Goal: Task Accomplishment & Management: Manage account settings

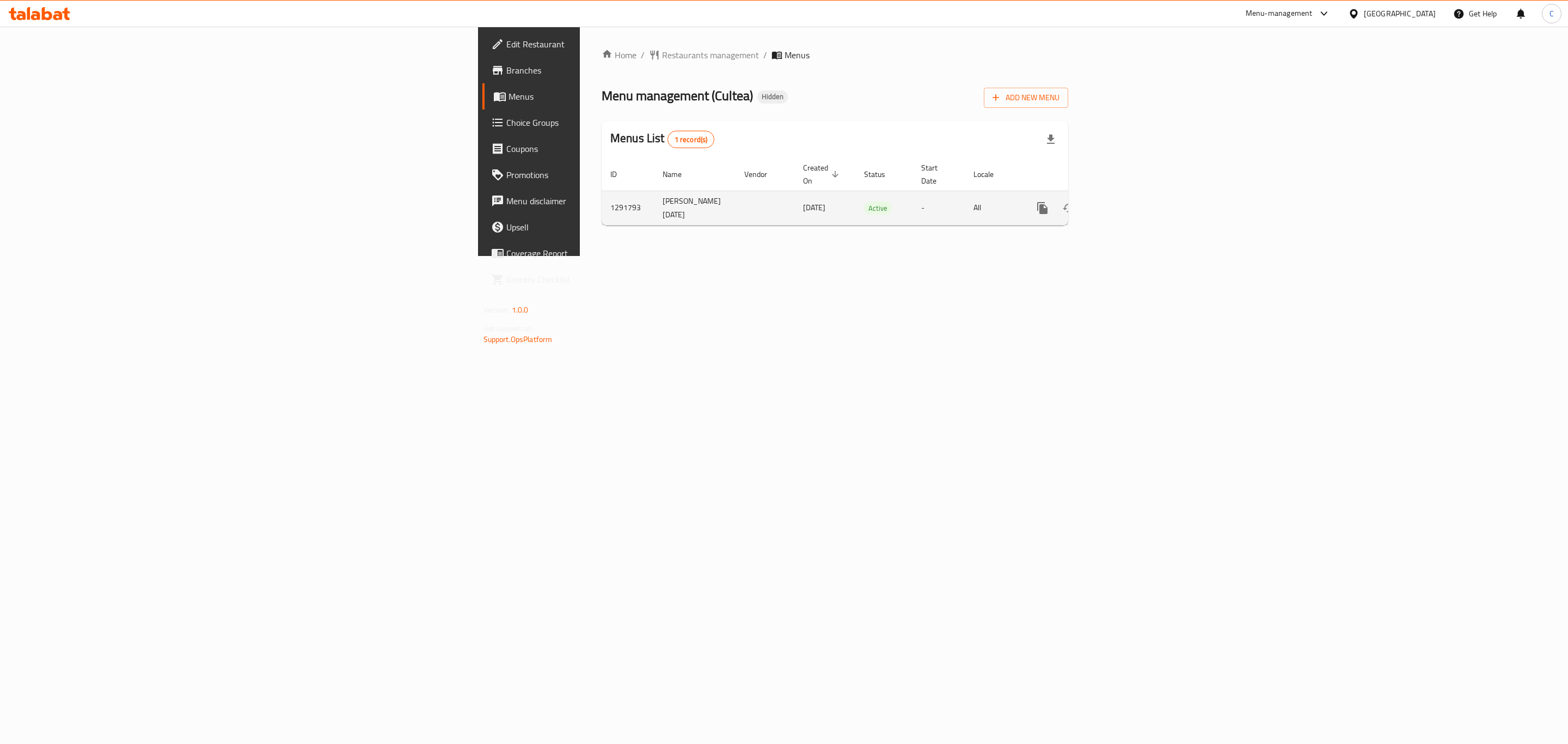
click at [1134, 196] on link "enhanced table" at bounding box center [1121, 208] width 26 height 26
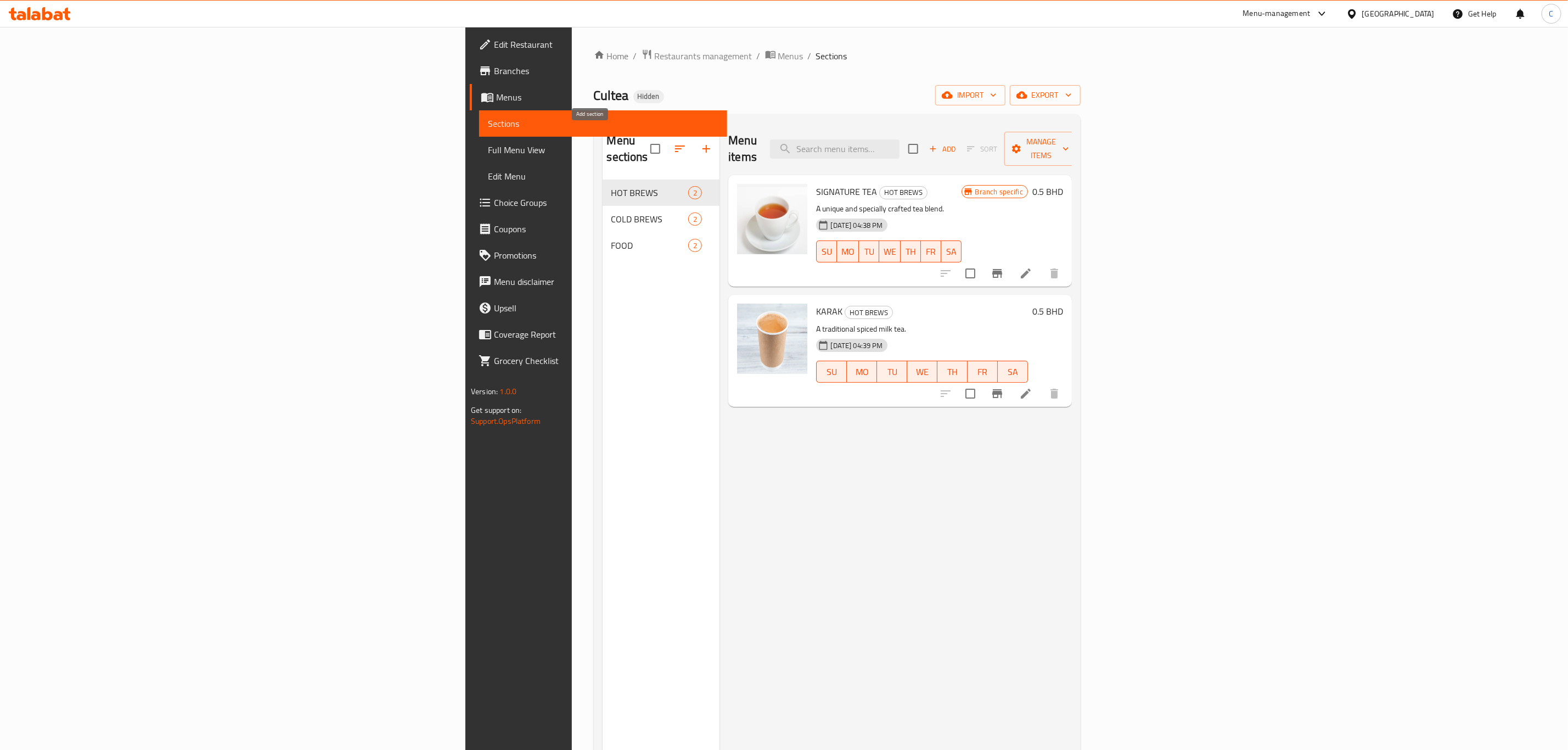
click at [700, 144] on icon "button" at bounding box center [706, 149] width 13 height 13
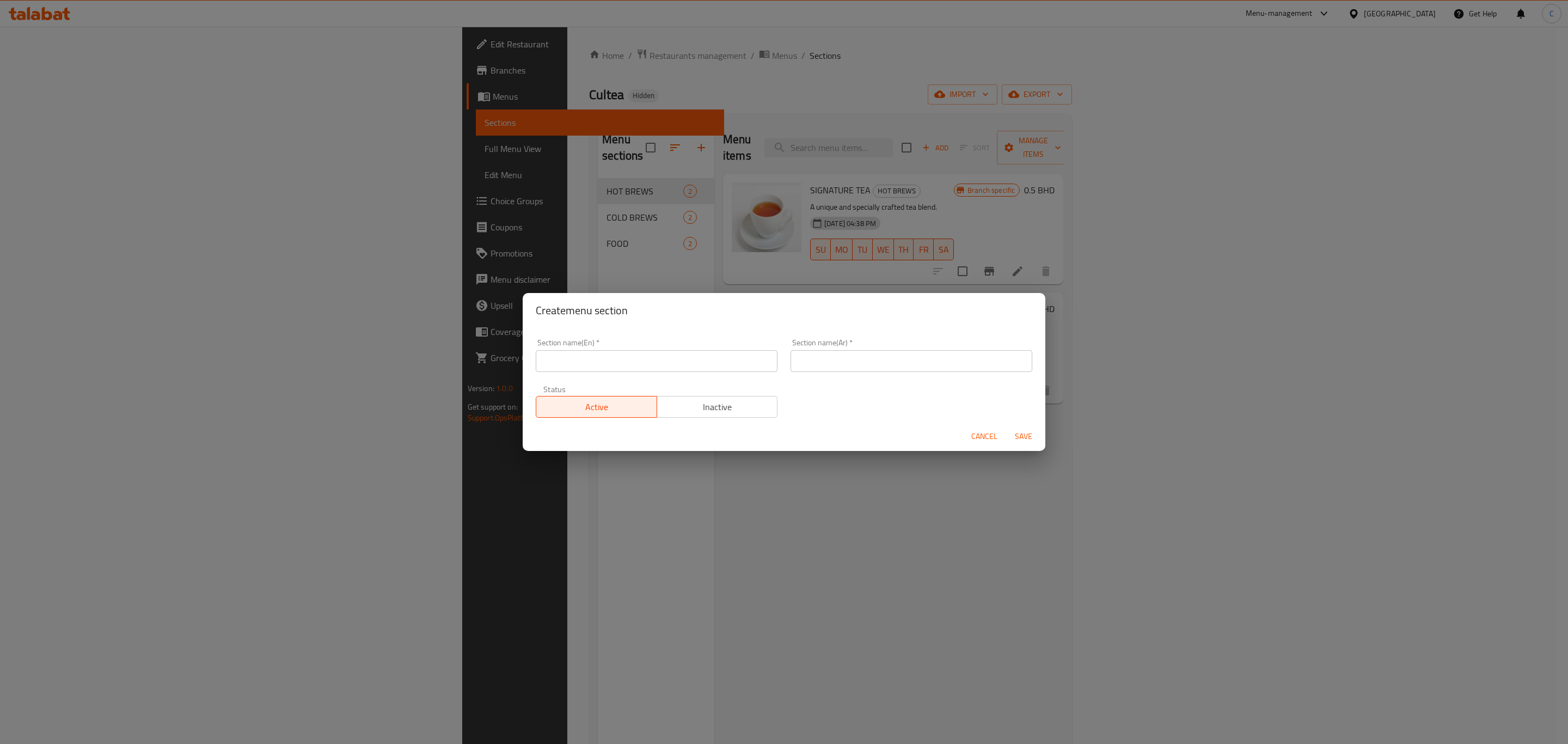
click at [696, 358] on input "text" at bounding box center [656, 361] width 242 height 22
paste input "Hot Brews - Tea"
type input "Hot Brews - Tea"
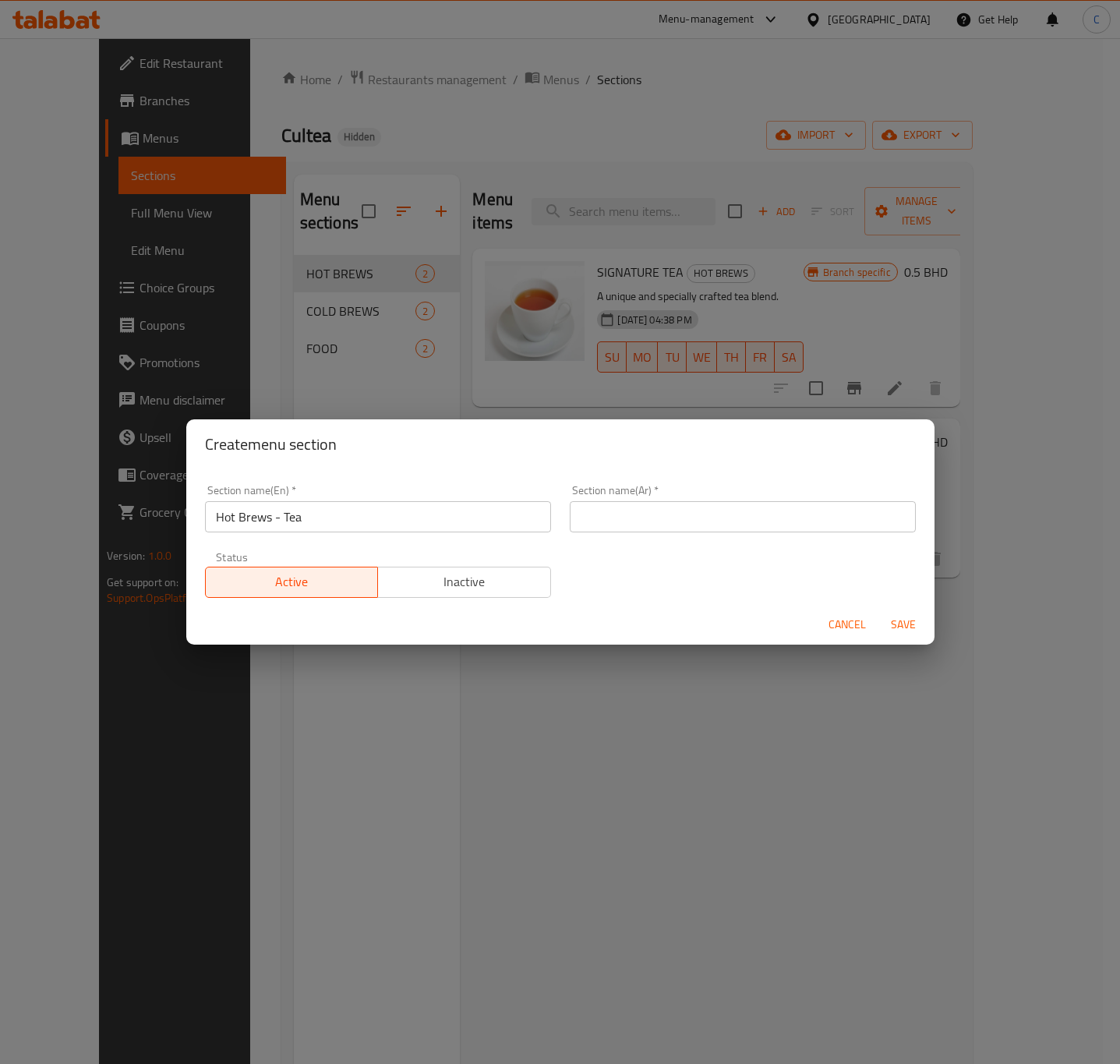
click at [693, 525] on input "text" at bounding box center [743, 516] width 346 height 31
paste input "مشروبات ساخنة - شاي"
type input "مشروبات ساخنة - شاي"
click at [894, 622] on span "Save" at bounding box center [904, 625] width 37 height 20
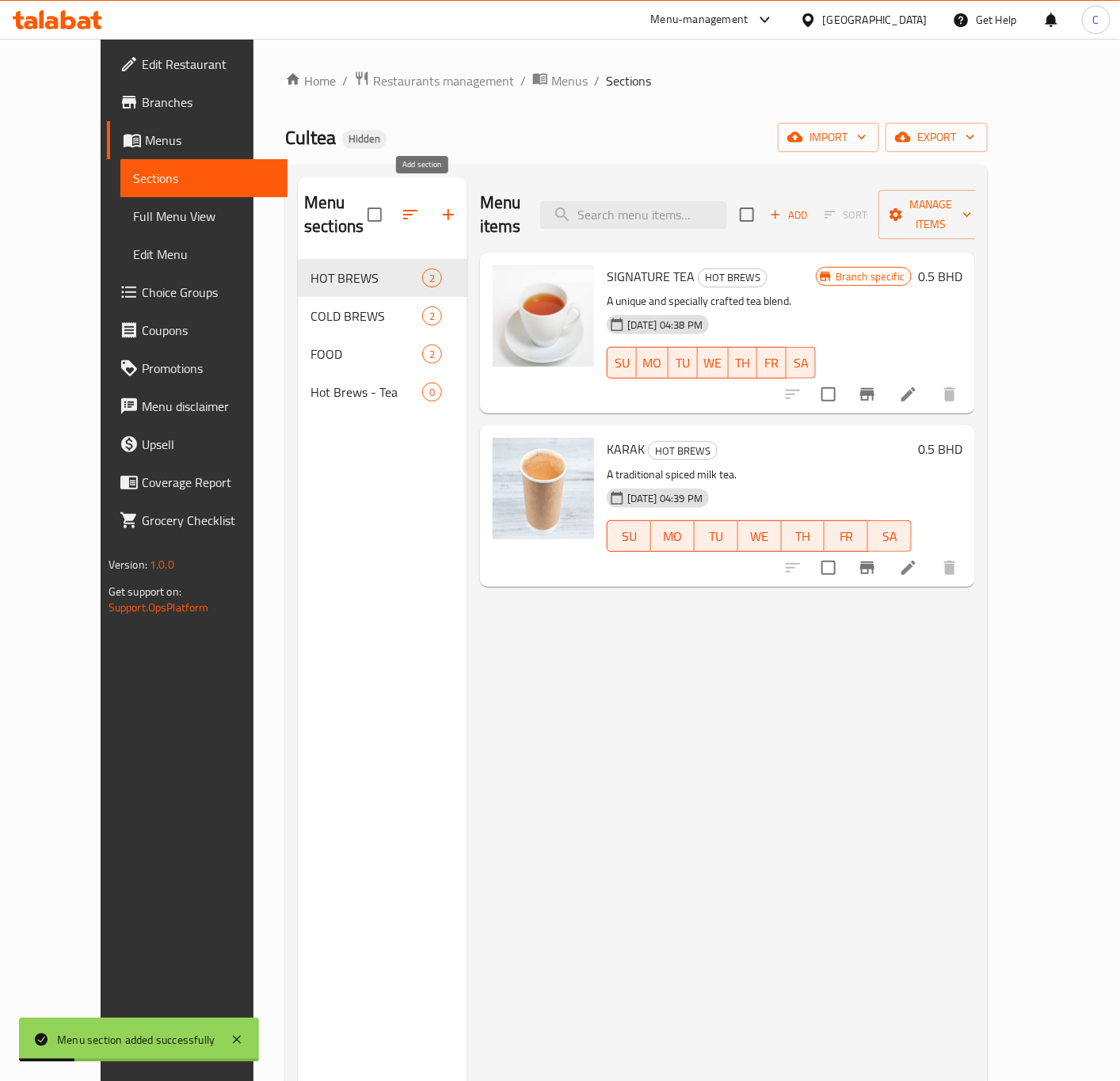
click at [439, 205] on icon "button" at bounding box center [448, 214] width 19 height 19
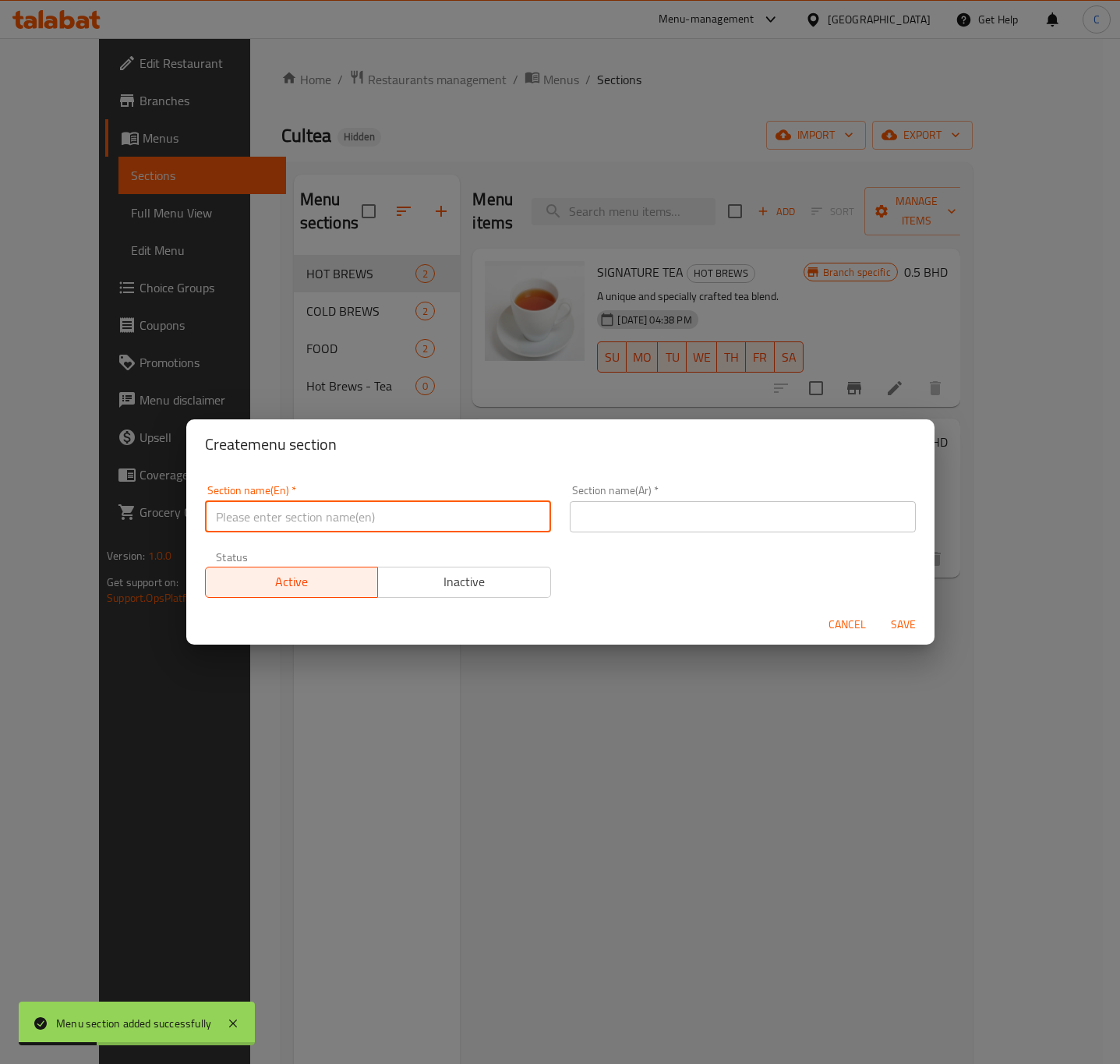
click at [422, 514] on input "text" at bounding box center [378, 516] width 346 height 31
paste input "Hot Brews - Coffee"
type input "Hot Brews - Coffee"
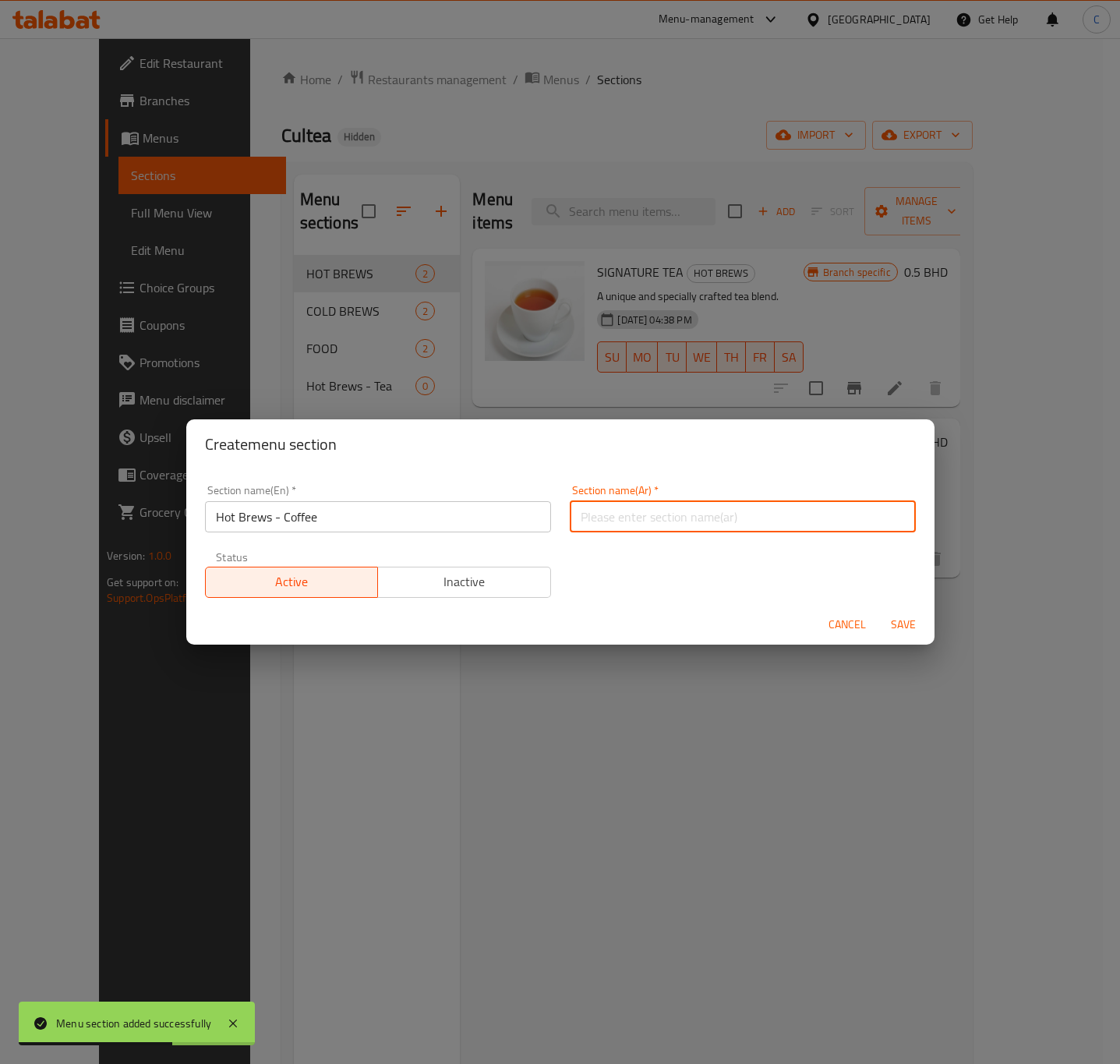
drag, startPoint x: 631, startPoint y: 517, endPoint x: 661, endPoint y: 536, distance: 35.5
click at [631, 517] on input "text" at bounding box center [743, 516] width 346 height 31
paste input "مشروبات ساخنة - قهوة"
type input "مشروبات ساخنة - قهوة"
click at [911, 624] on span "Save" at bounding box center [904, 625] width 37 height 20
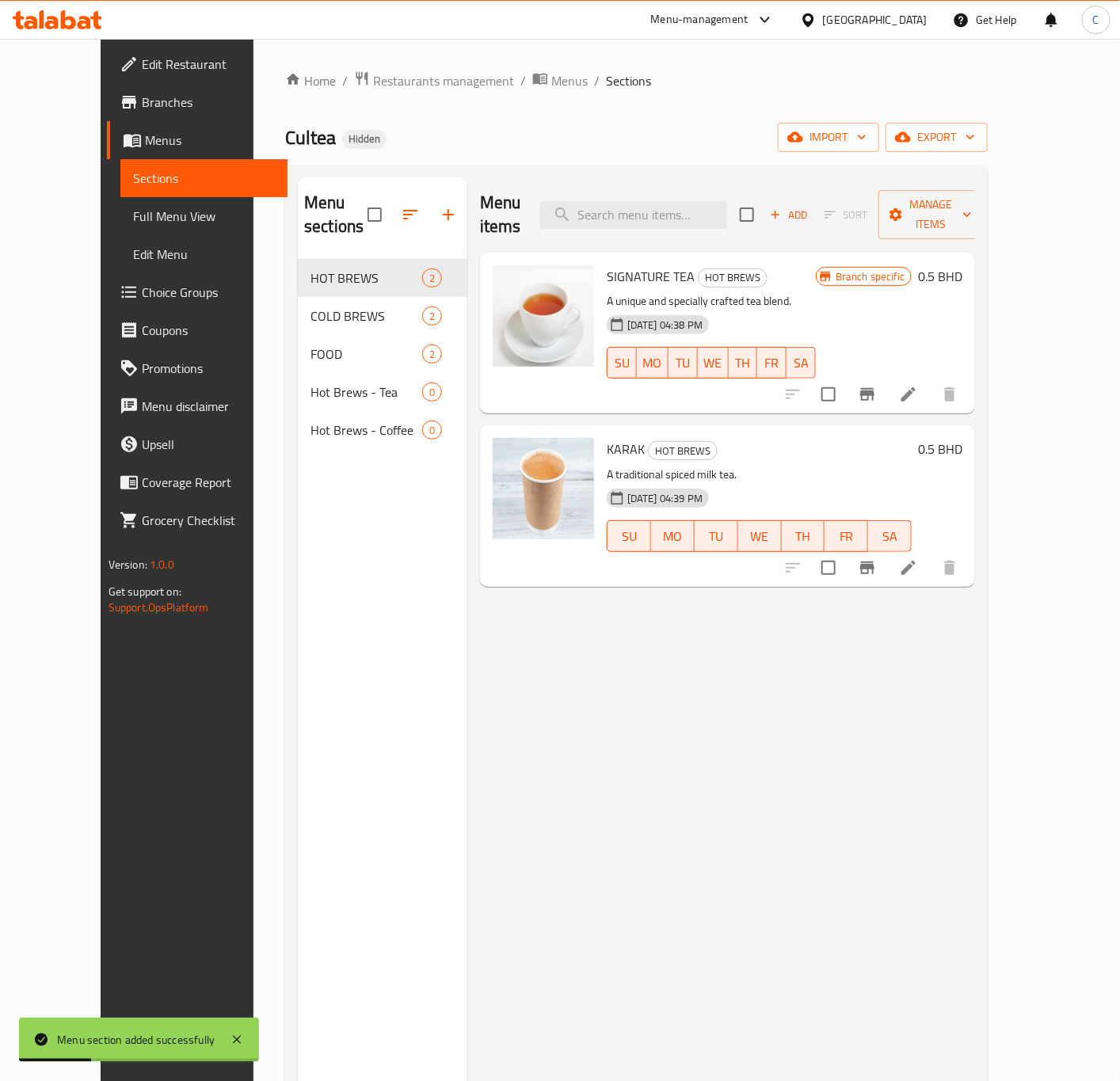
click at [439, 205] on icon "button" at bounding box center [448, 214] width 19 height 19
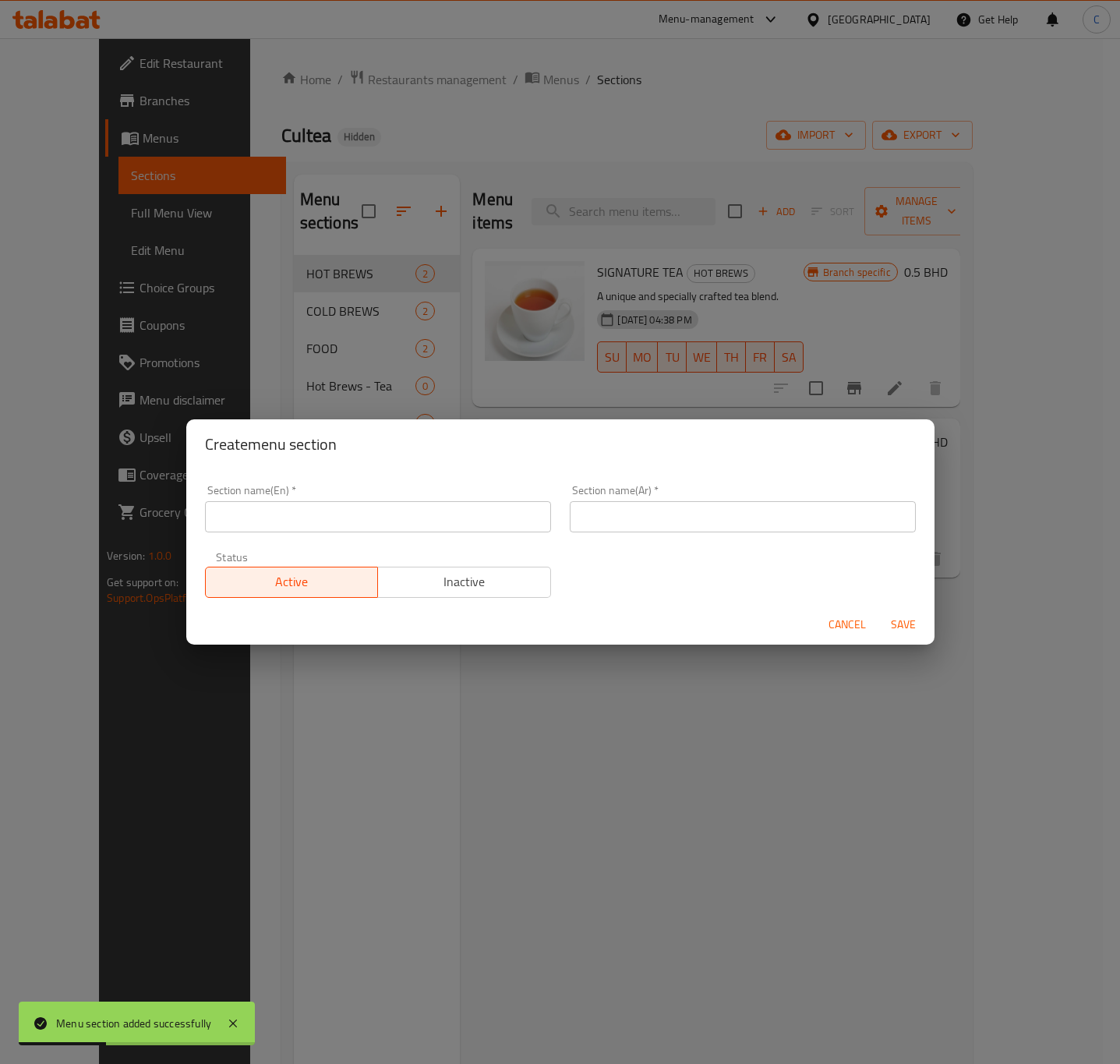
click at [456, 511] on input "text" at bounding box center [378, 516] width 346 height 31
paste input "Iced Brews - Tea"
type input "Iced Brews - Tea"
click at [648, 510] on input "text" at bounding box center [743, 516] width 346 height 31
paste input "مشروبات مثلجة - شاي"
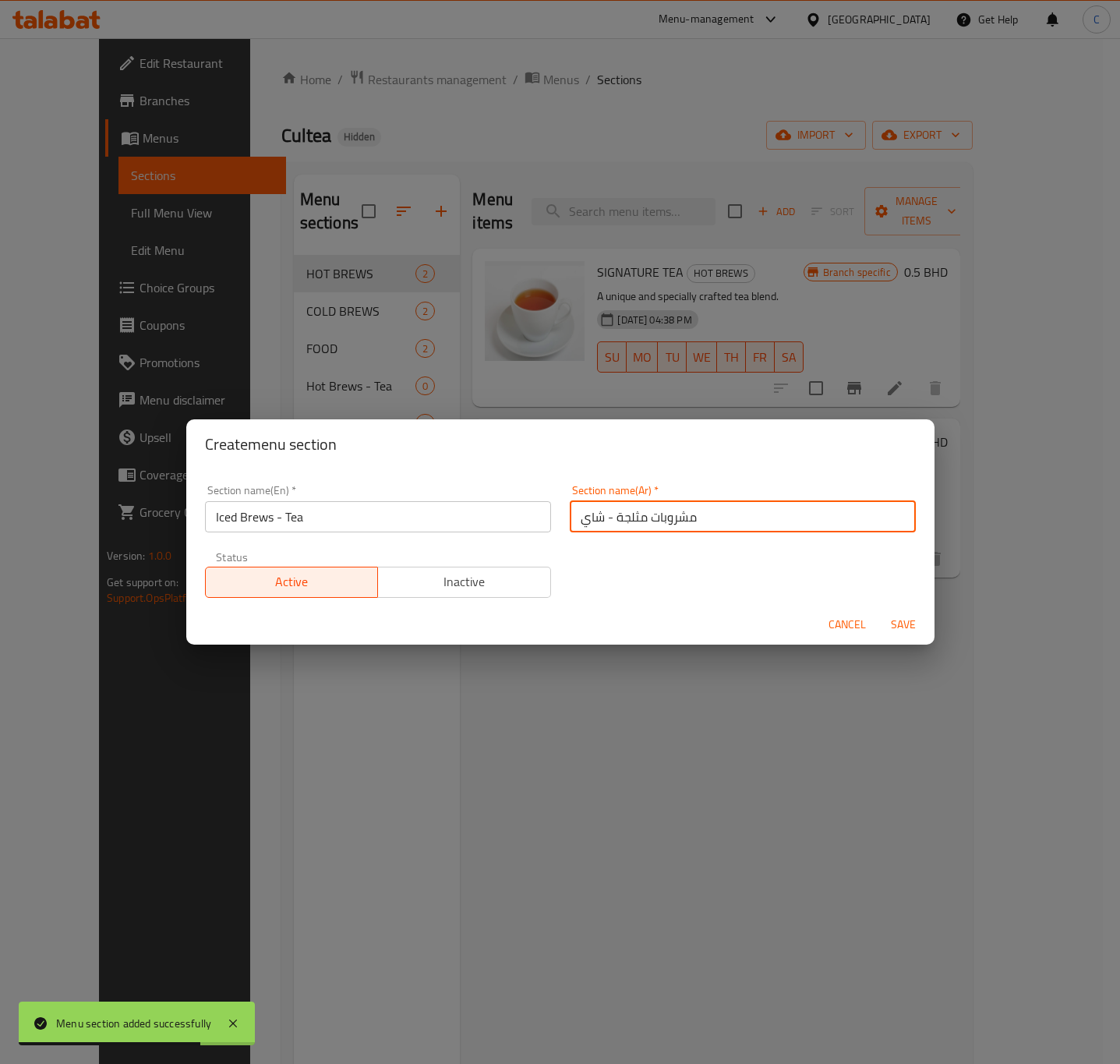
type input "مشروبات مثلجة - شاي"
click at [901, 623] on span "Save" at bounding box center [904, 625] width 37 height 20
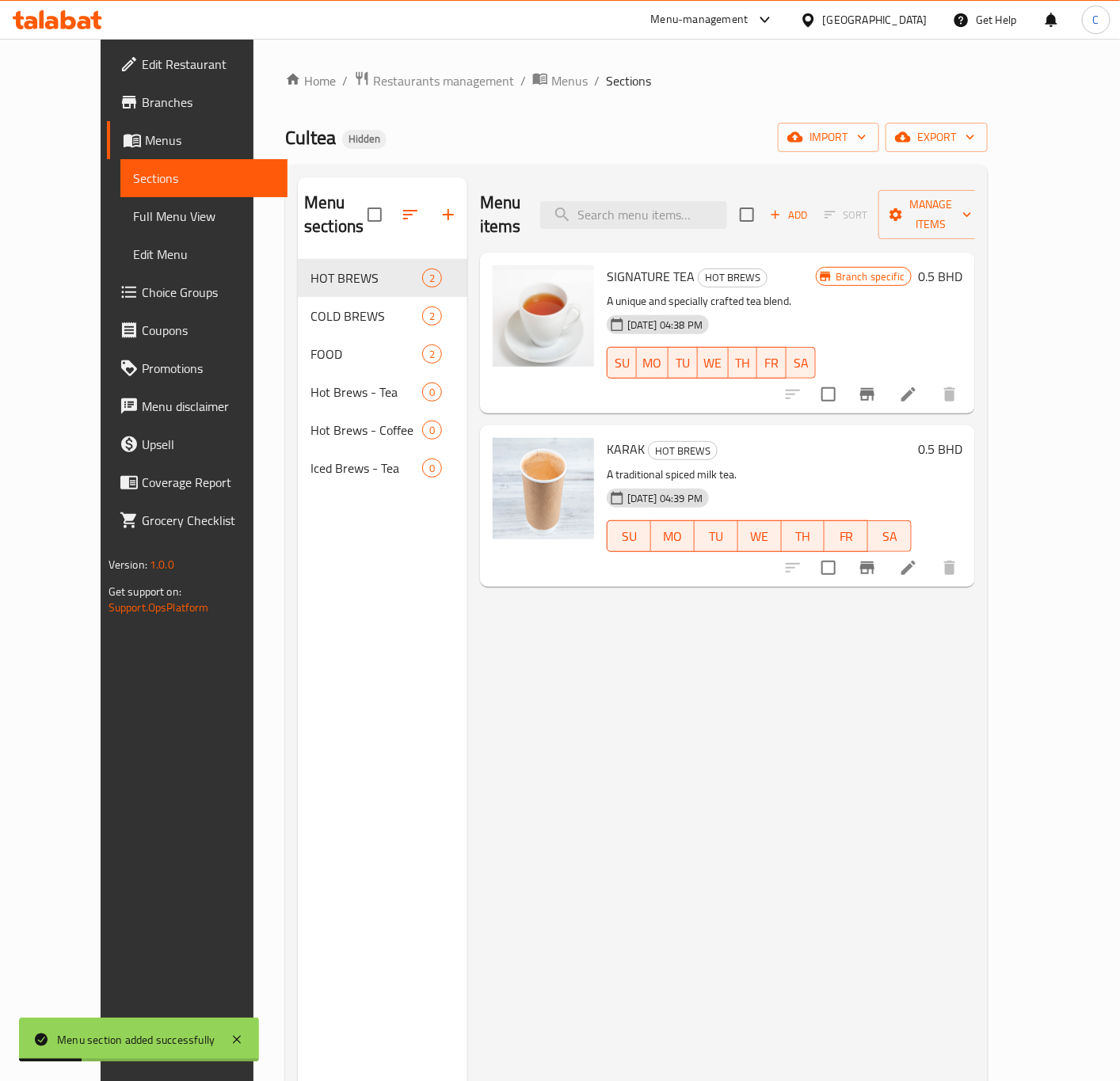
click at [430, 210] on button "button" at bounding box center [449, 214] width 38 height 38
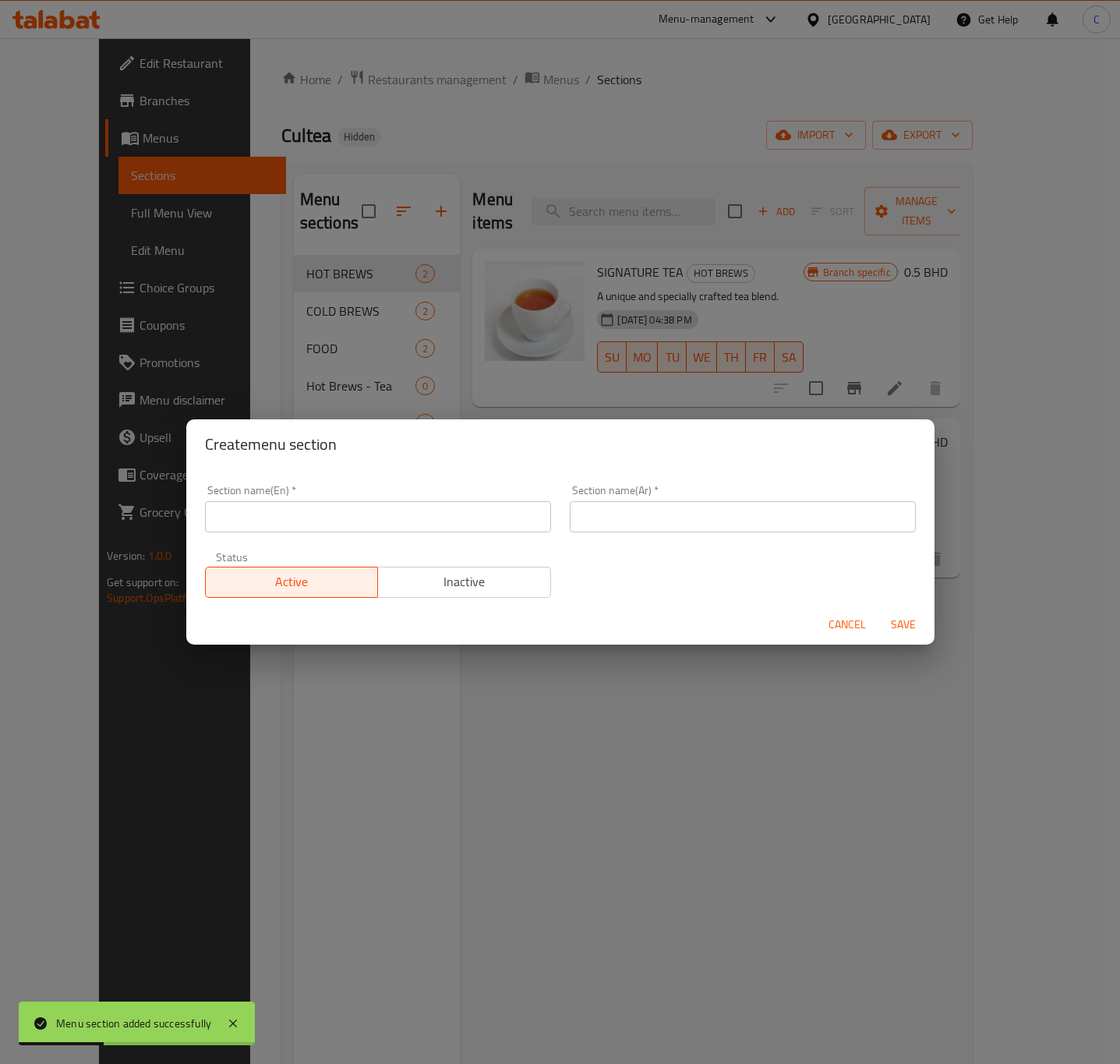
drag, startPoint x: 335, startPoint y: 511, endPoint x: 370, endPoint y: 522, distance: 36.7
click at [335, 511] on input "text" at bounding box center [378, 516] width 346 height 31
paste input "Iced Brews - Coffee"
type input "Iced Brews - Coffee"
click at [631, 517] on input "text" at bounding box center [743, 516] width 346 height 31
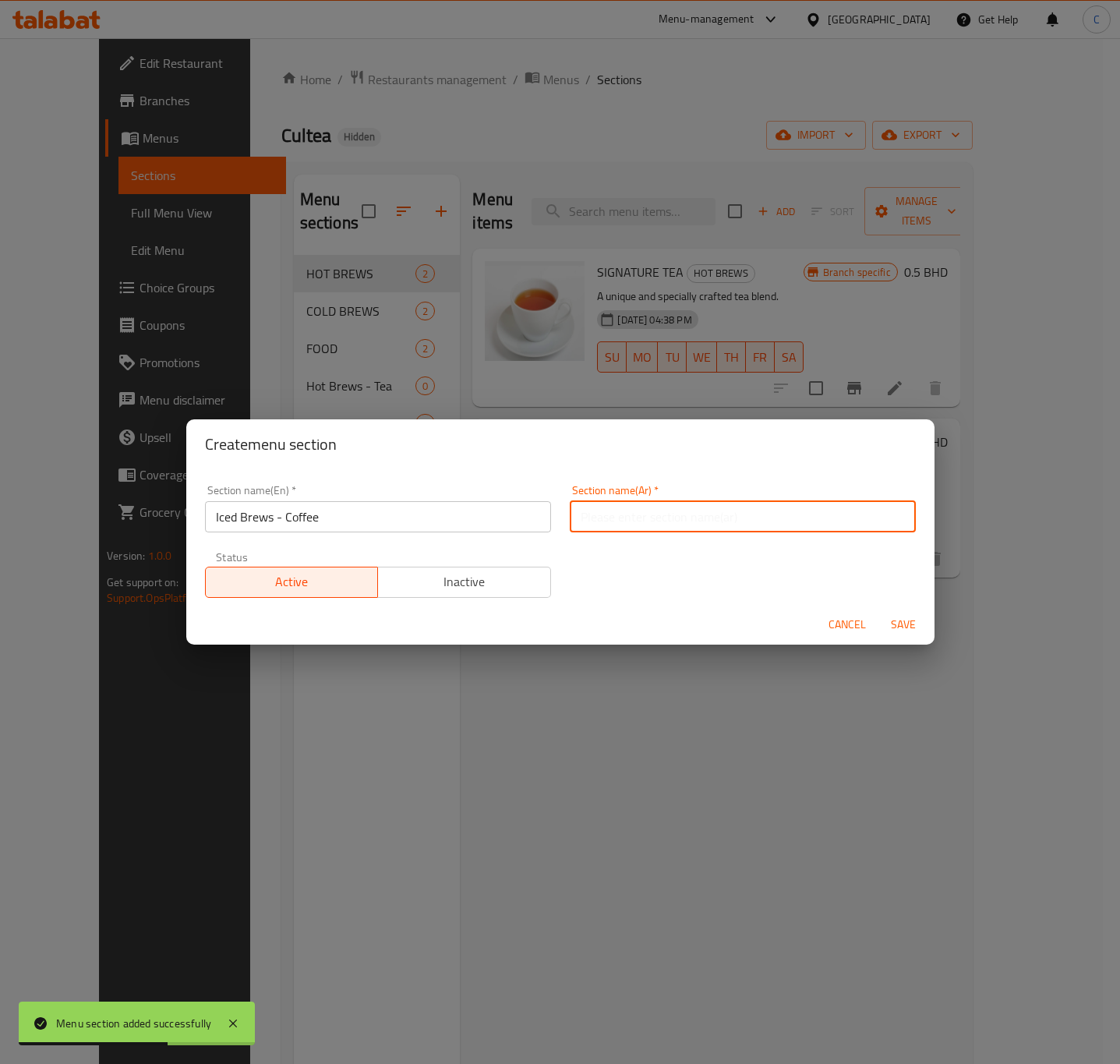
paste input "مشروبات مثلجة - قهوة"
type input "مشروبات مثلجة - قهوة"
click at [901, 613] on button "Save" at bounding box center [904, 624] width 50 height 29
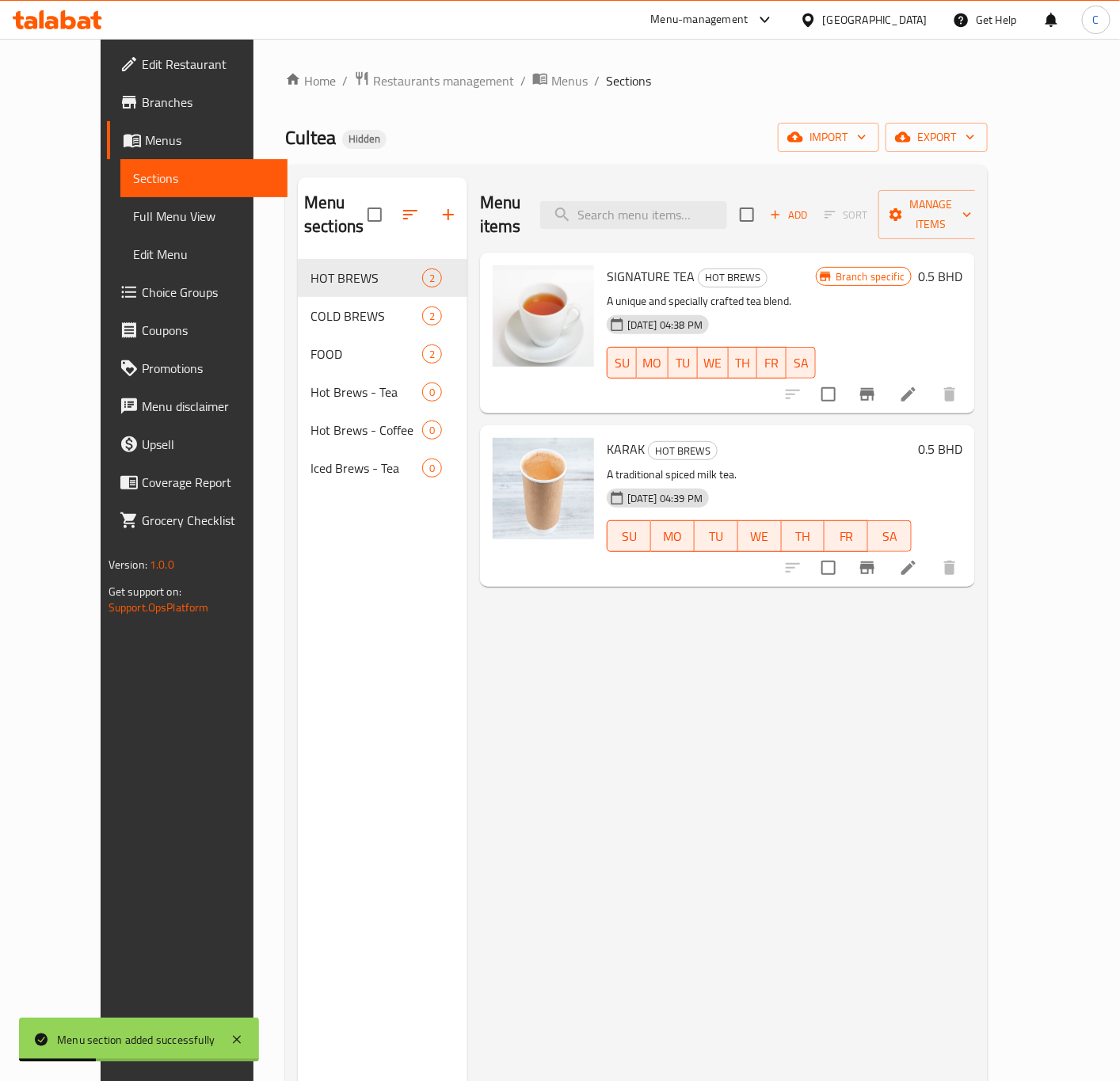
click at [430, 217] on button "button" at bounding box center [449, 214] width 38 height 38
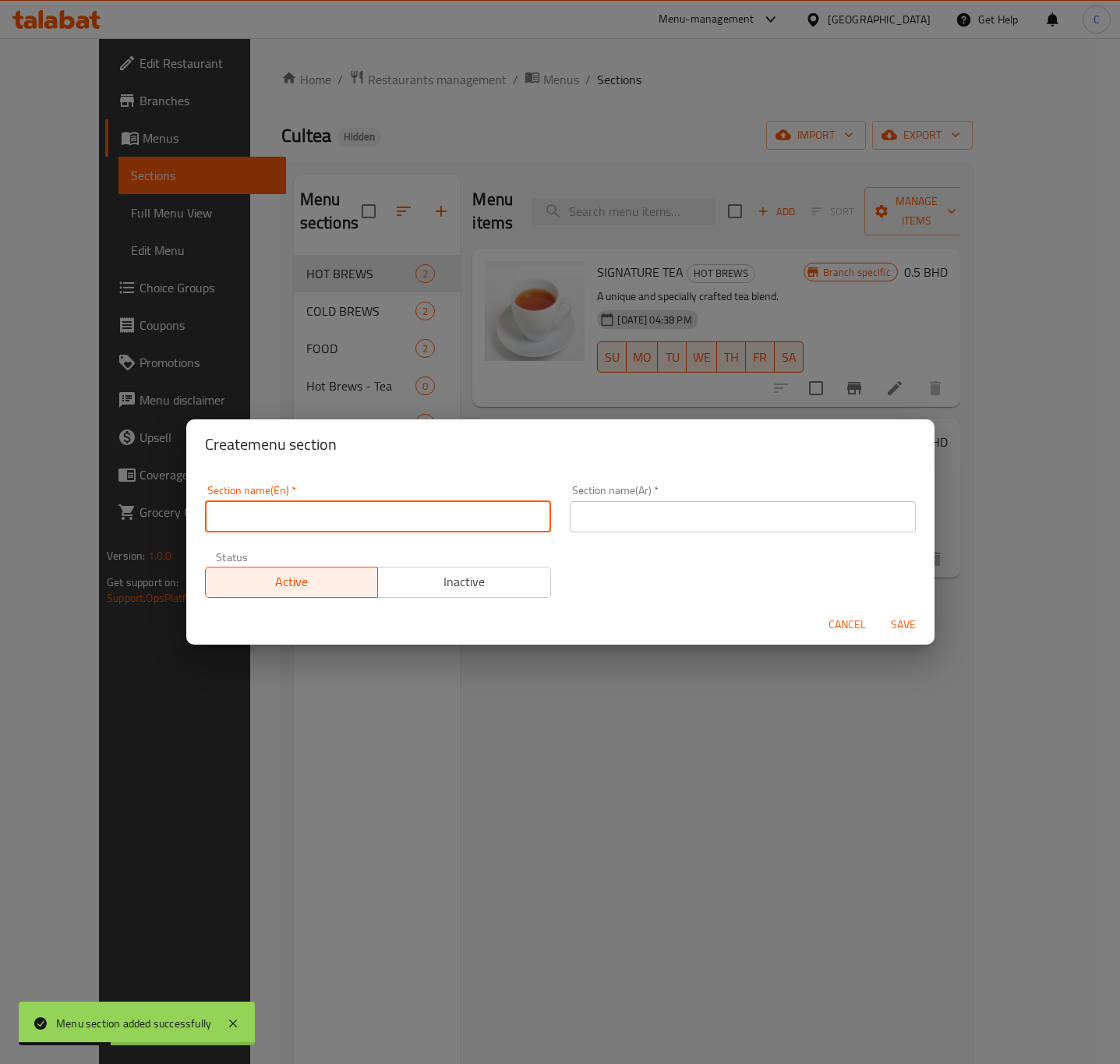
click at [361, 517] on input "text" at bounding box center [378, 516] width 346 height 31
paste input "Milkshakes"
type input "Milkshakes"
click at [662, 513] on input "text" at bounding box center [743, 516] width 346 height 31
paste input "ميلك شيك"
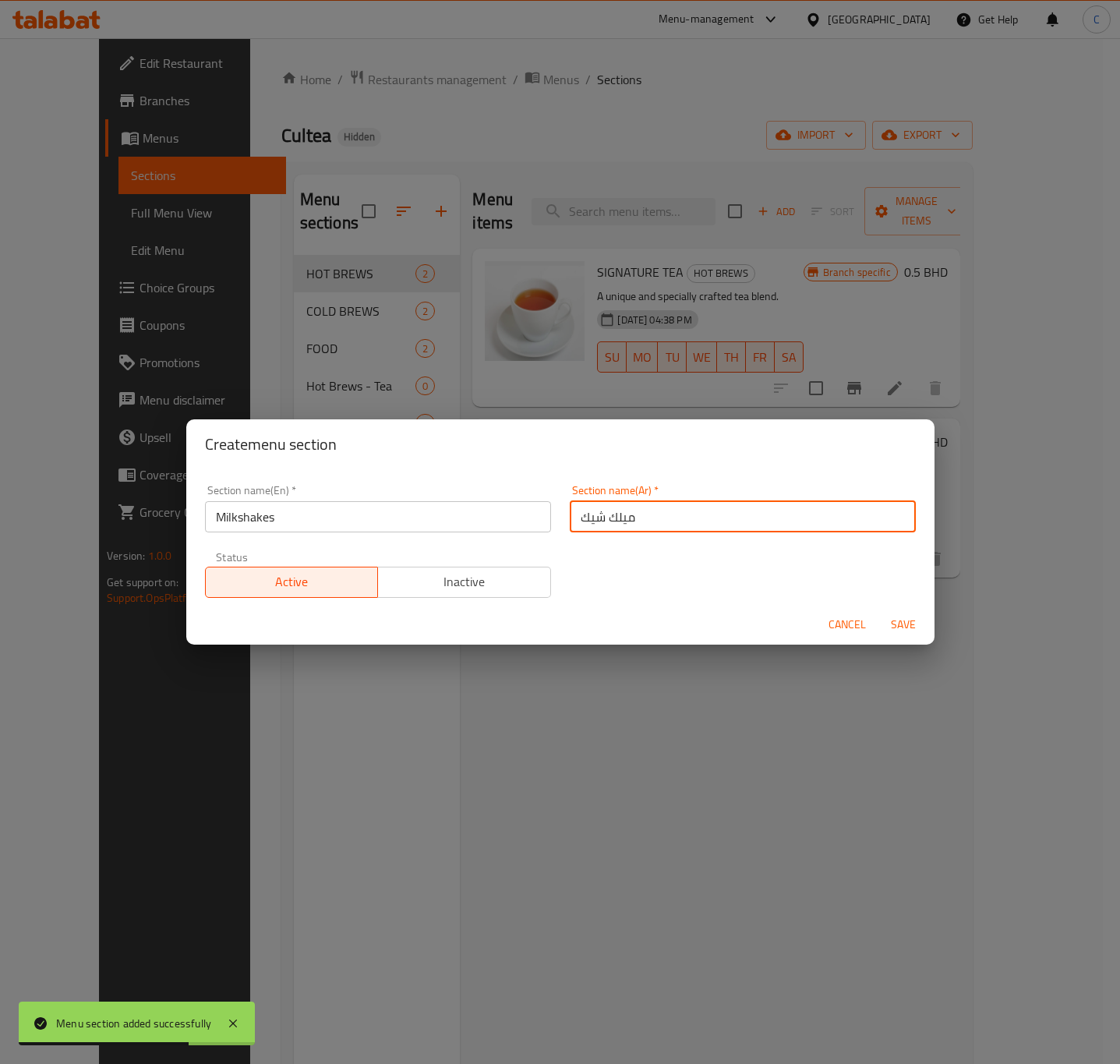
type input "ميلك شيك"
click at [906, 632] on span "Save" at bounding box center [904, 625] width 37 height 20
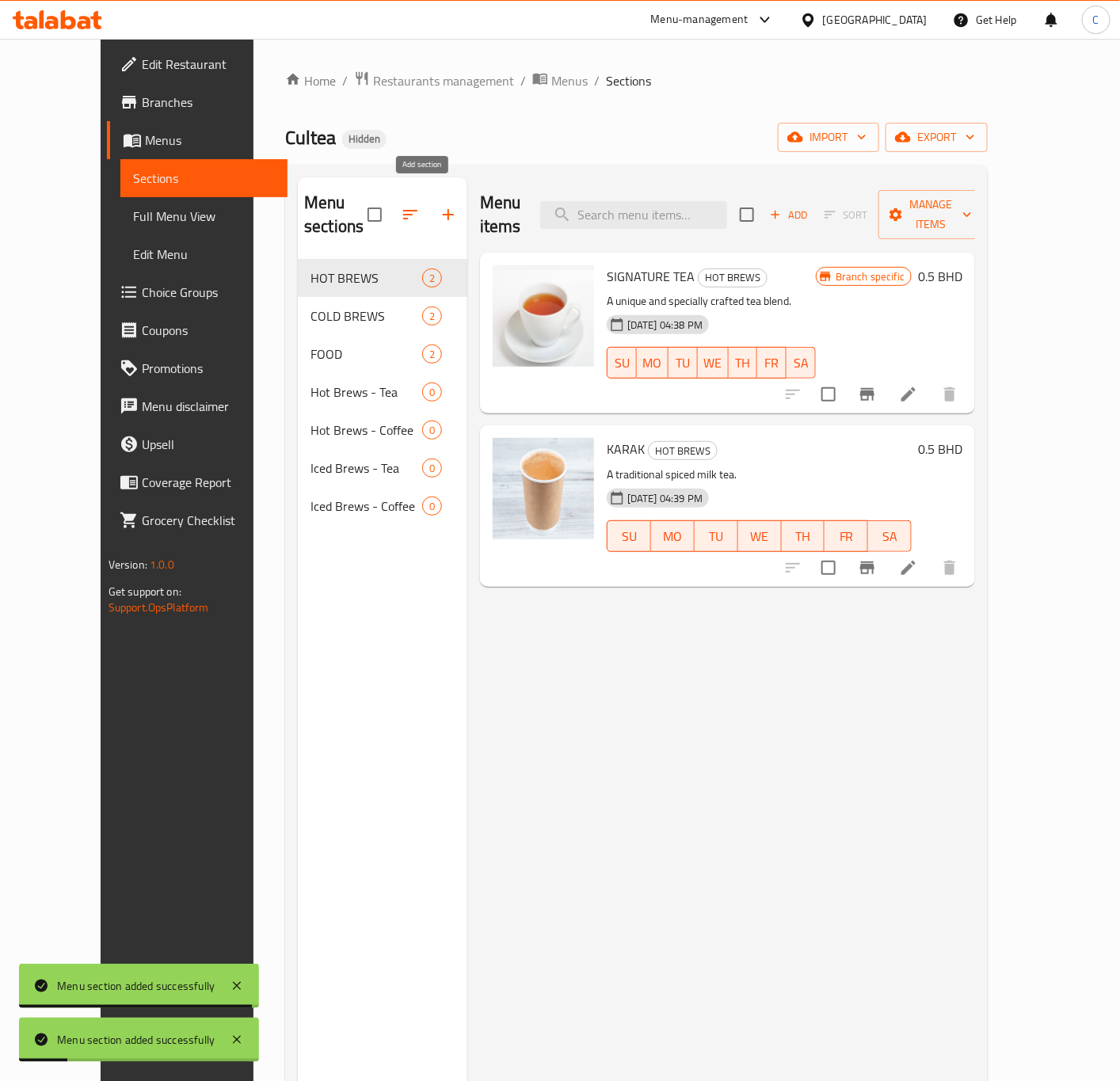
click at [439, 205] on icon "button" at bounding box center [448, 214] width 19 height 19
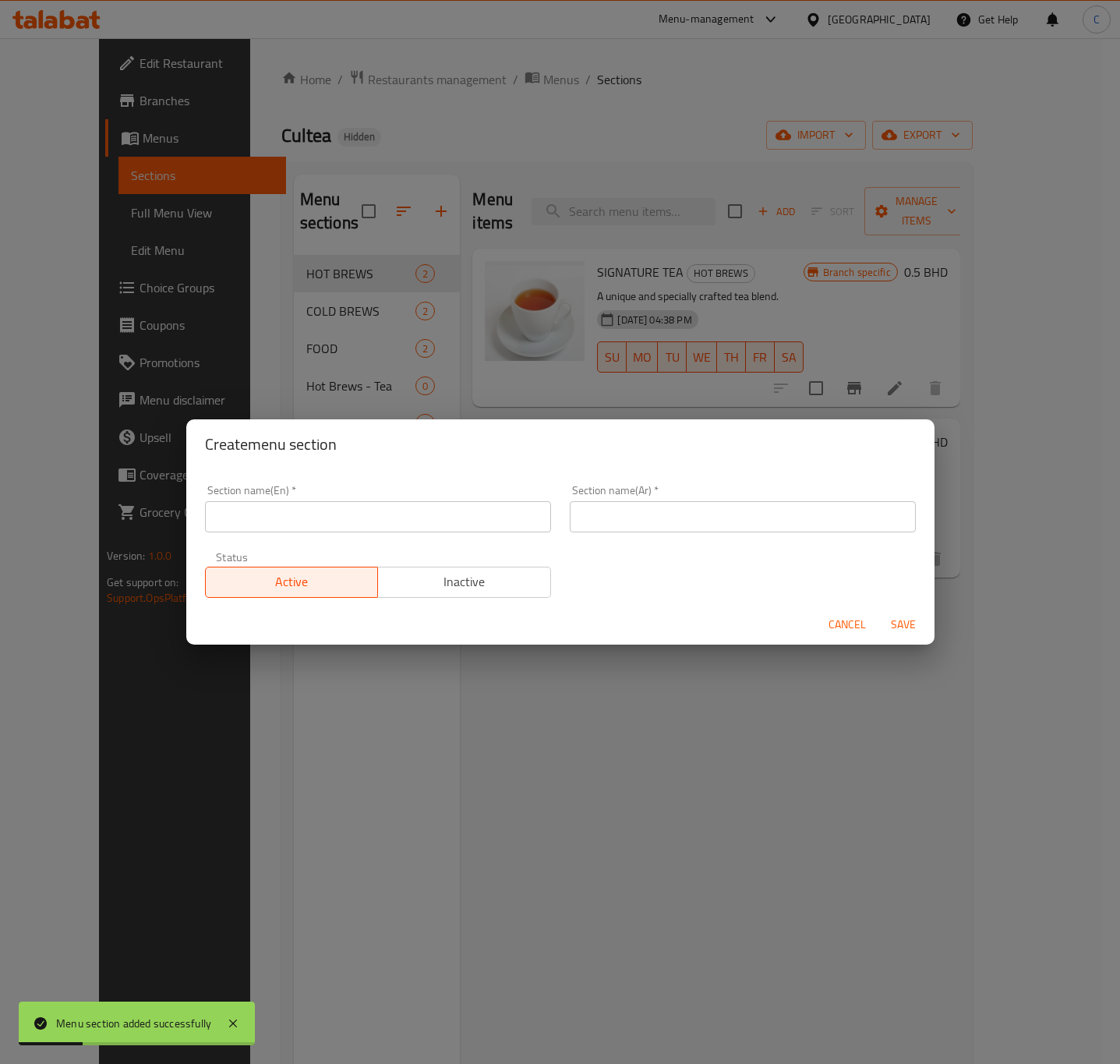
click at [382, 514] on input "text" at bounding box center [378, 516] width 346 height 31
paste input "Bites of Culture - Bakery"
type input "Bites of Culture - Bakery"
drag, startPoint x: 592, startPoint y: 524, endPoint x: 669, endPoint y: 536, distance: 77.9
click at [592, 524] on input "text" at bounding box center [743, 516] width 346 height 31
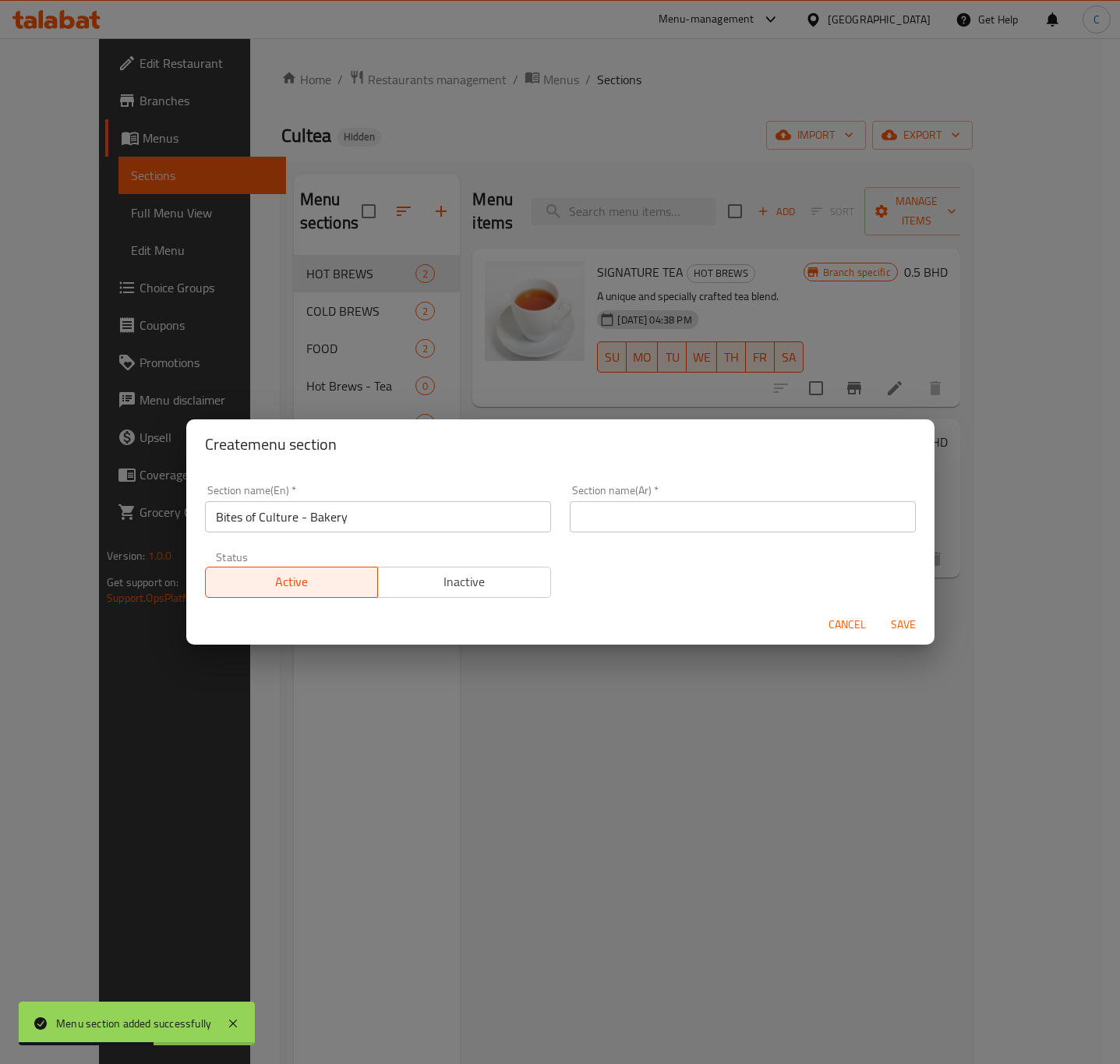
paste input "لقيمات الثقافة - مخبز"
type input "لقيمات الثقافة - مخبز"
click at [911, 613] on button "Save" at bounding box center [904, 624] width 50 height 29
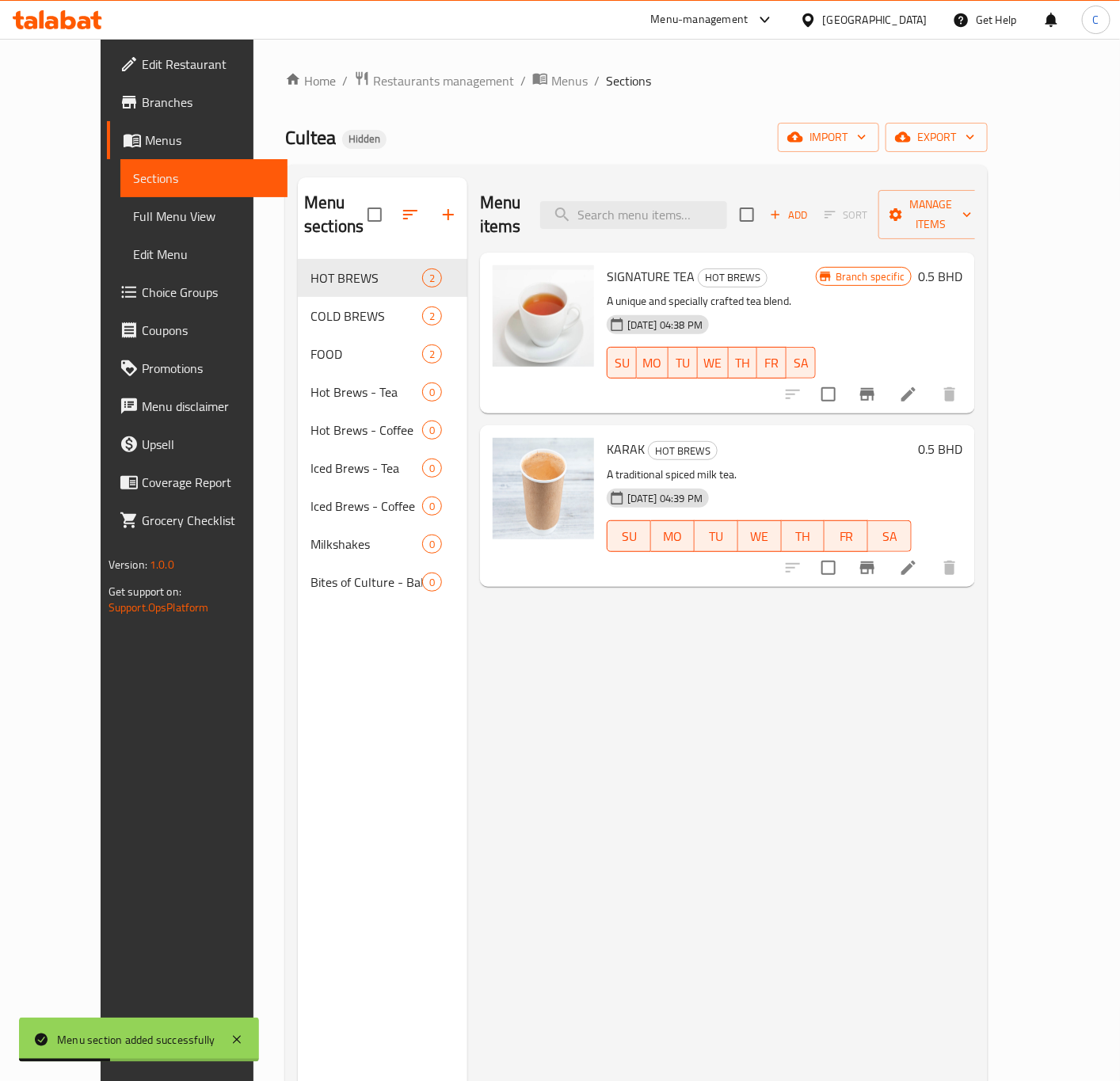
drag, startPoint x: 570, startPoint y: 668, endPoint x: 560, endPoint y: 657, distance: 14.9
click at [571, 668] on div "Menu items Add Sort Manage items SIGNATURE TEA HOT BREWS A unique and specially…" at bounding box center [722, 718] width 508 height 1081
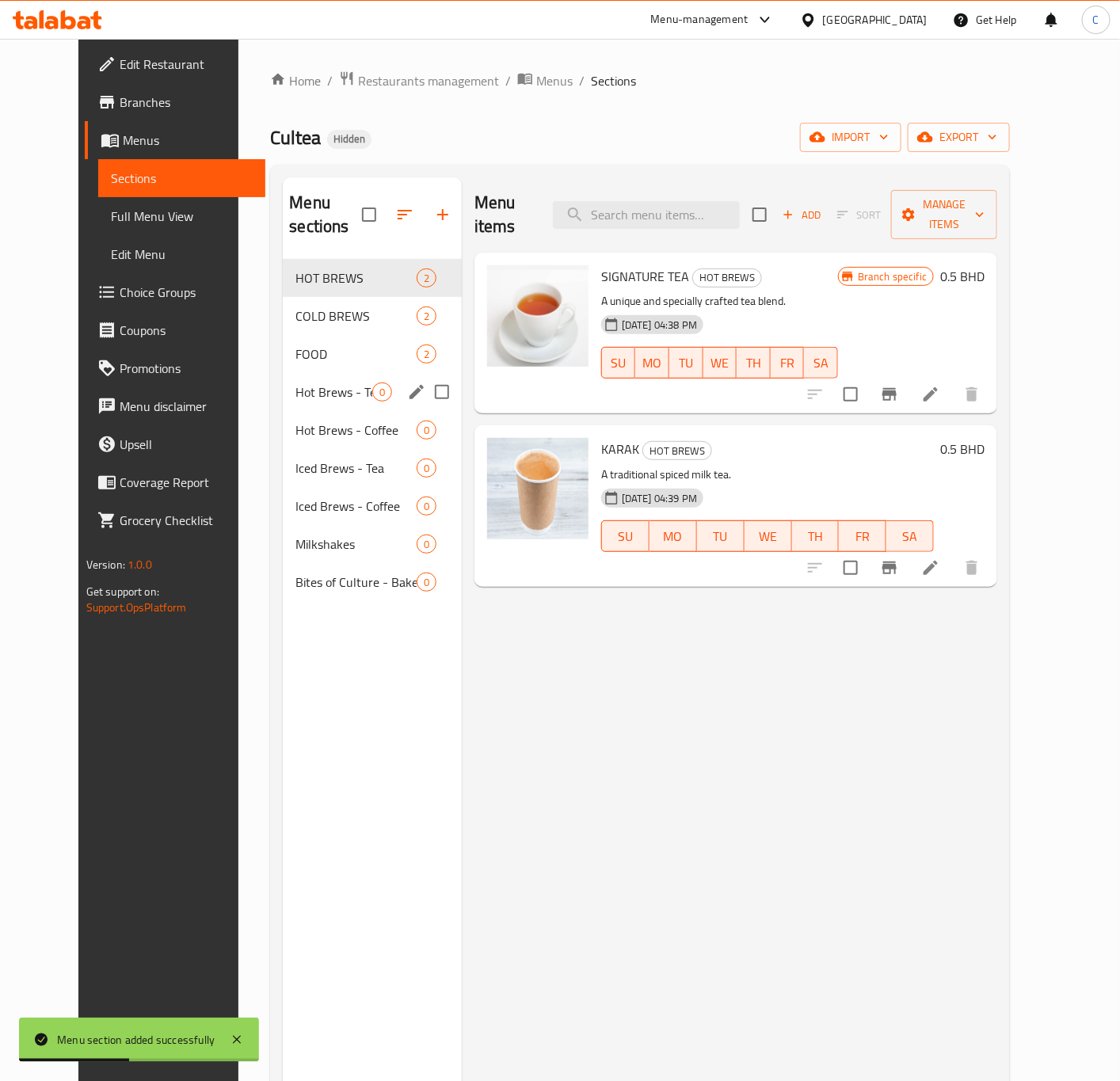
drag, startPoint x: 325, startPoint y: 378, endPoint x: 355, endPoint y: 496, distance: 121.8
click at [325, 377] on div "Hot Brews - Tea 0" at bounding box center [372, 392] width 178 height 38
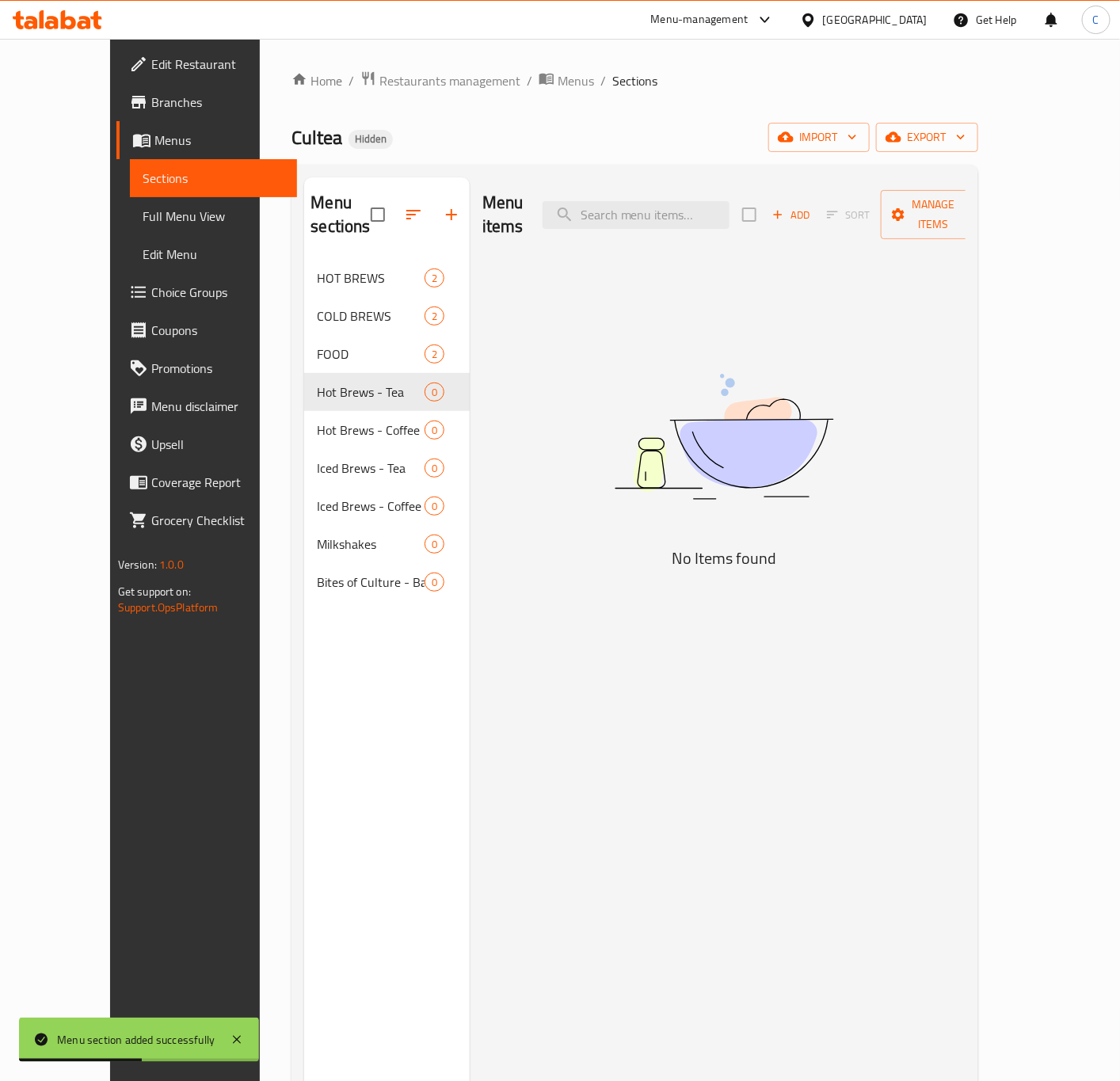
click at [560, 635] on div "Menu items Add Sort Manage items No Items found" at bounding box center [717, 718] width 496 height 1081
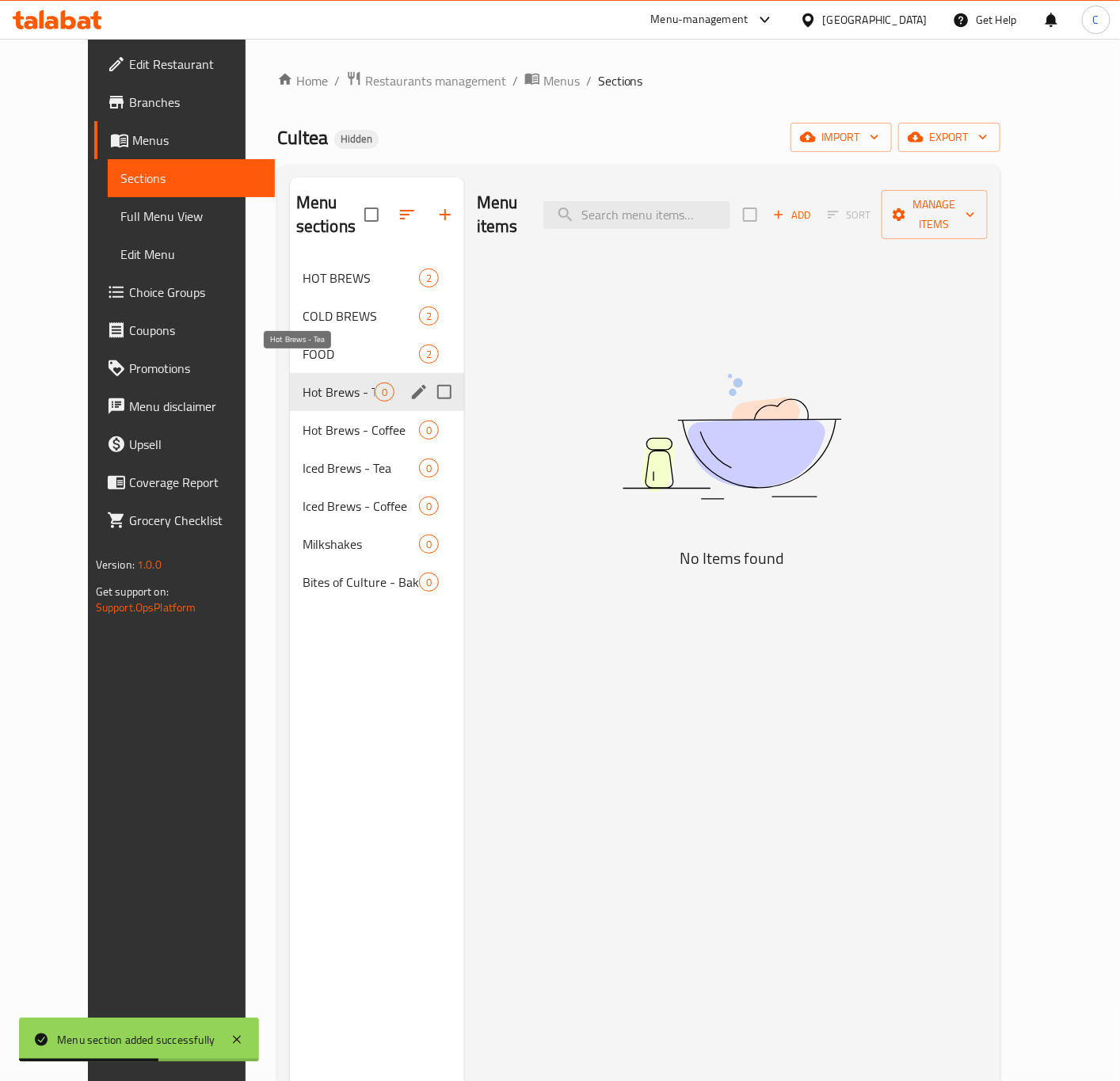
click at [322, 383] on span "Hot Brews - Tea" at bounding box center [339, 392] width 72 height 19
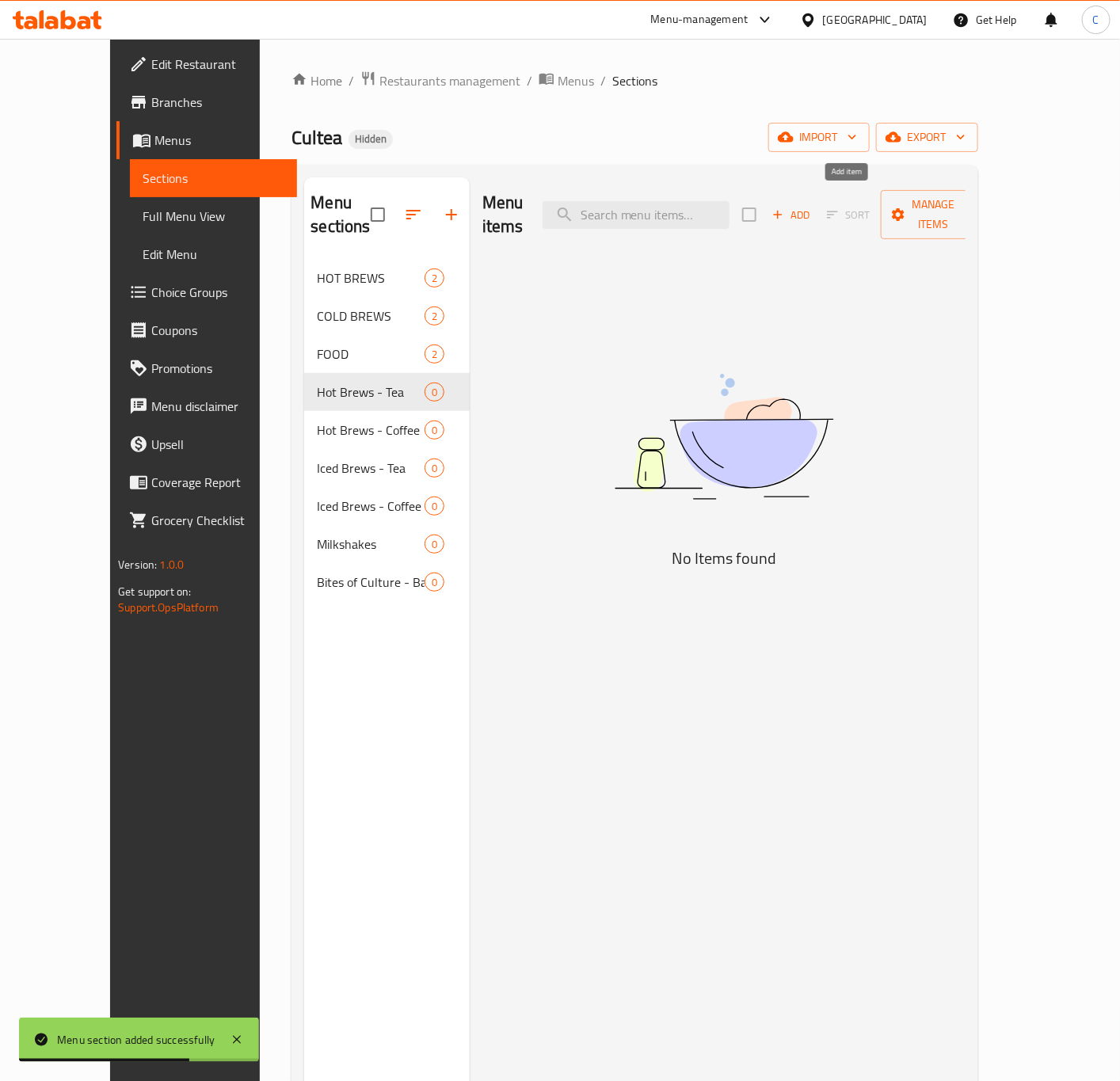
click at [813, 206] on span "Add" at bounding box center [791, 215] width 42 height 18
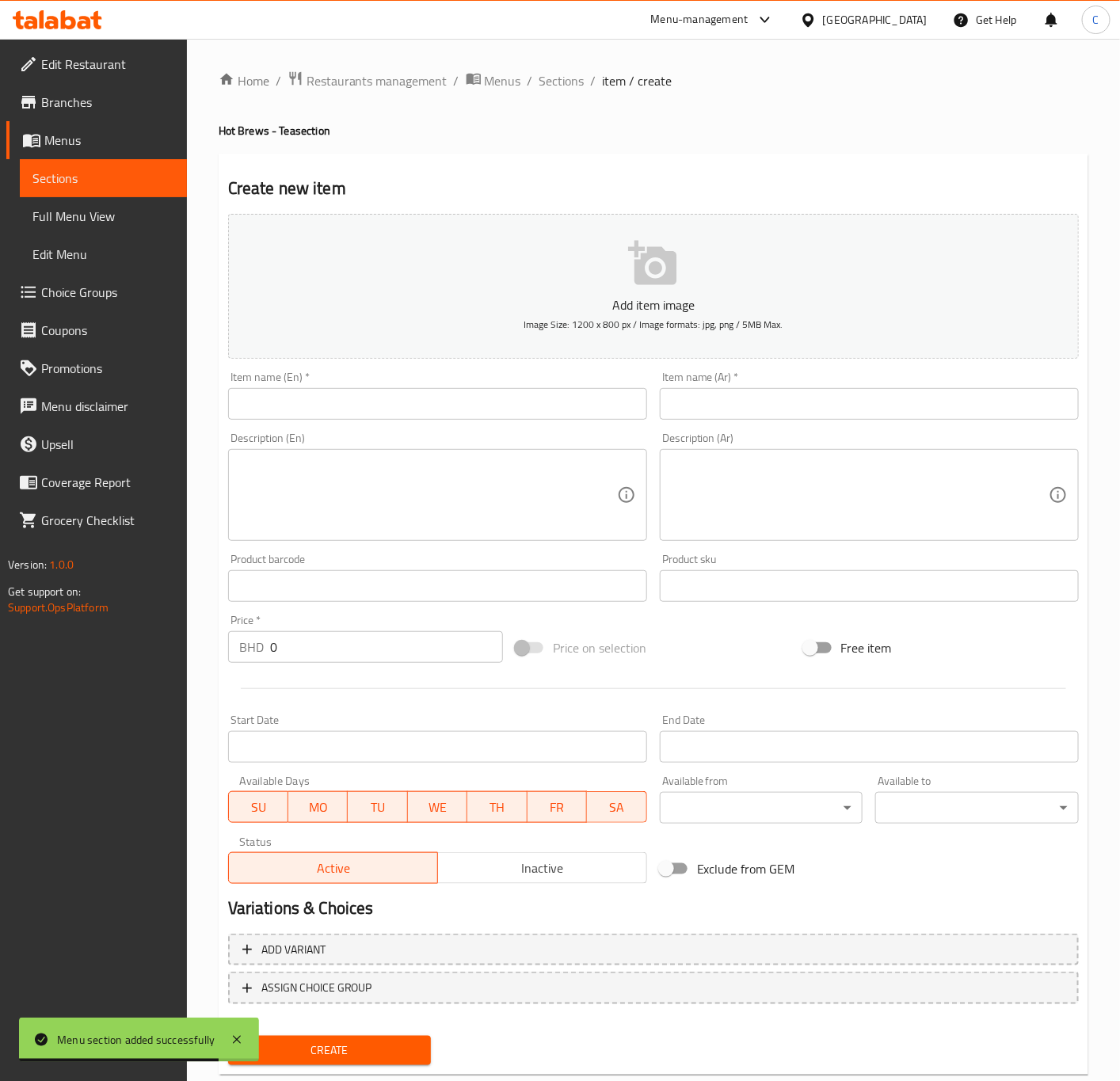
click at [548, 98] on div "Home / Restaurants management / Menus / Sections / item / create Hot Brews - Te…" at bounding box center [653, 578] width 870 height 1017
click at [548, 81] on span "Sections" at bounding box center [562, 80] width 45 height 19
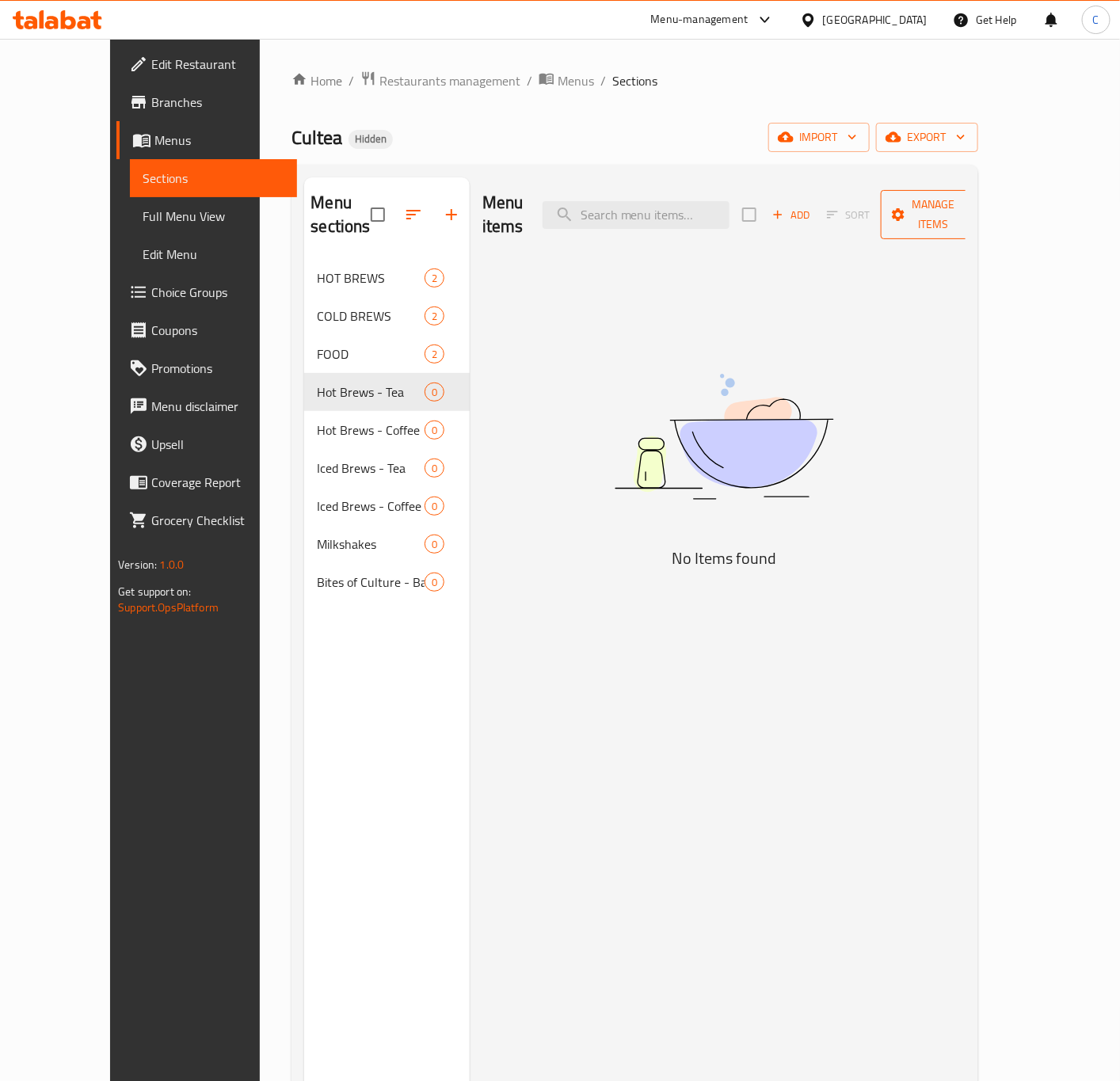
click at [974, 195] on span "Manage items" at bounding box center [934, 214] width 81 height 40
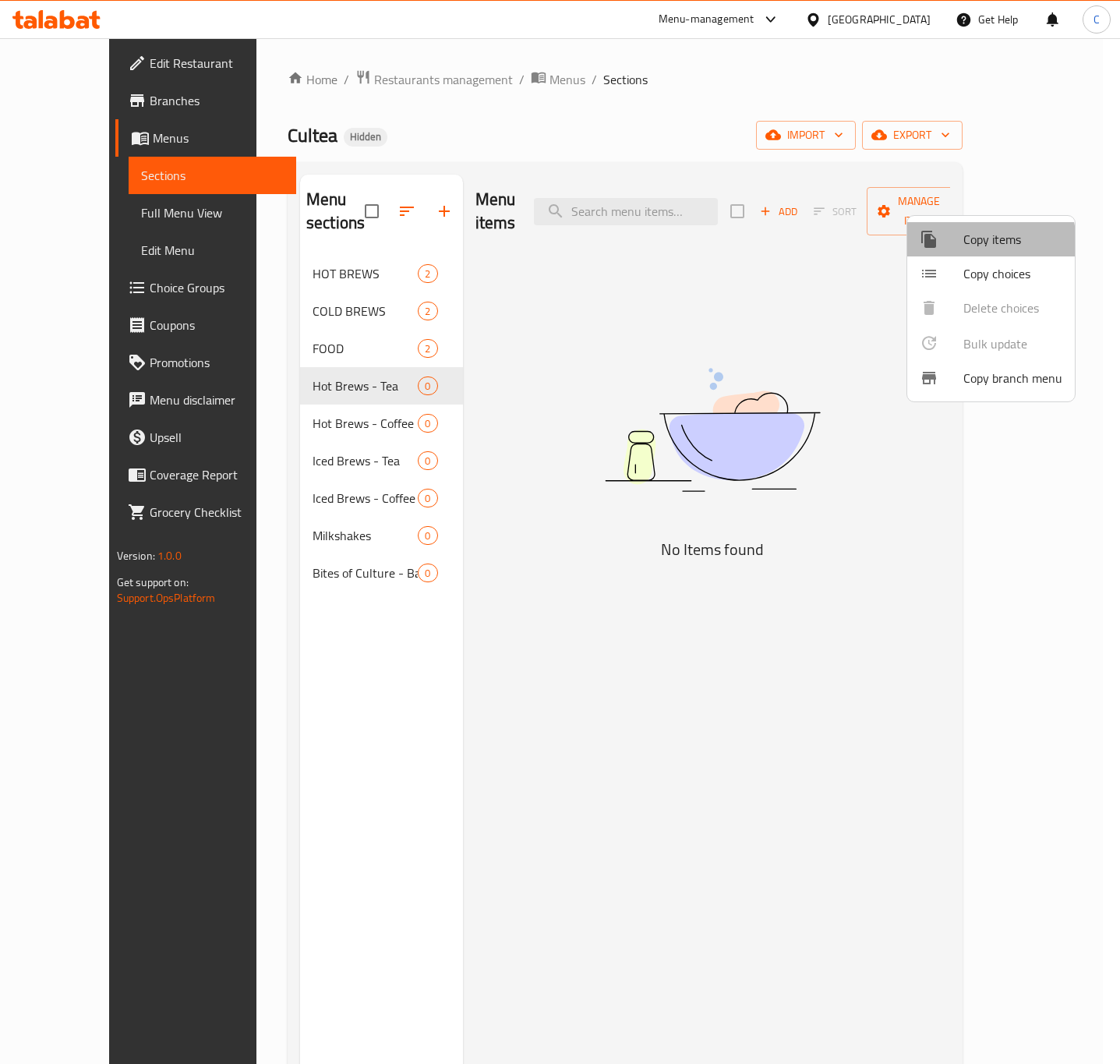
click at [952, 246] on div at bounding box center [941, 239] width 43 height 19
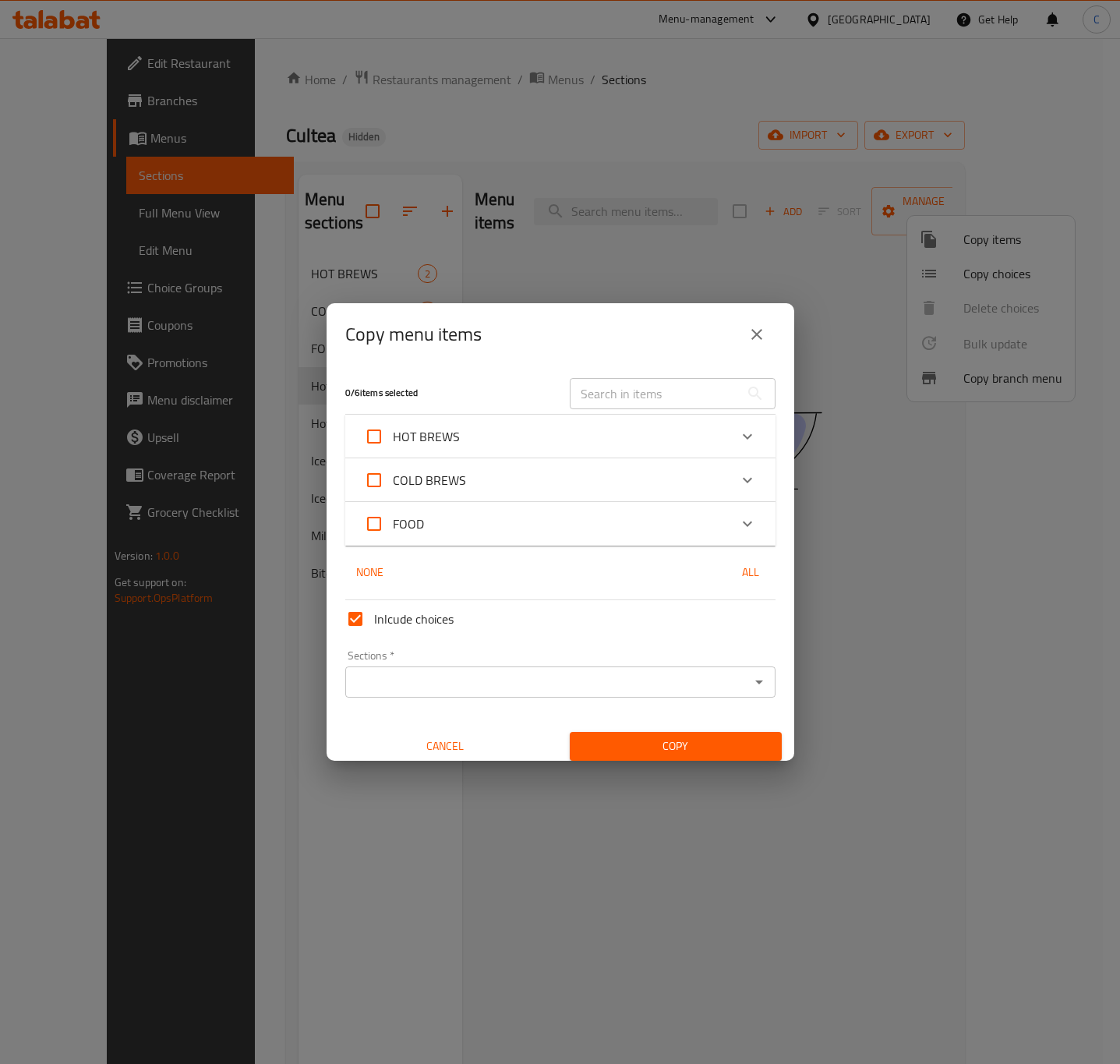
click at [496, 520] on div "FOOD" at bounding box center [546, 524] width 364 height 37
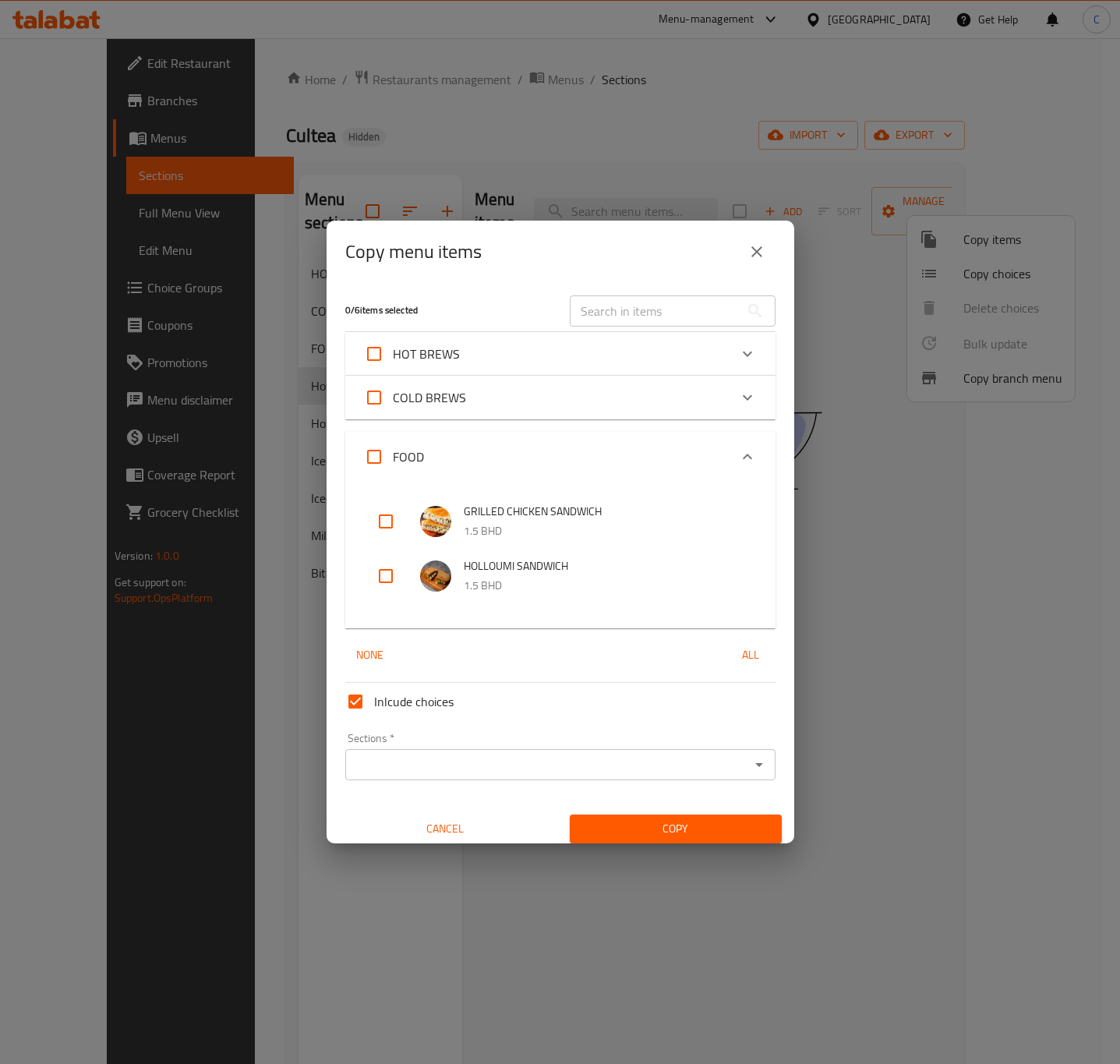
click at [499, 408] on div "COLD BREWS" at bounding box center [546, 397] width 364 height 37
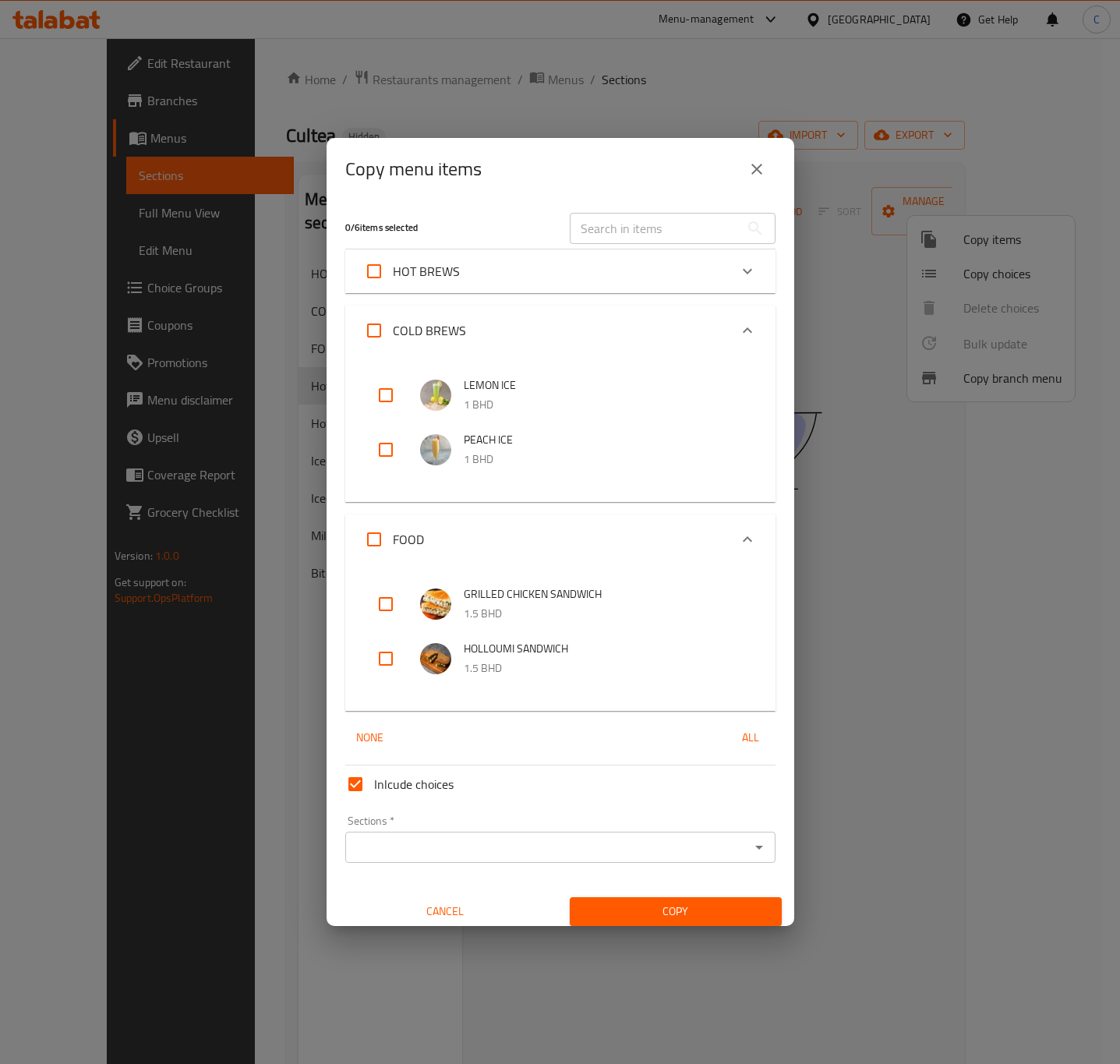
click at [554, 286] on div "HOT BREWS" at bounding box center [546, 271] width 364 height 37
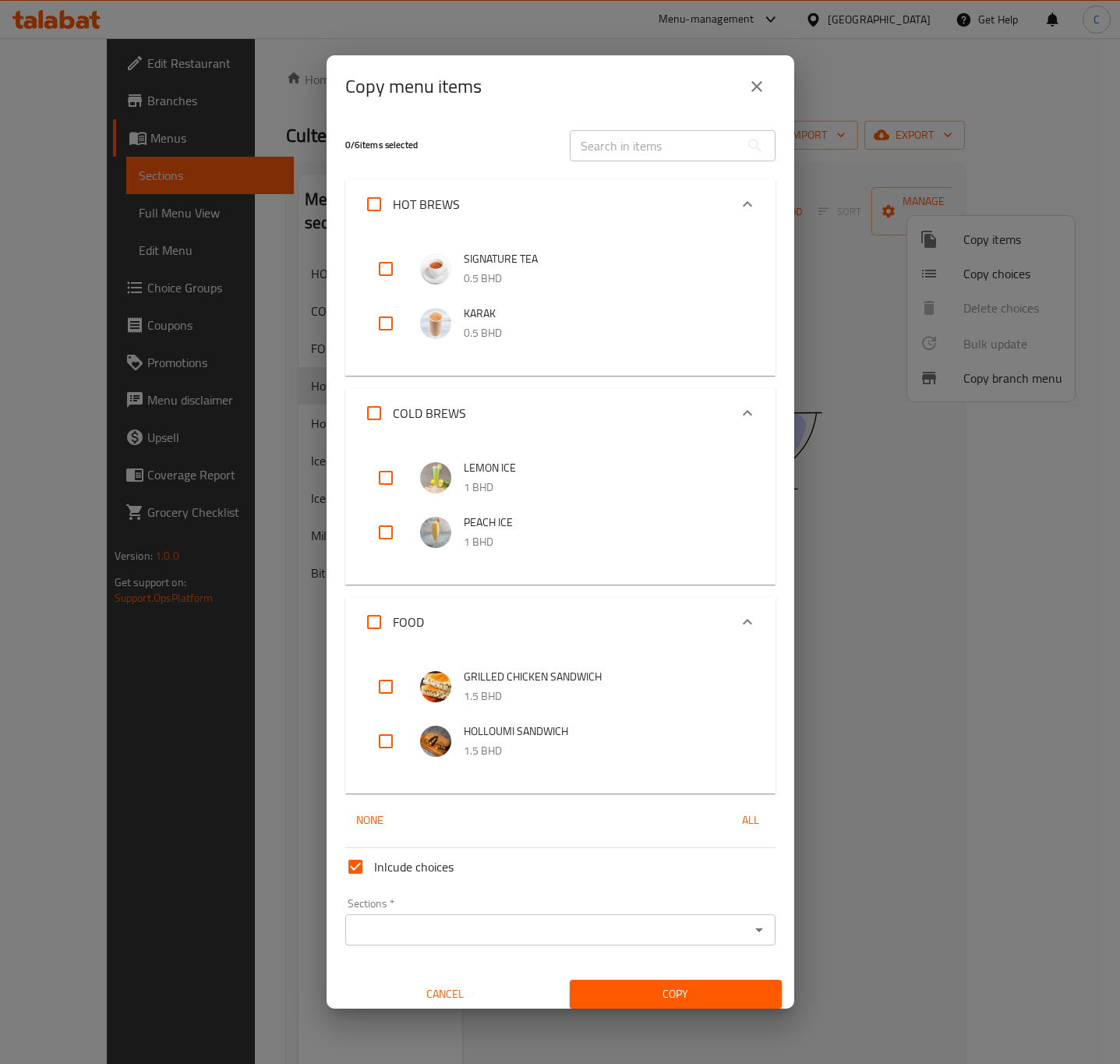
click at [381, 323] on input "checkbox" at bounding box center [386, 324] width 37 height 37
checkbox input "true"
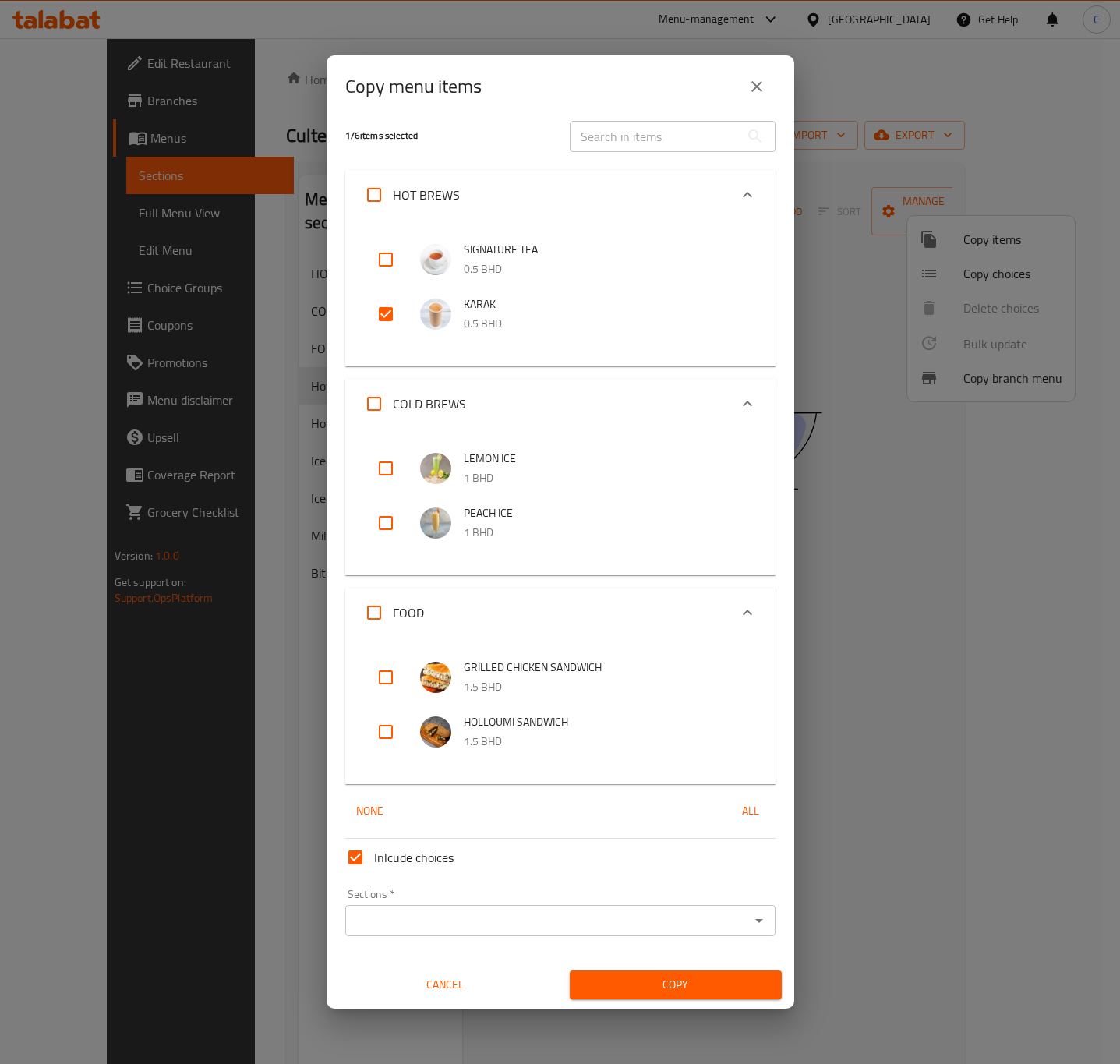
click at [587, 924] on input "Sections   *" at bounding box center [548, 920] width 396 height 22
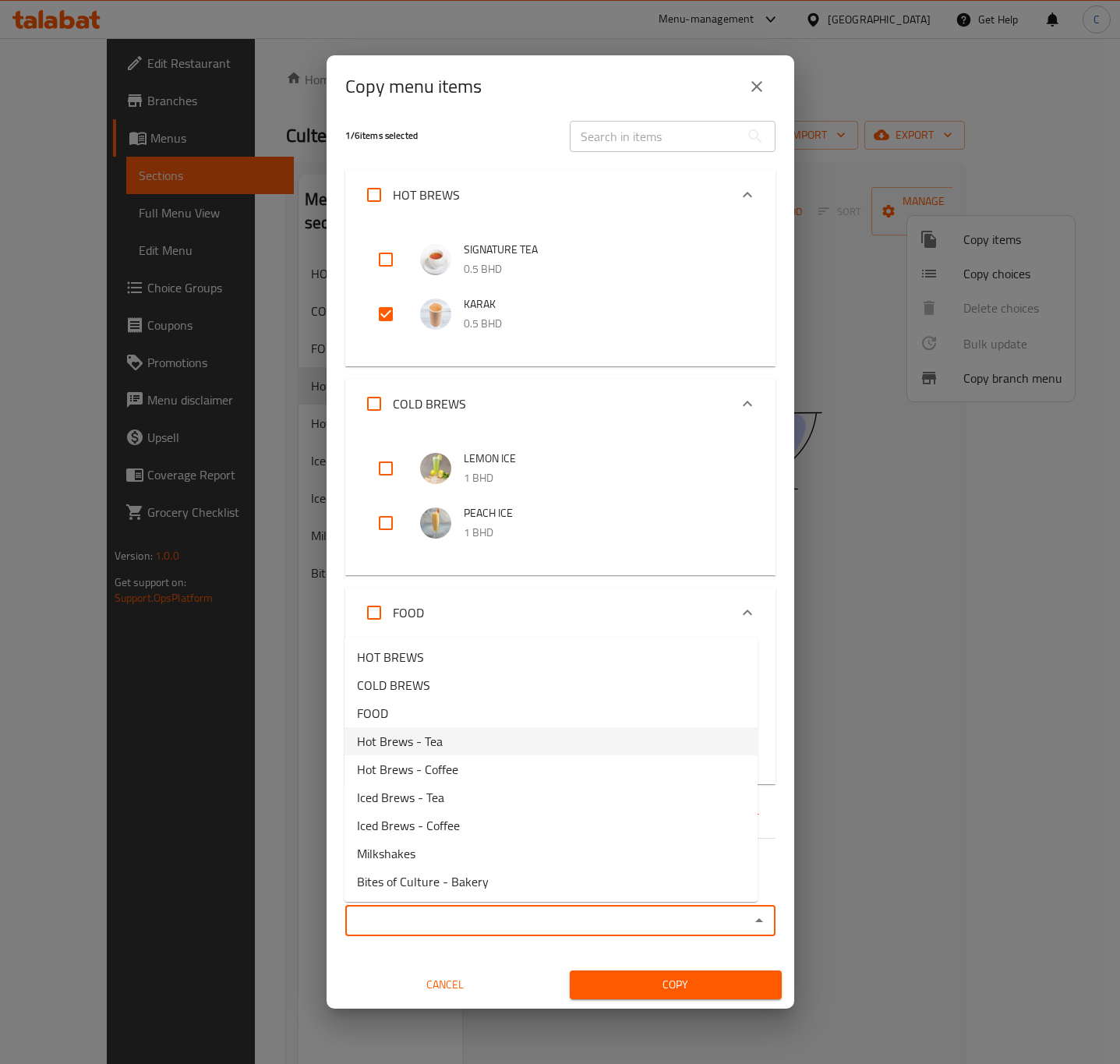
click at [443, 747] on li "Hot Brews - Tea" at bounding box center [552, 741] width 413 height 28
type input "Hot Brews - Tea"
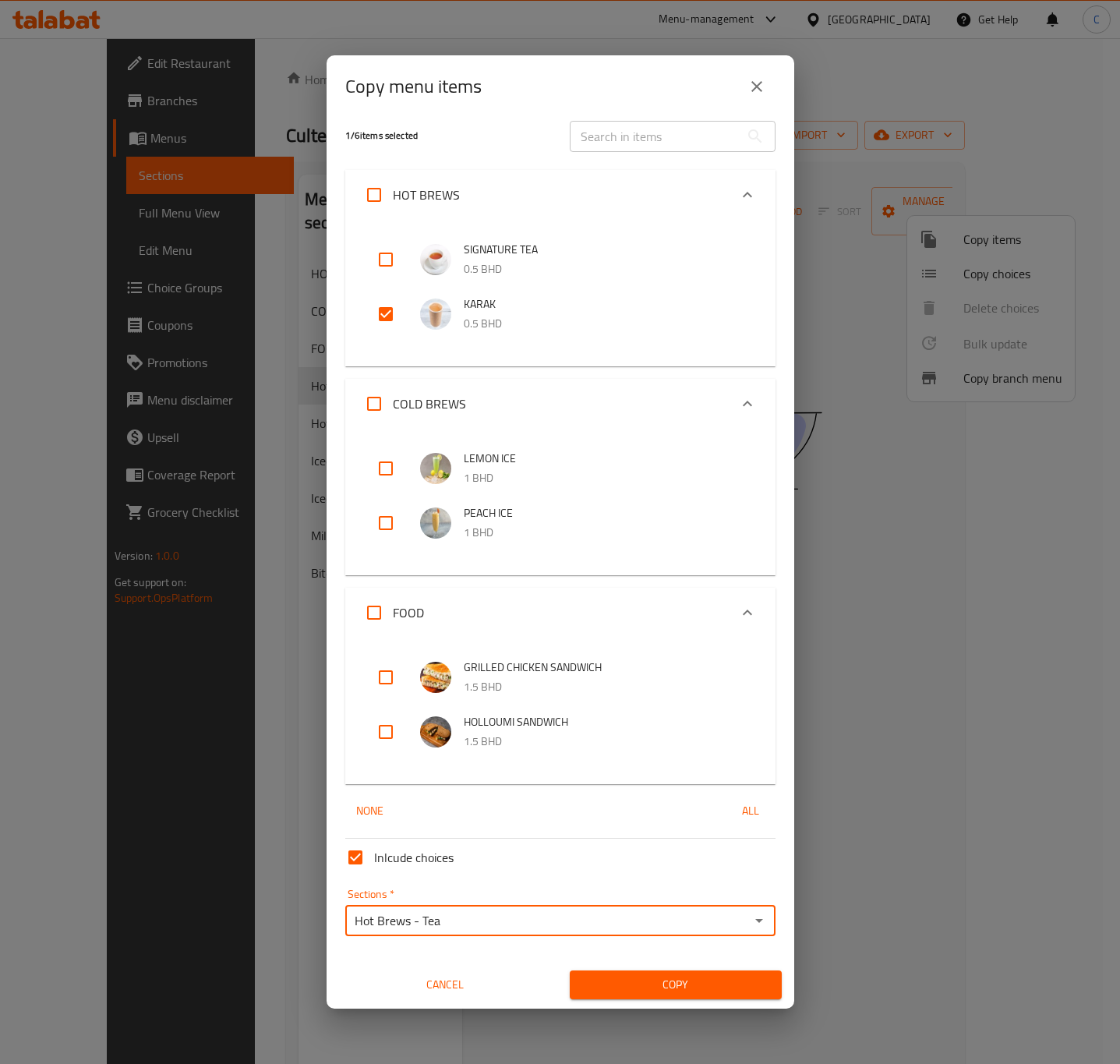
click at [653, 983] on span "Copy" at bounding box center [676, 985] width 187 height 20
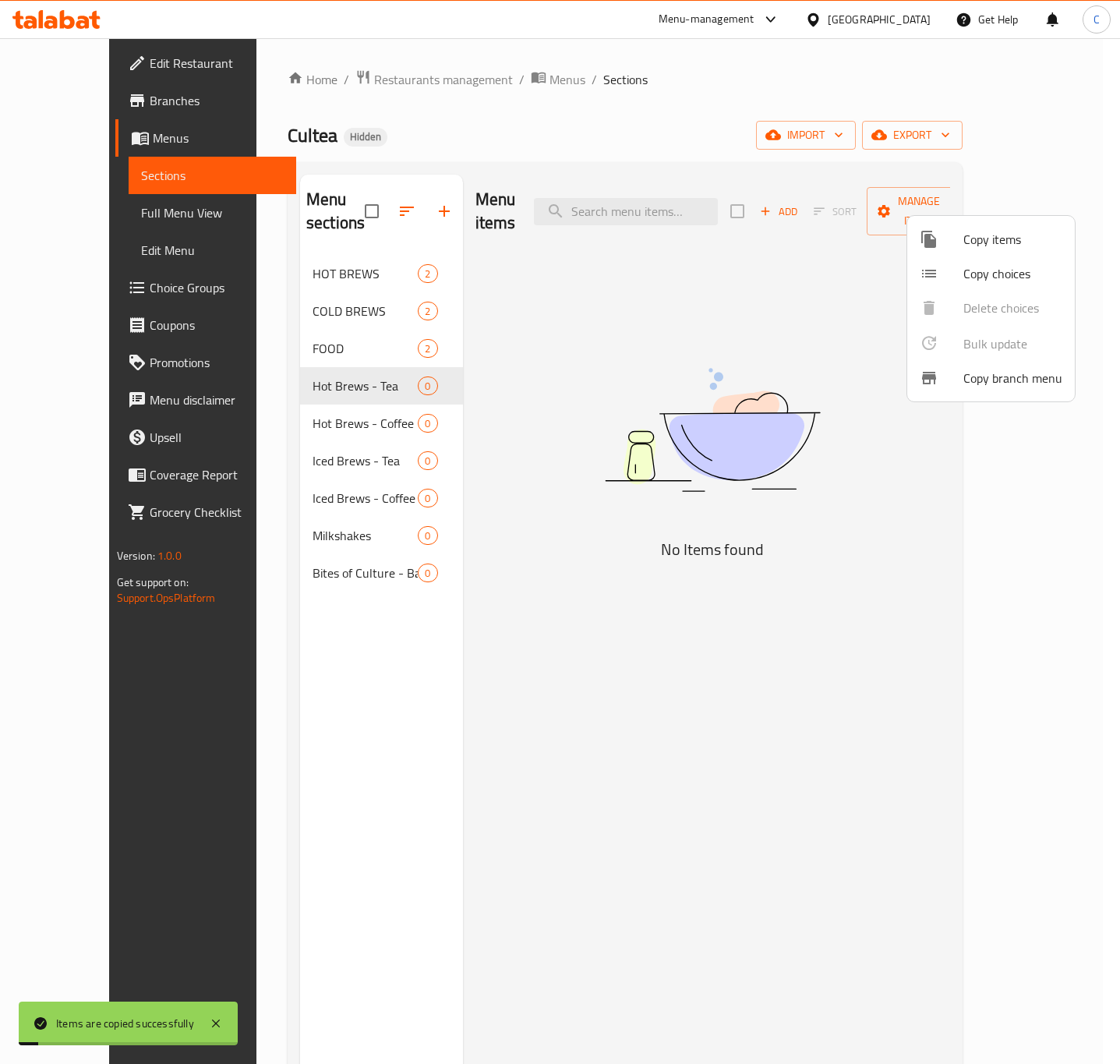
click at [1025, 257] on li "Copy choices" at bounding box center [991, 273] width 168 height 35
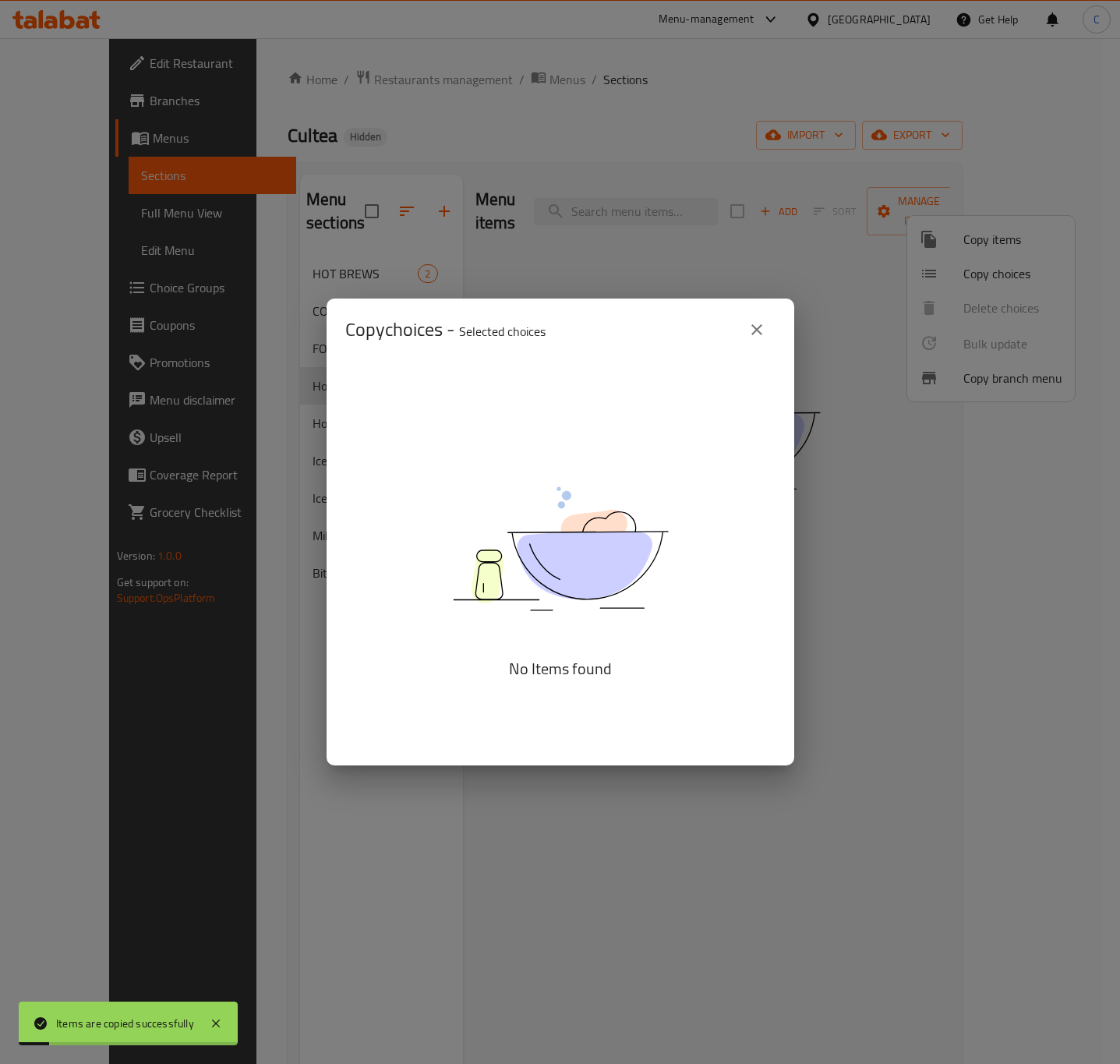
click at [1018, 241] on div "Copy choices - Selected choices 0 No Items found" at bounding box center [560, 532] width 1120 height 1064
drag, startPoint x: 748, startPoint y: 330, endPoint x: 1060, endPoint y: 243, distance: 323.9
click at [748, 328] on icon "close" at bounding box center [756, 329] width 19 height 19
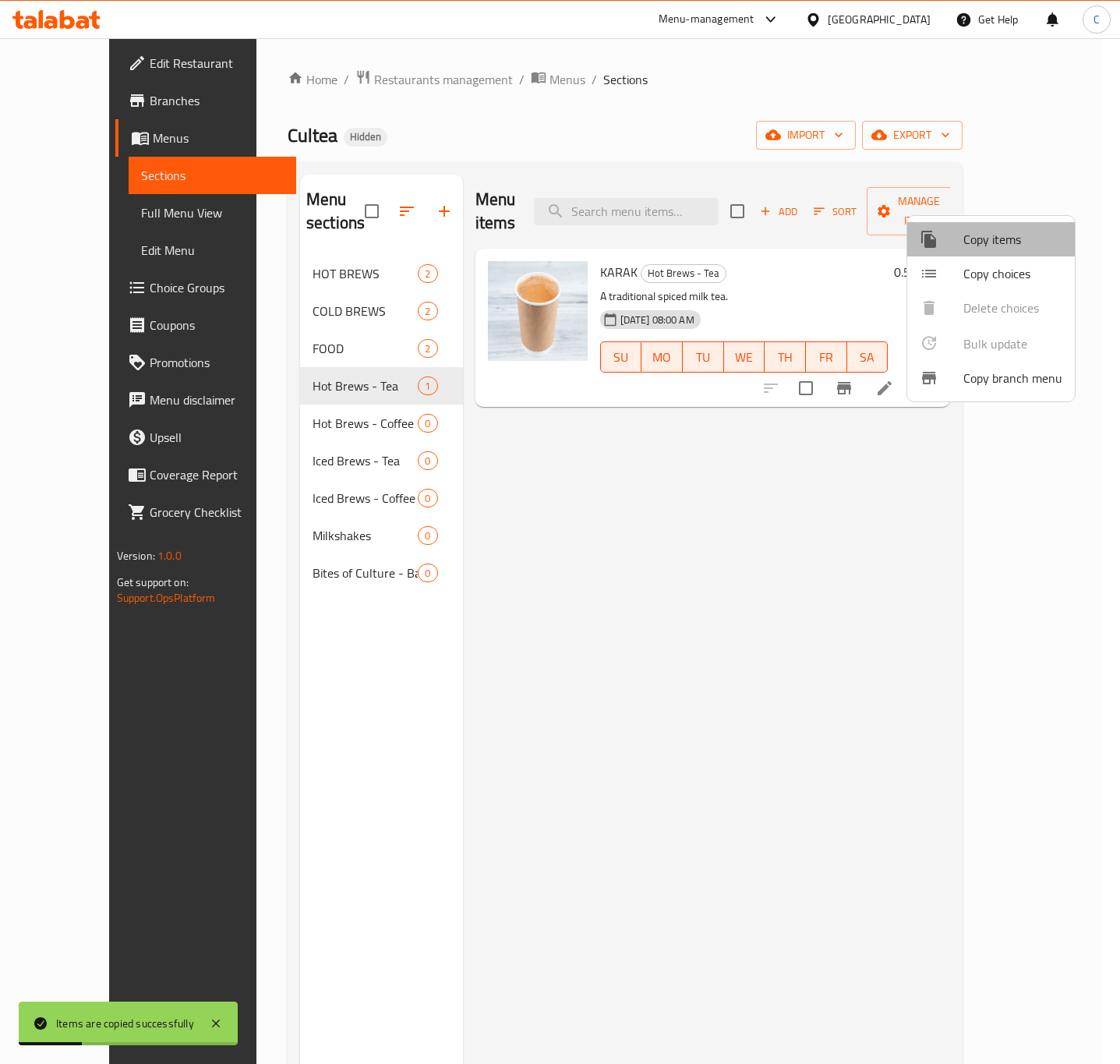
click at [1046, 230] on span "Copy items" at bounding box center [1014, 239] width 99 height 19
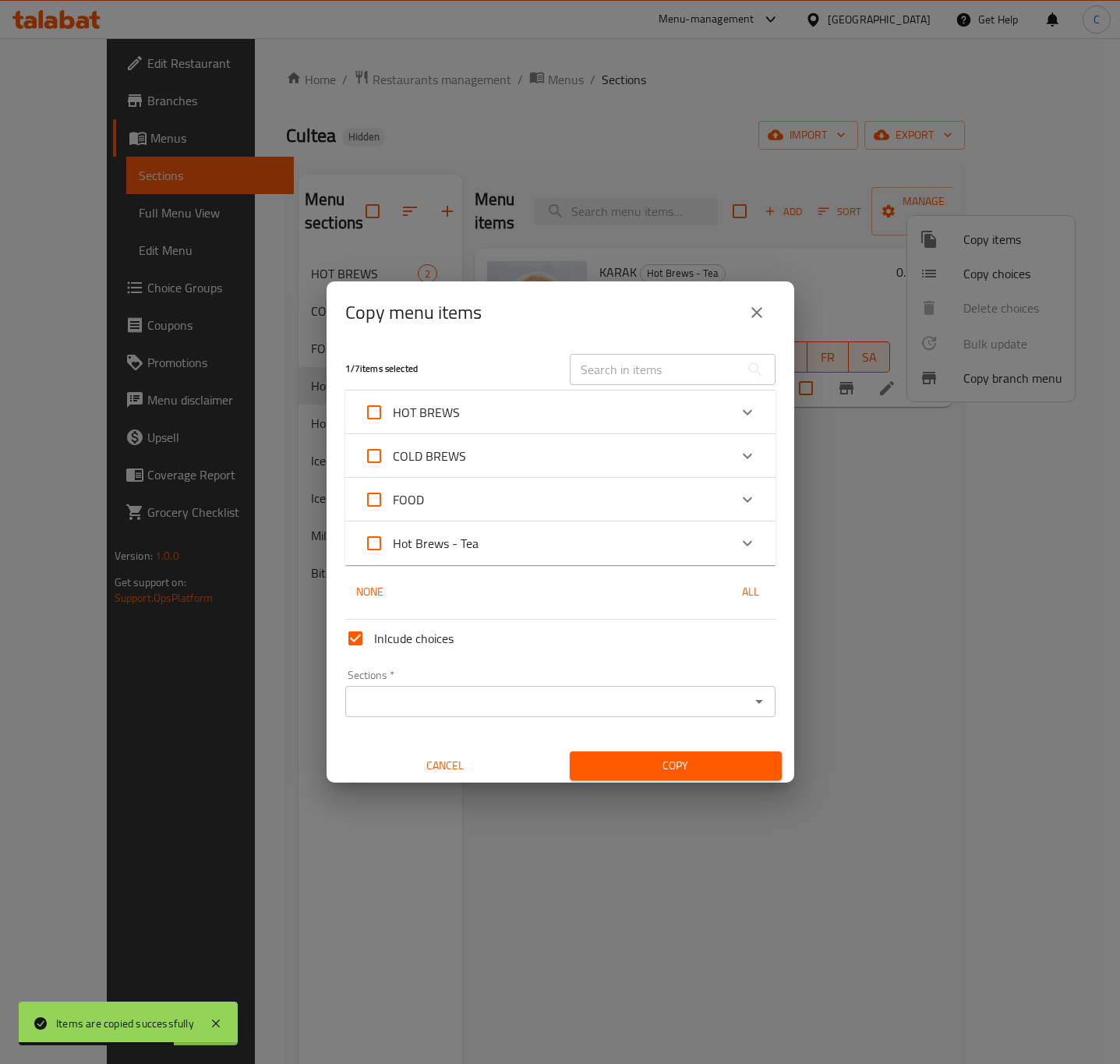
scroll to position [0, 0]
click at [557, 726] on div "Inlcude choices Sections   * Sections * Cancel Copy" at bounding box center [560, 700] width 443 height 167
click at [548, 708] on input "Sections   *" at bounding box center [548, 704] width 396 height 22
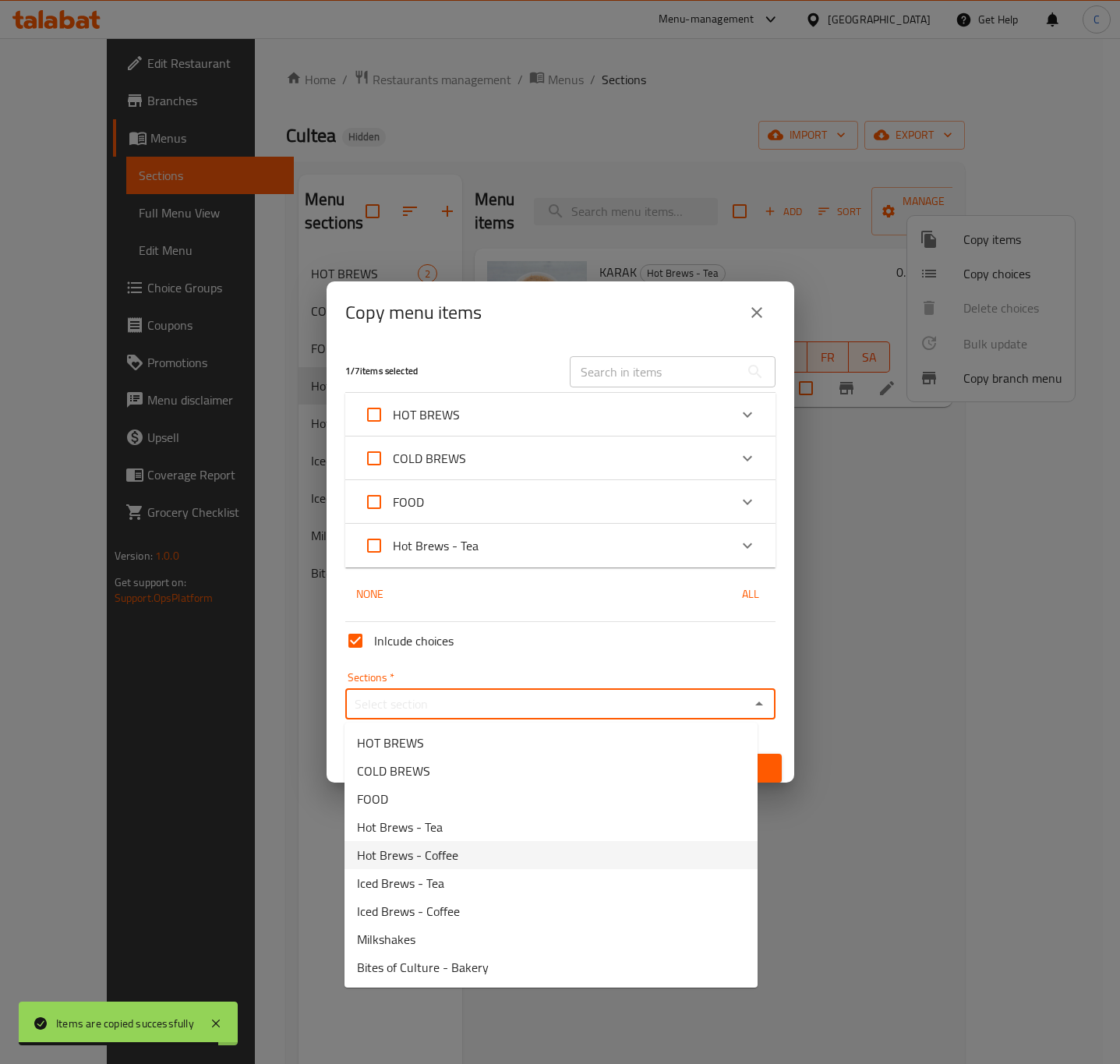
click at [529, 864] on li "Hot Brews - Coffee" at bounding box center [552, 856] width 413 height 28
type input "Hot Brews - Coffee"
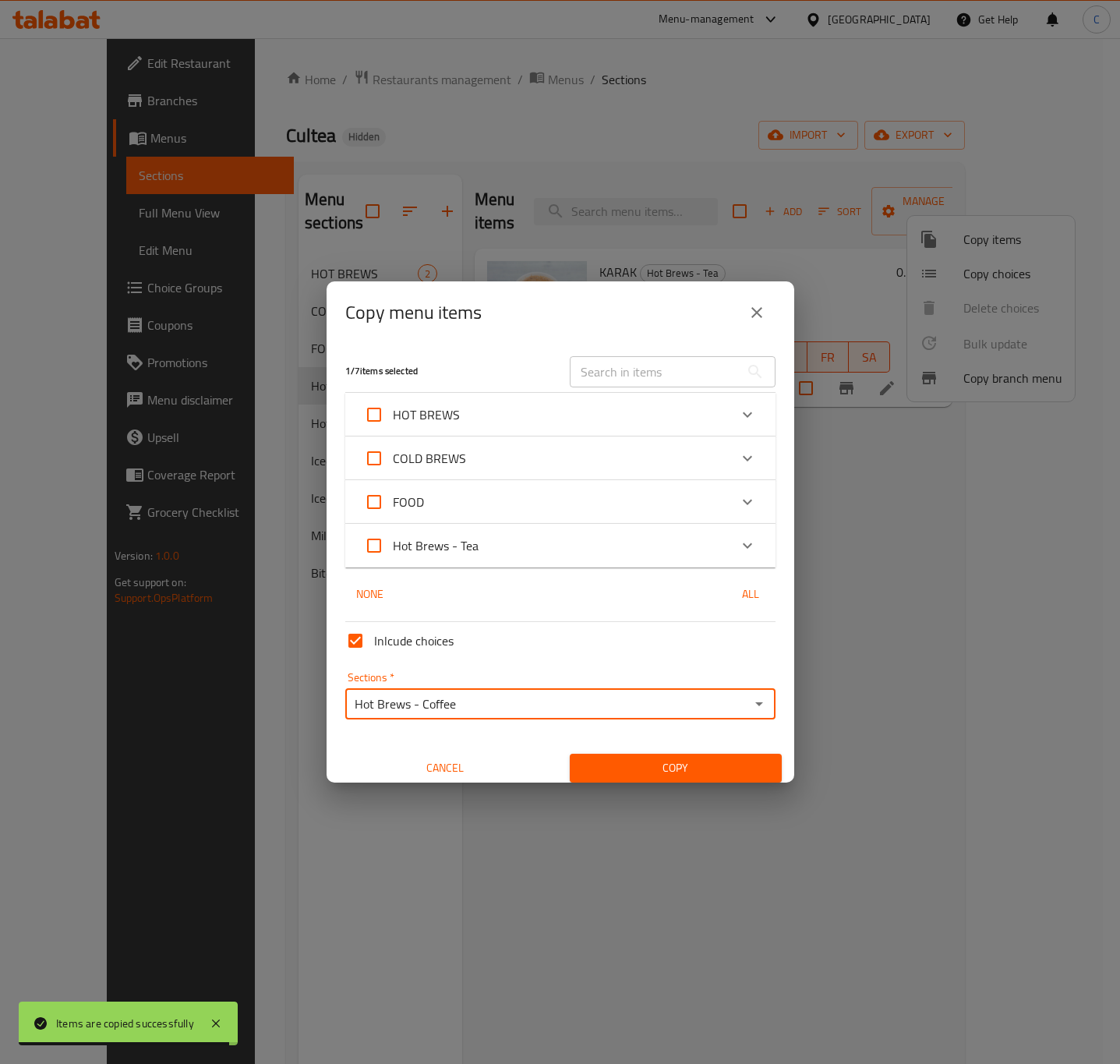
click at [684, 763] on span "Copy" at bounding box center [676, 768] width 187 height 20
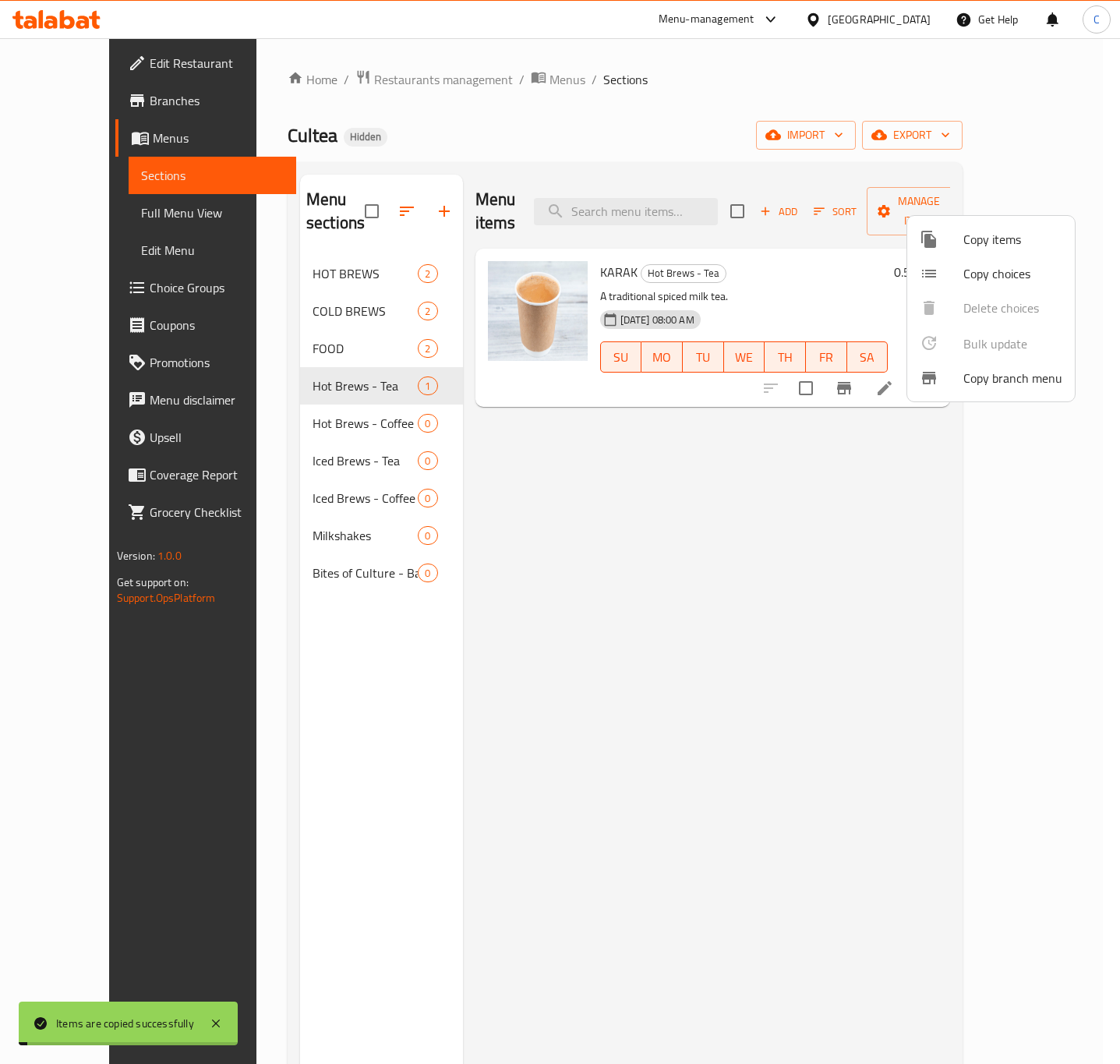
click at [984, 239] on span "Copy items" at bounding box center [1014, 239] width 99 height 19
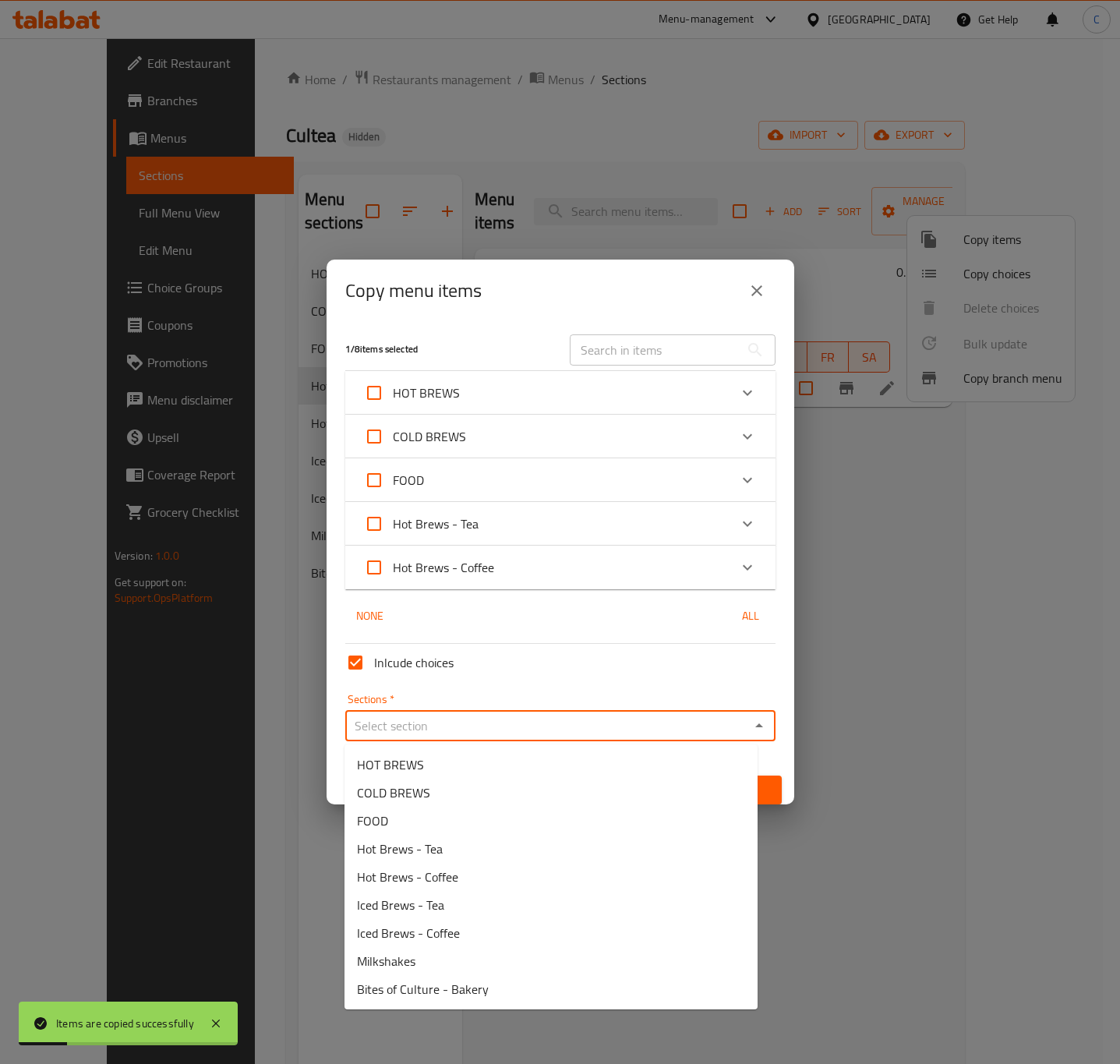
click at [687, 715] on input "Sections   *" at bounding box center [548, 725] width 396 height 22
click at [487, 903] on li "Iced Brews - Tea" at bounding box center [552, 905] width 413 height 28
type input "Iced Brews - Tea"
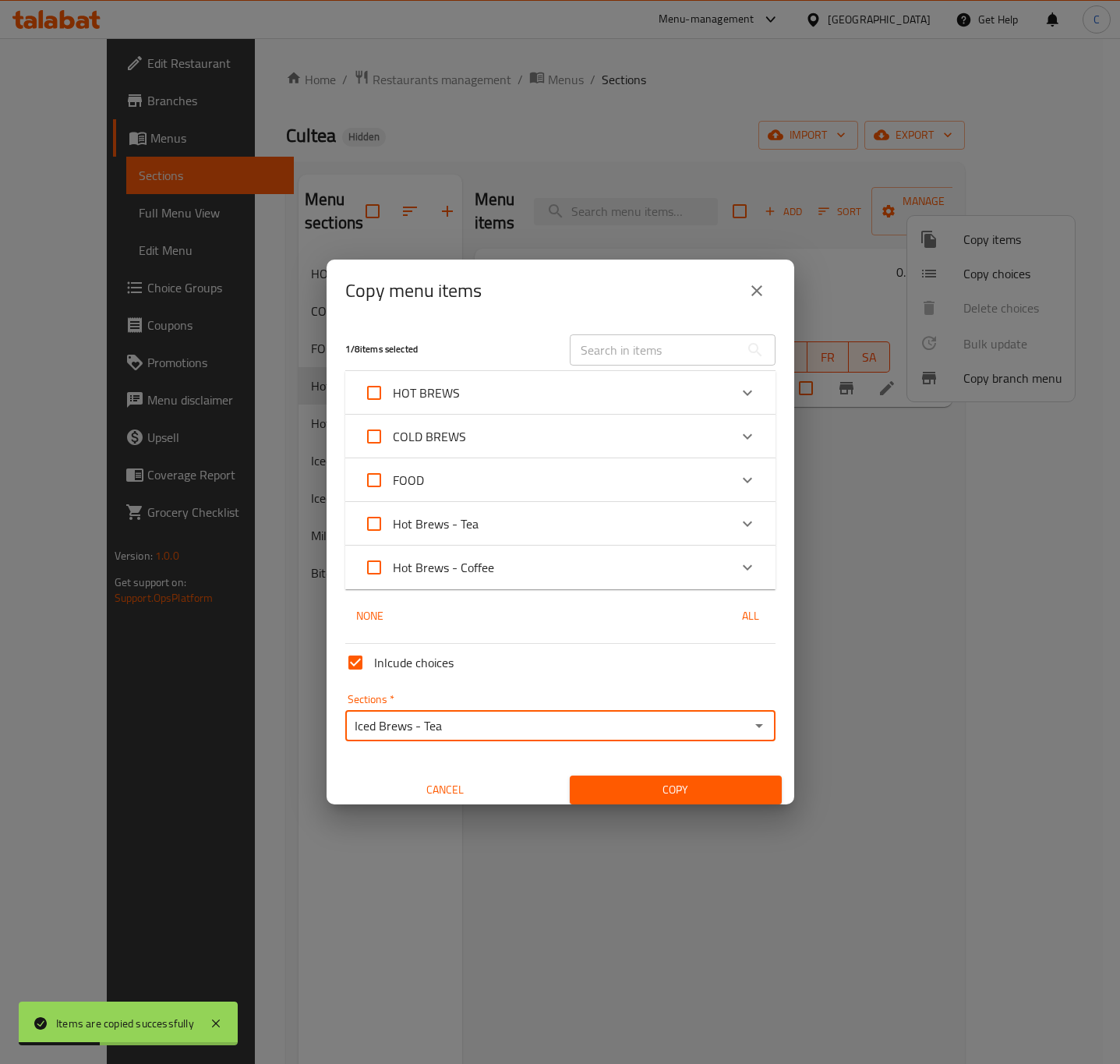
click at [681, 780] on span "Copy" at bounding box center [676, 790] width 187 height 20
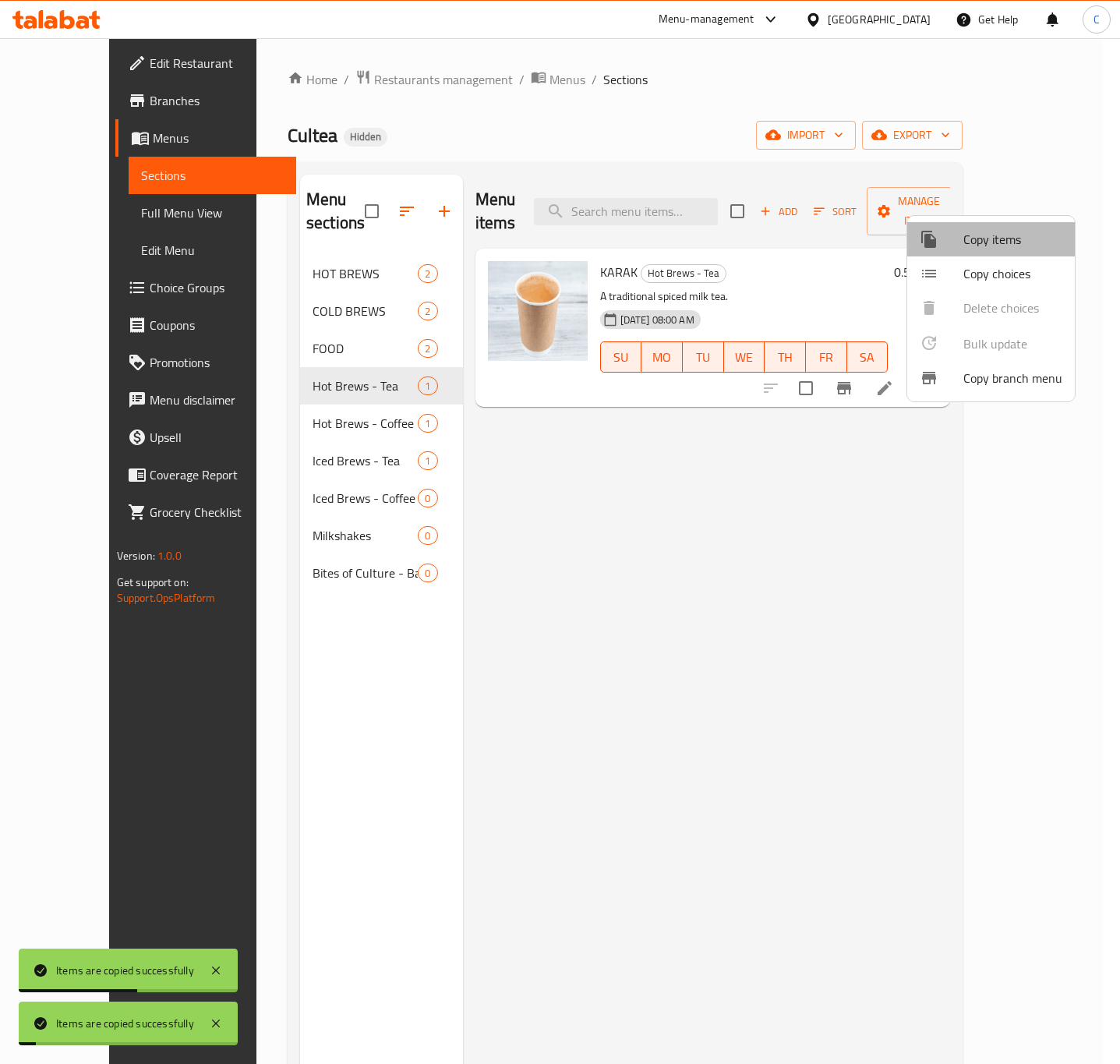
click at [1002, 239] on span "Copy items" at bounding box center [1014, 239] width 99 height 19
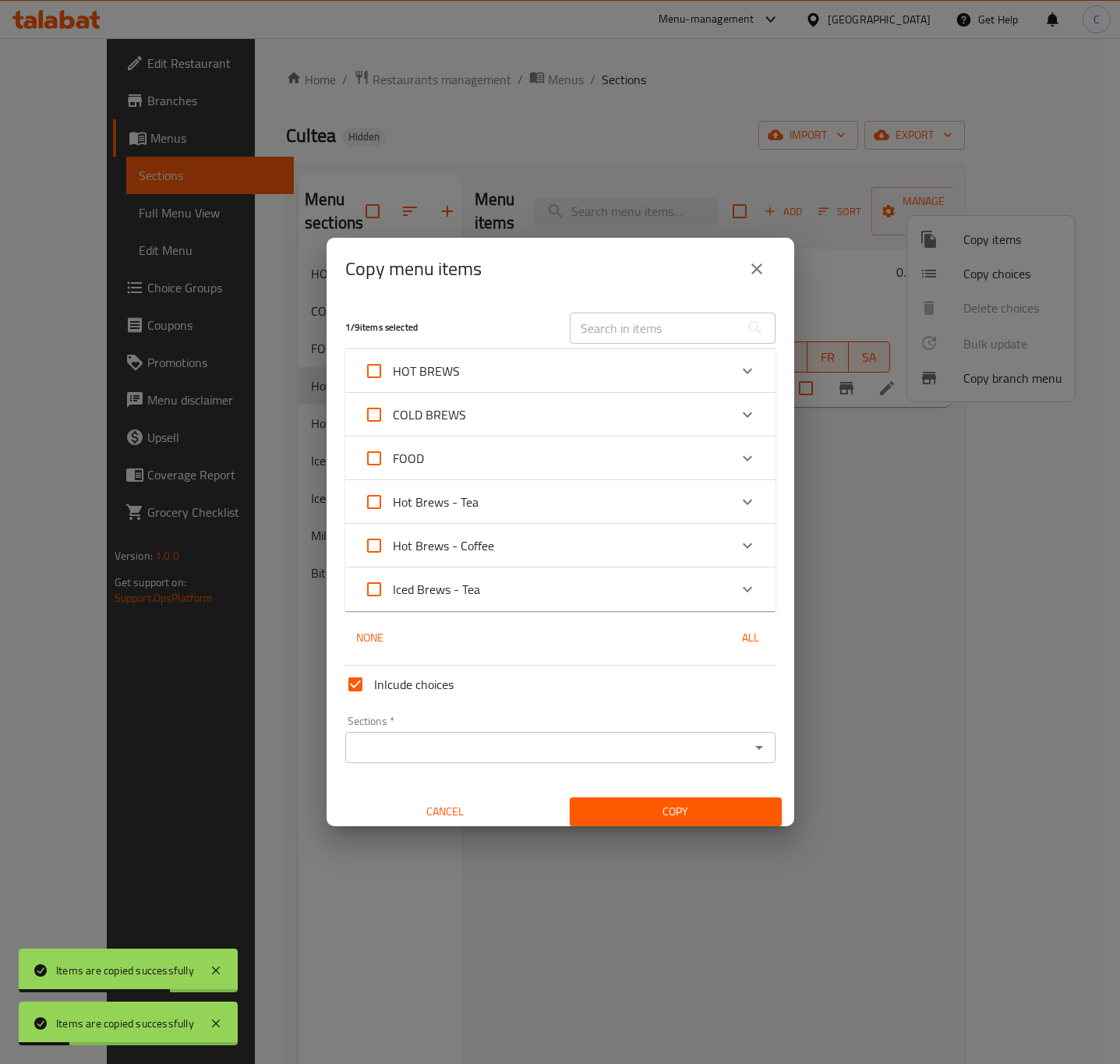
click at [691, 741] on input "Sections   *" at bounding box center [548, 747] width 396 height 22
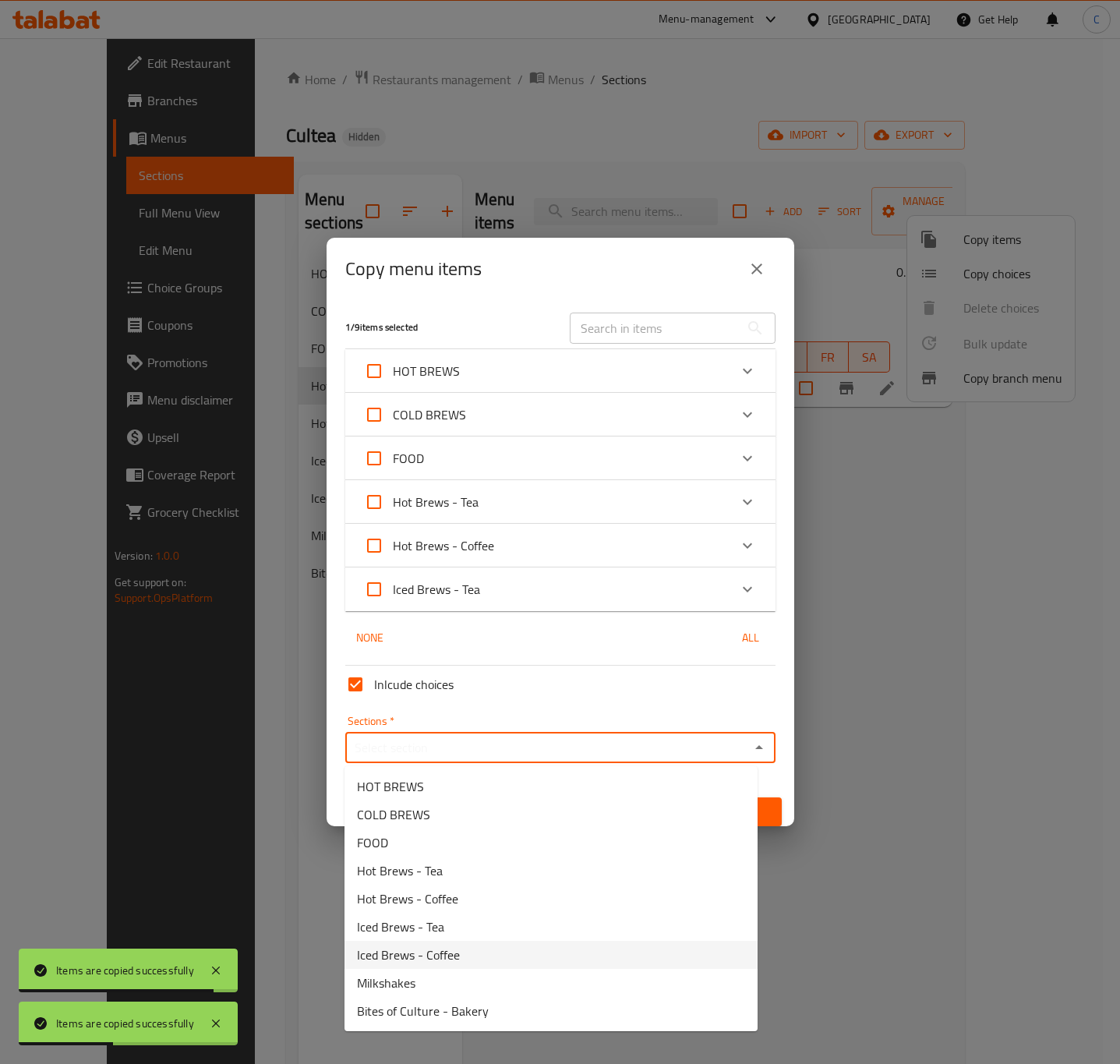
click at [581, 955] on li "Iced Brews - Coffee" at bounding box center [552, 955] width 413 height 28
type input "Iced Brews - Coffee"
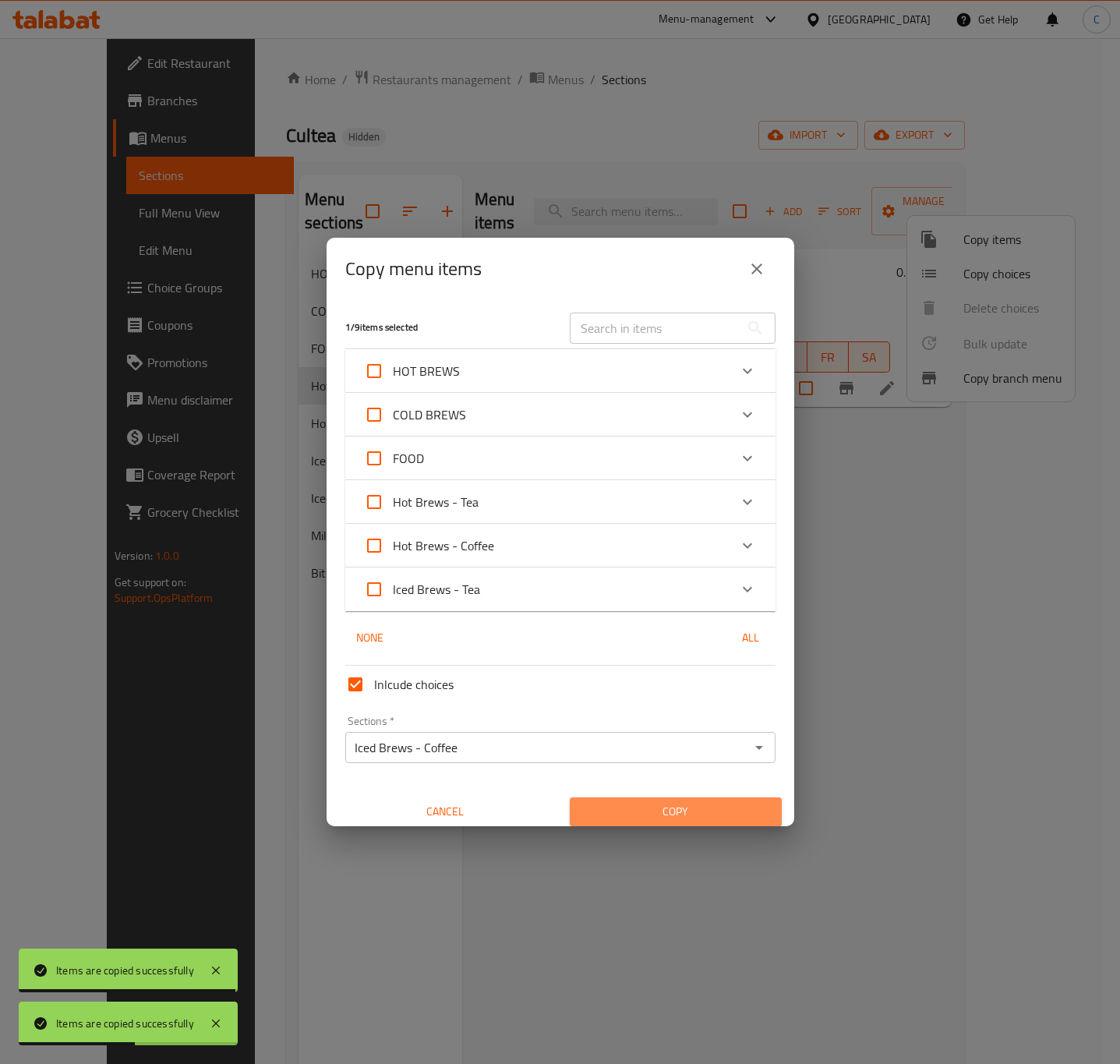
click at [714, 798] on button "Copy" at bounding box center [676, 811] width 212 height 29
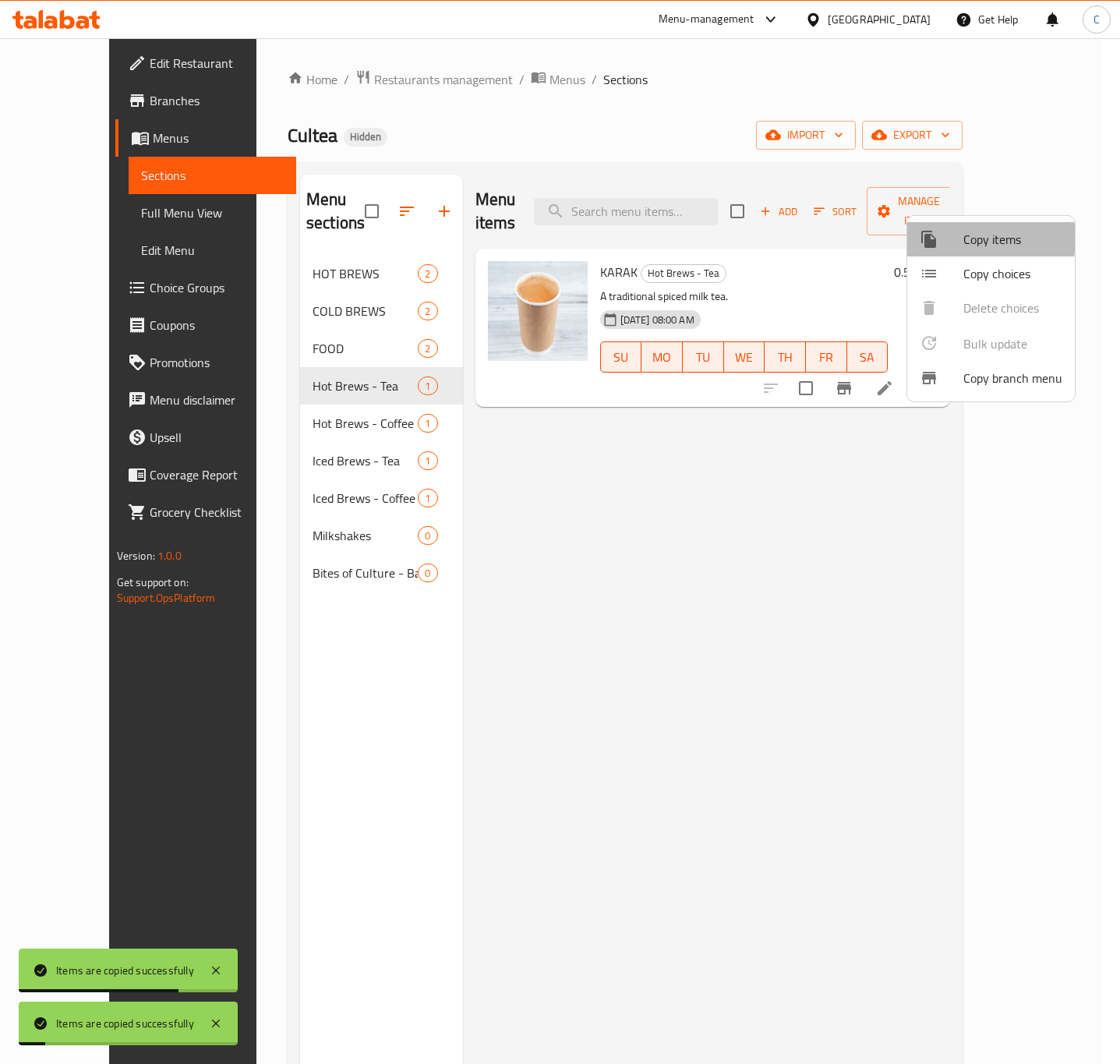
click at [957, 239] on div at bounding box center [941, 239] width 43 height 19
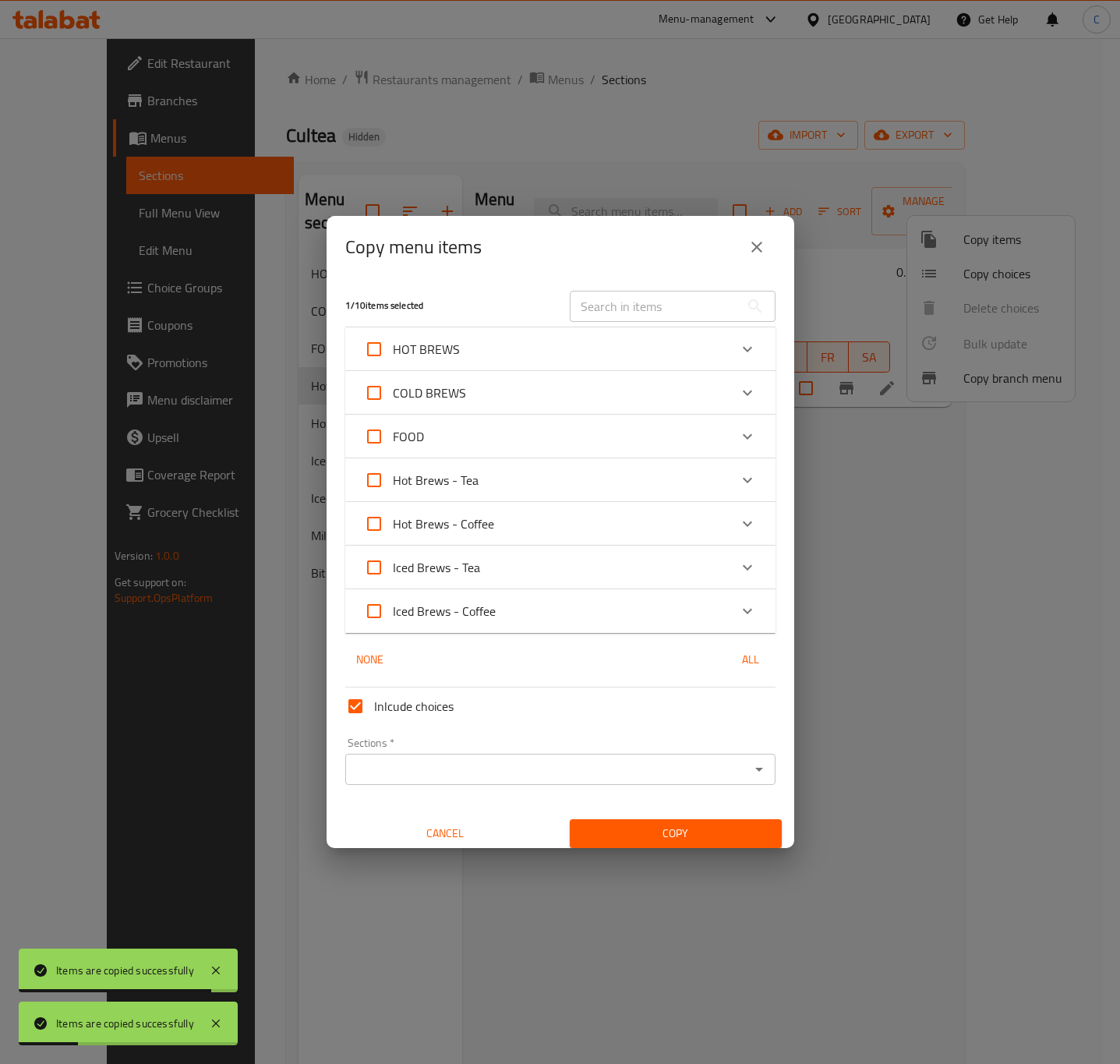
click at [671, 775] on input "Sections   *" at bounding box center [548, 769] width 396 height 22
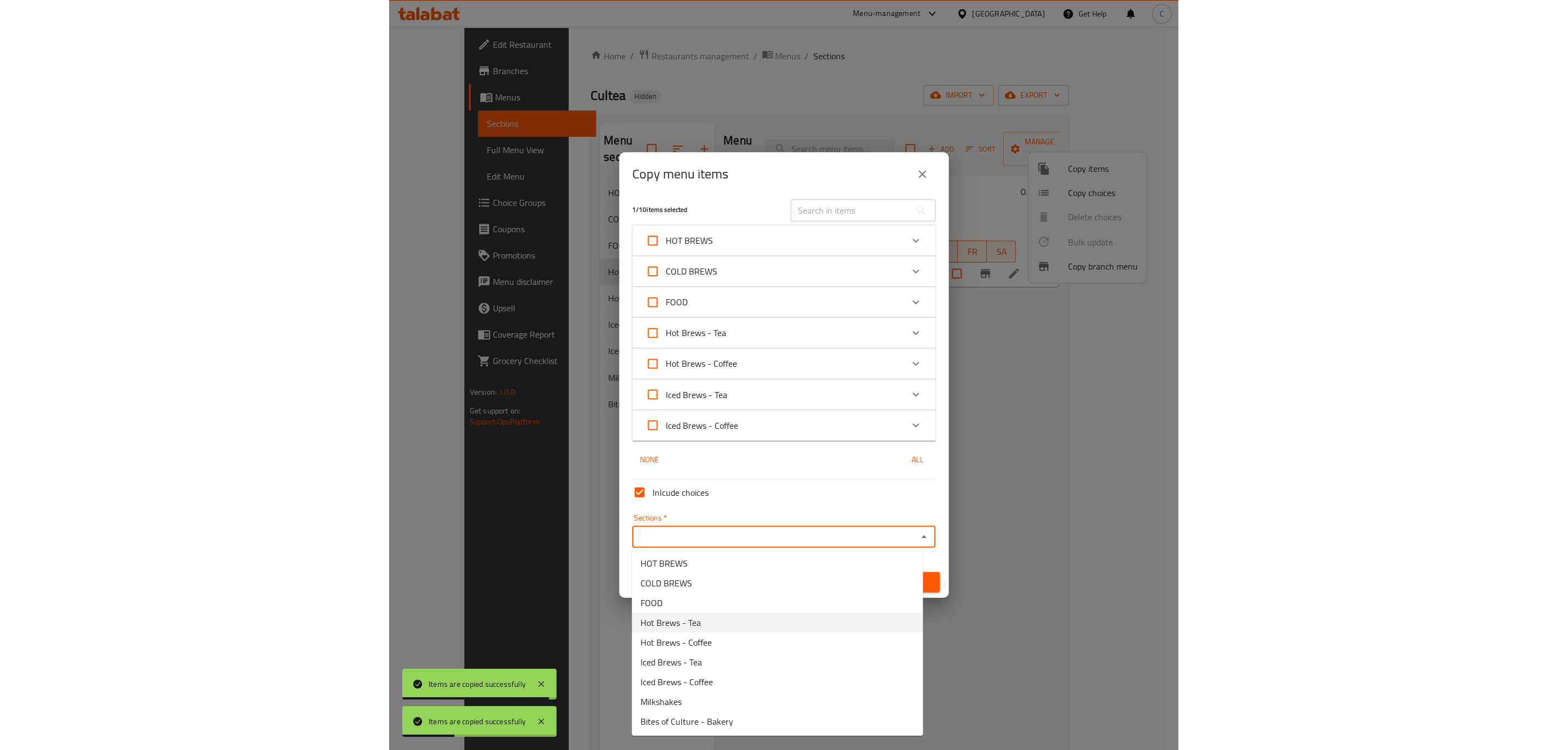
scroll to position [7, 0]
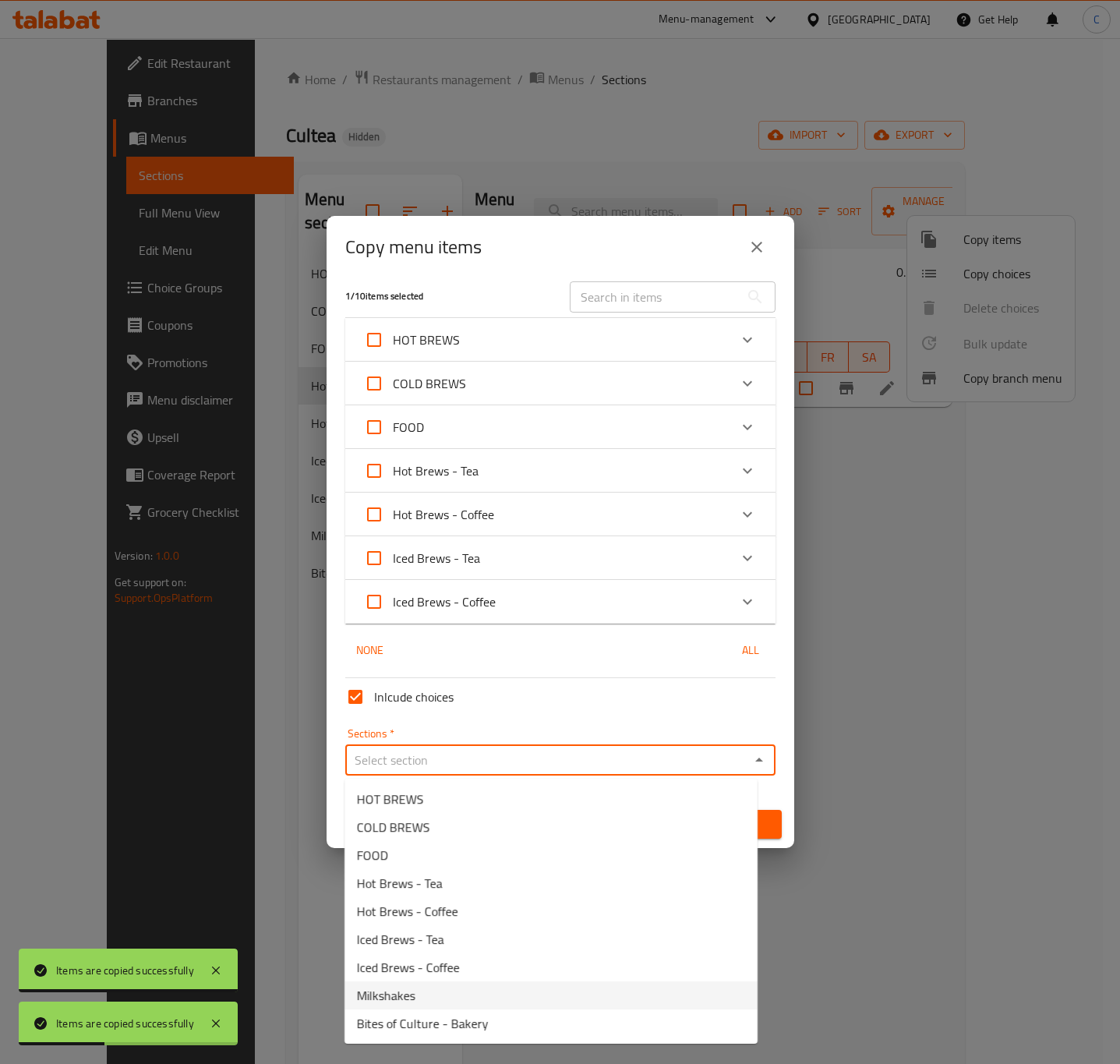
click at [536, 1002] on li "Milkshakes" at bounding box center [552, 996] width 413 height 28
type input "Milkshakes"
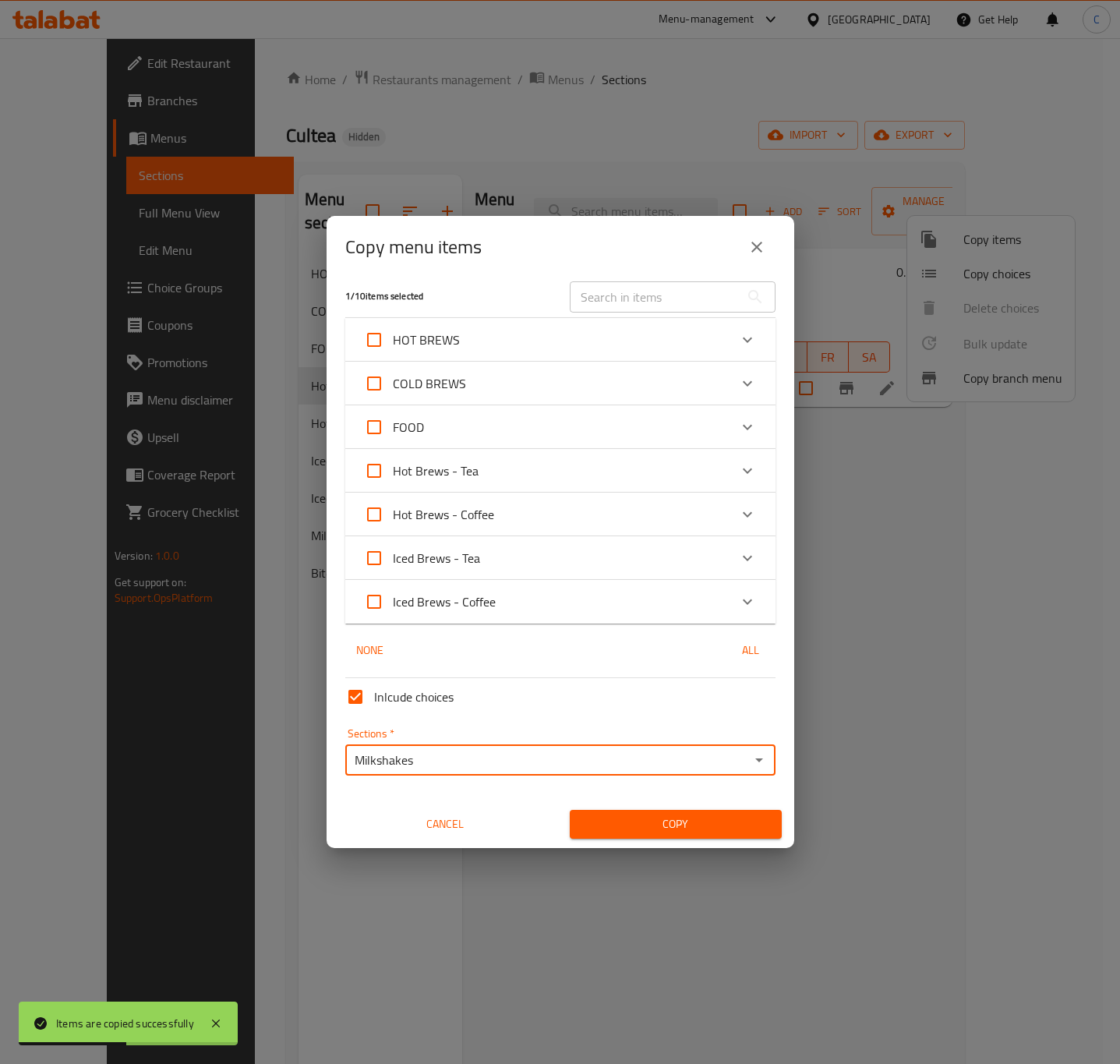
click at [674, 815] on span "Copy" at bounding box center [676, 825] width 187 height 20
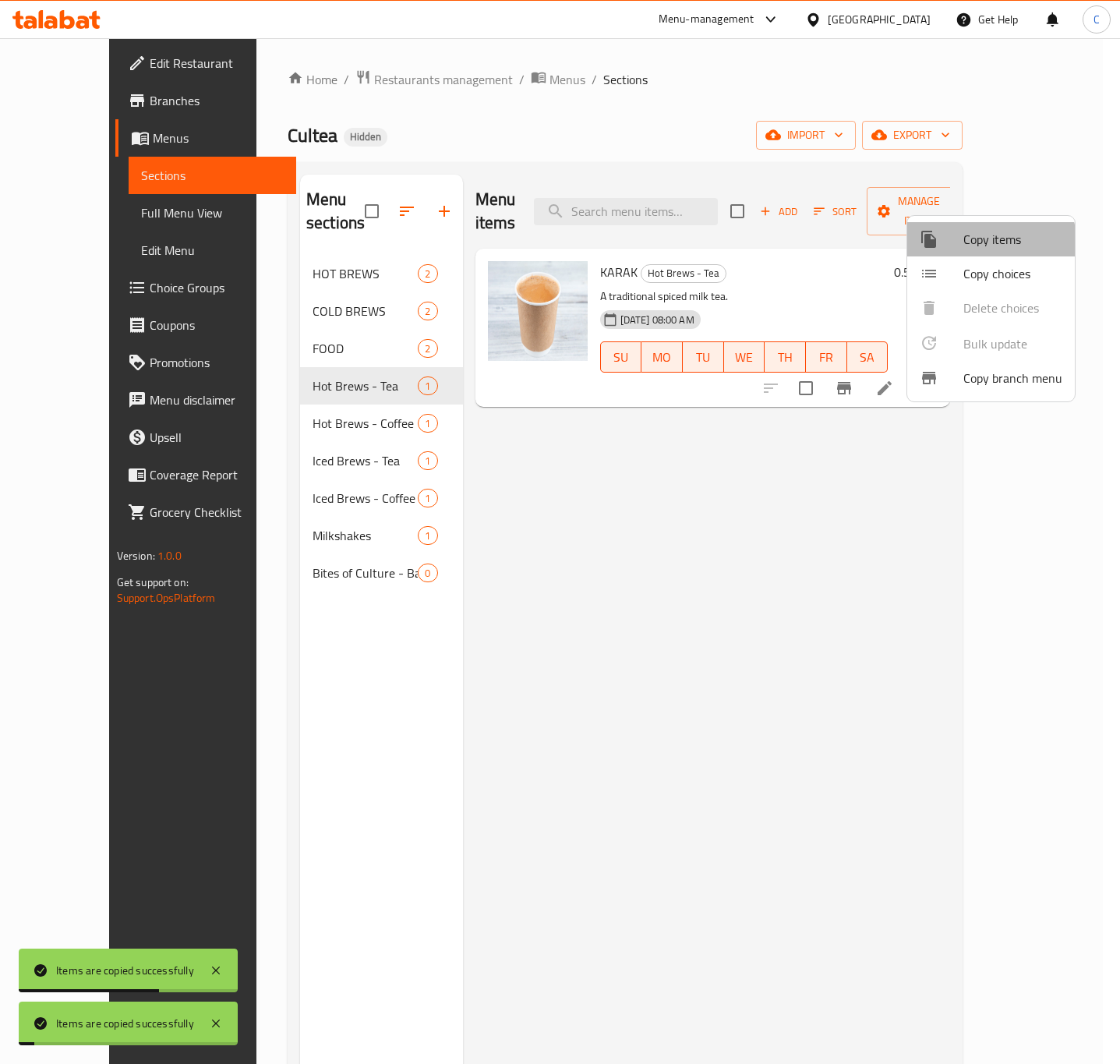
click at [984, 242] on span "Copy items" at bounding box center [1014, 239] width 99 height 19
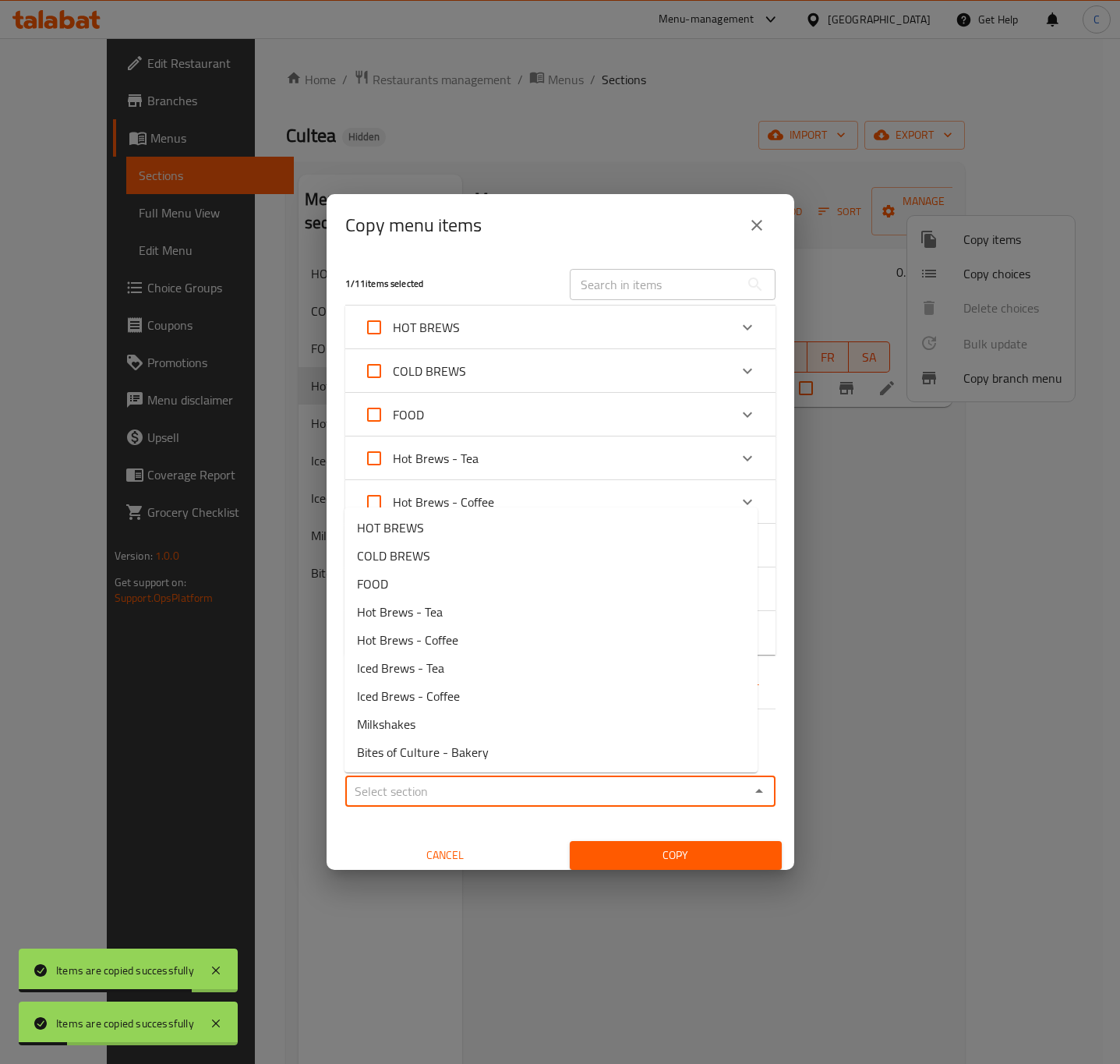
click at [707, 791] on input "Sections   *" at bounding box center [548, 791] width 396 height 22
click at [513, 752] on li "Bites of Culture - Bakery" at bounding box center [552, 753] width 413 height 28
type input "Bites of Culture - Bakery"
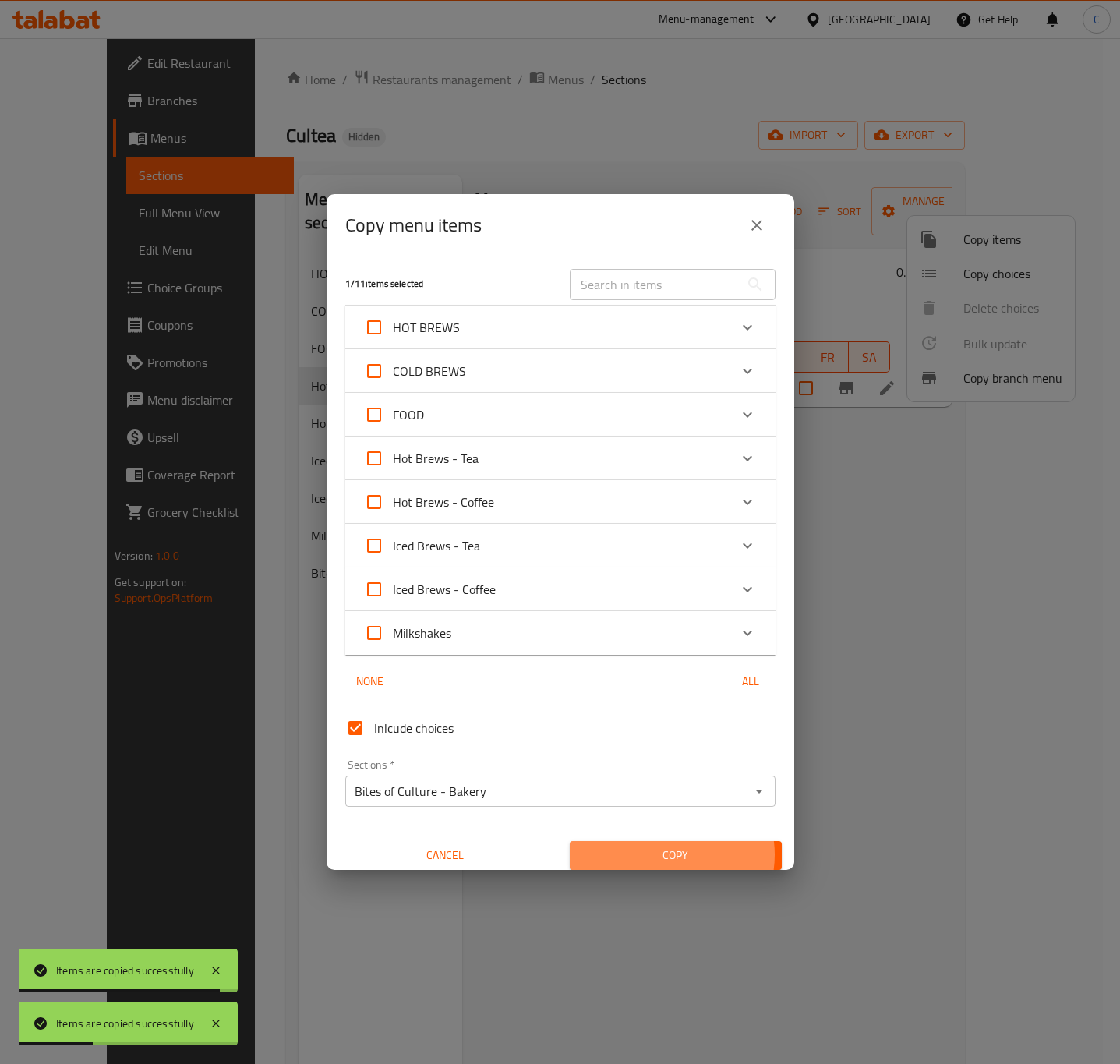
click at [657, 855] on span "Copy" at bounding box center [676, 856] width 187 height 20
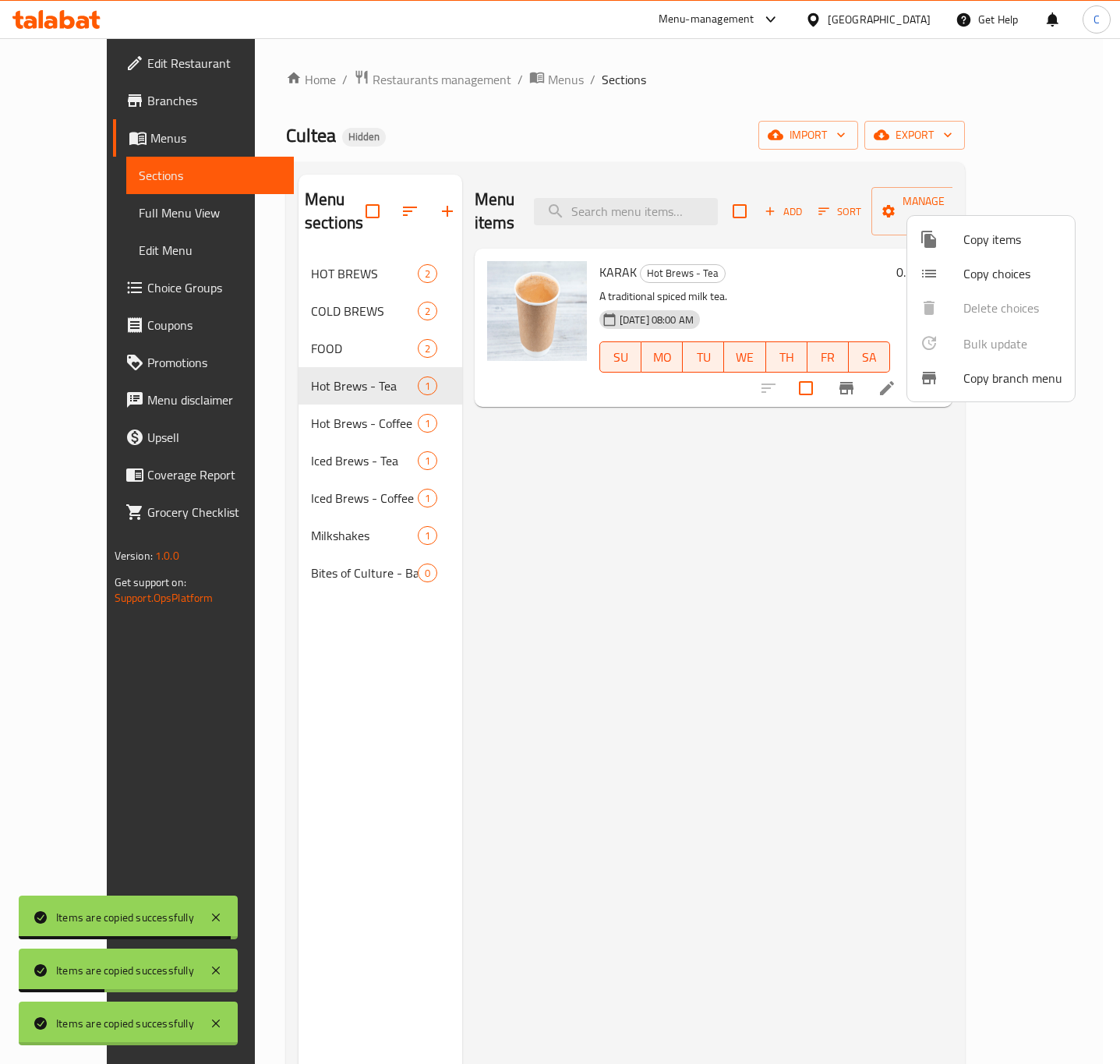
click at [920, 653] on div "Copy menu items 1 / 11 items selected ​ HOT BREWS SIGNATURE TEA 0.5 BHD KARAK 0…" at bounding box center [560, 532] width 1120 height 1064
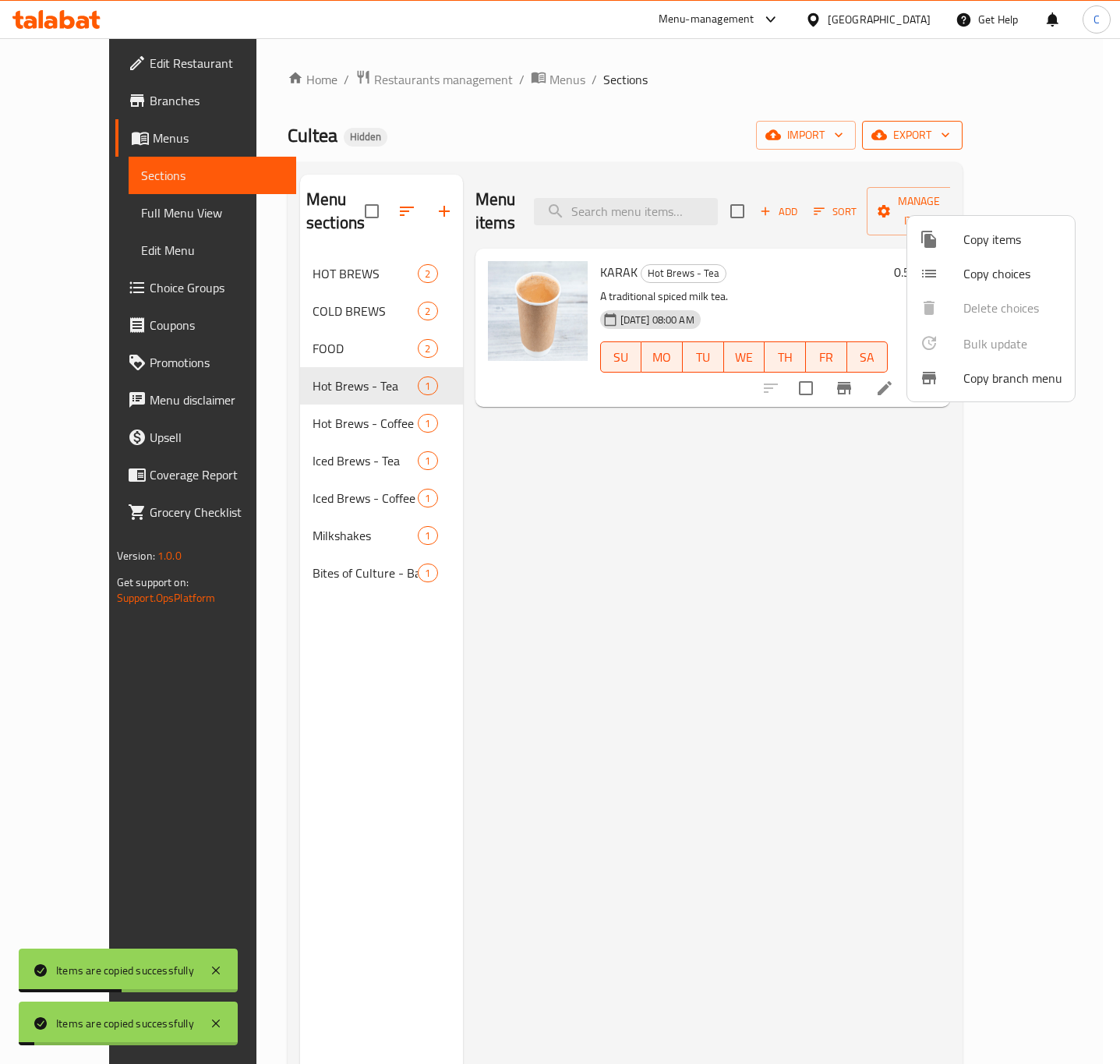
click at [994, 137] on div at bounding box center [560, 532] width 1120 height 1064
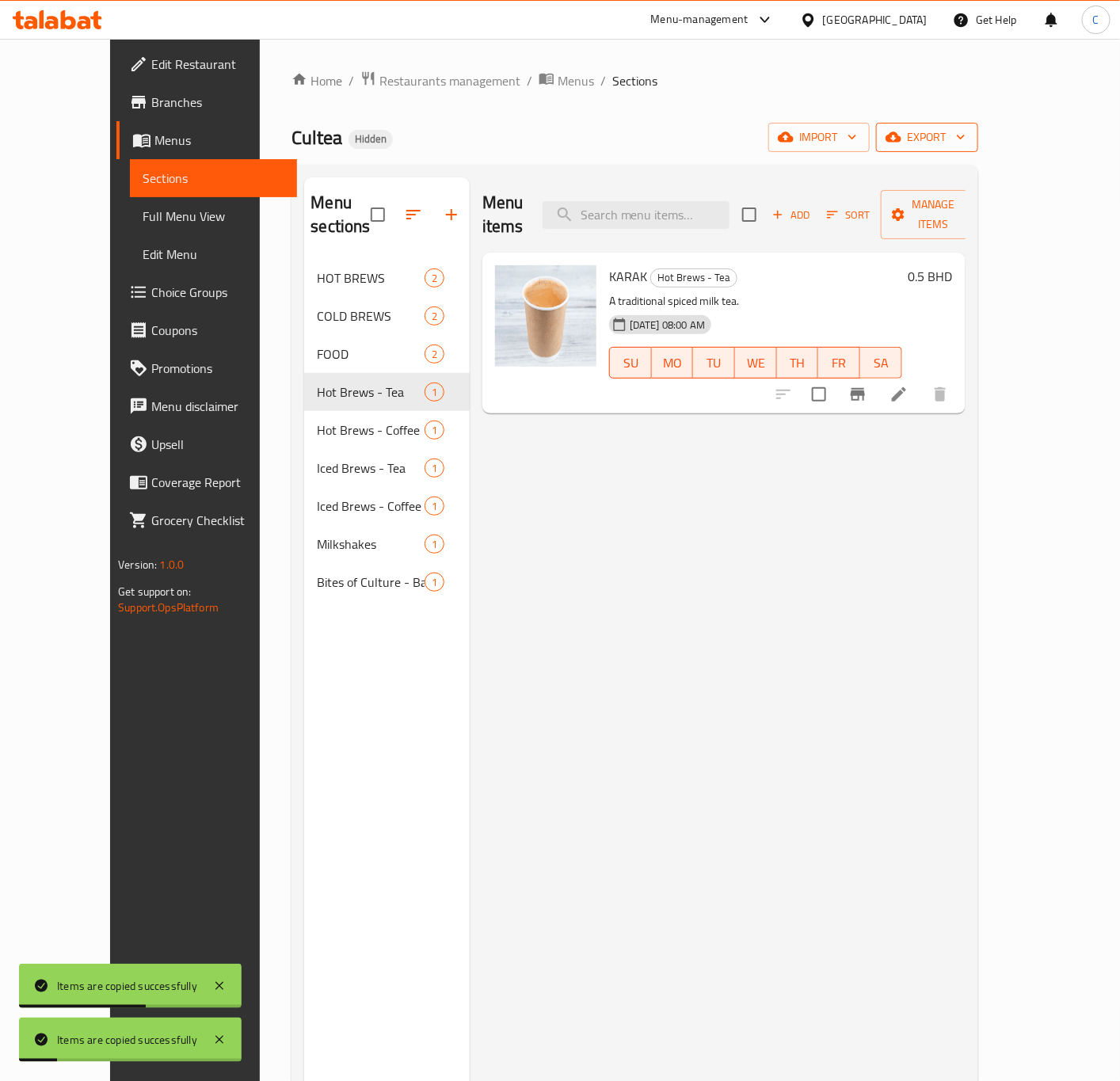
click at [966, 135] on span "export" at bounding box center [927, 138] width 77 height 20
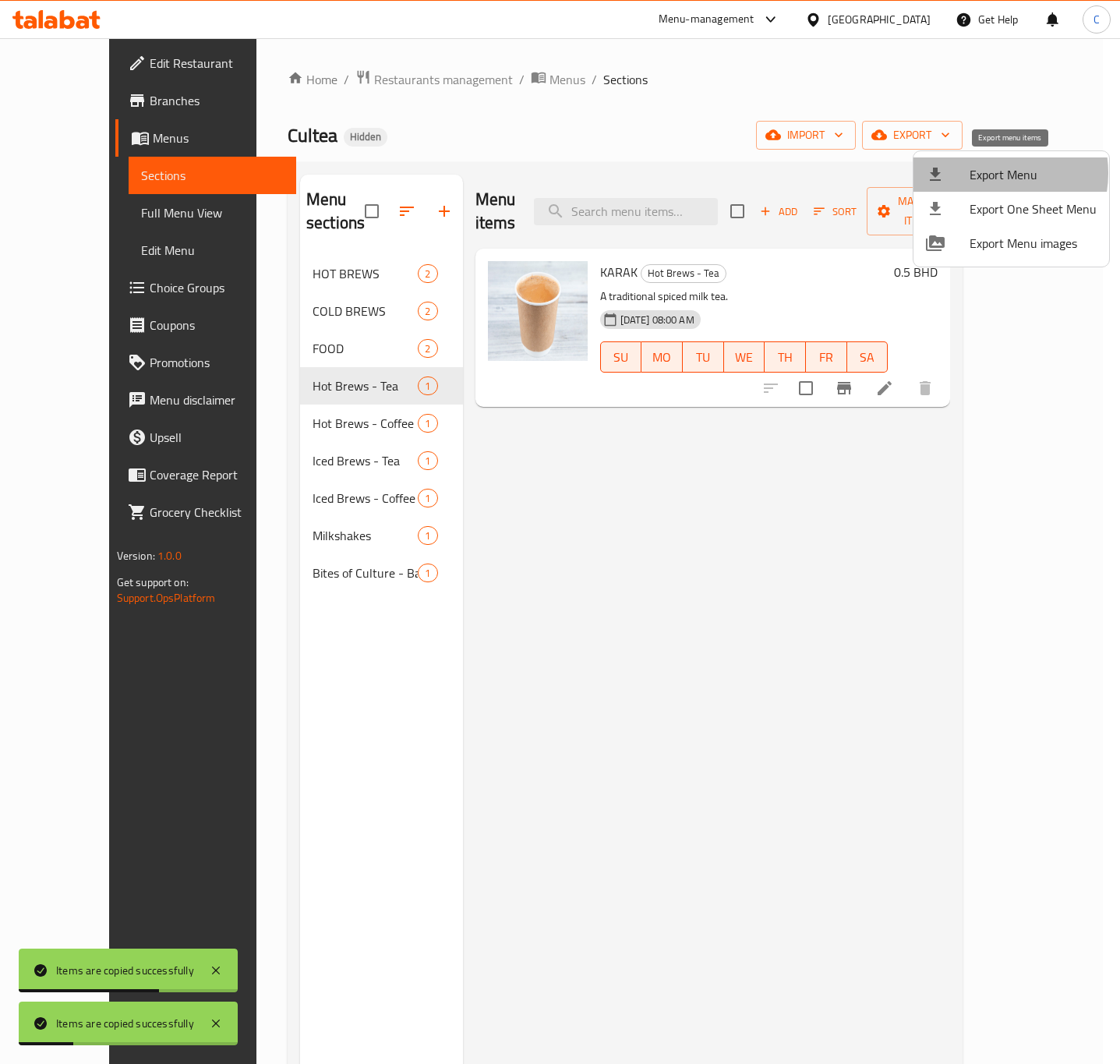
click at [988, 171] on span "Export Menu" at bounding box center [1033, 174] width 127 height 19
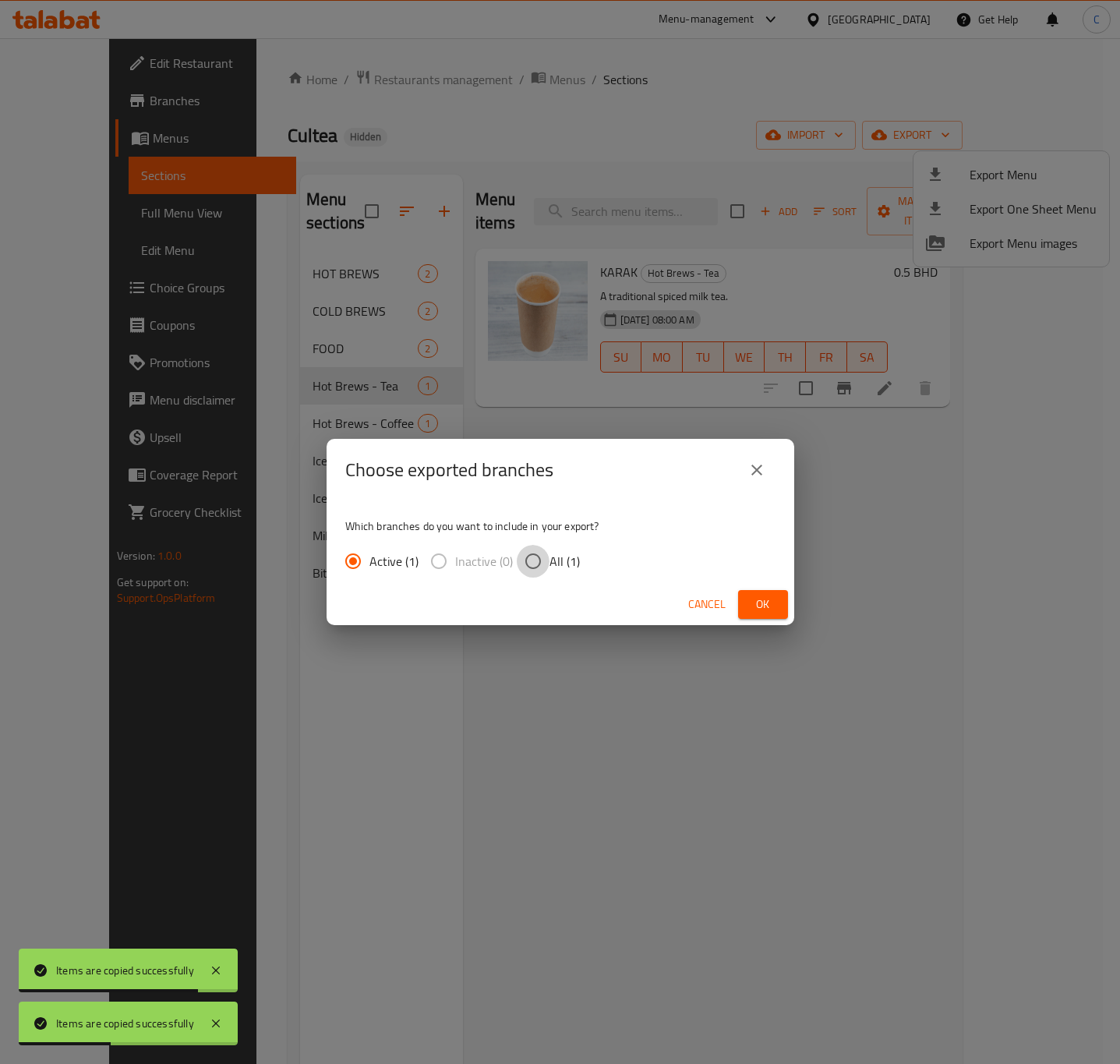
click at [531, 564] on input "All (1)" at bounding box center [533, 561] width 33 height 33
radio input "true"
click at [786, 602] on button "Ok" at bounding box center [764, 605] width 50 height 29
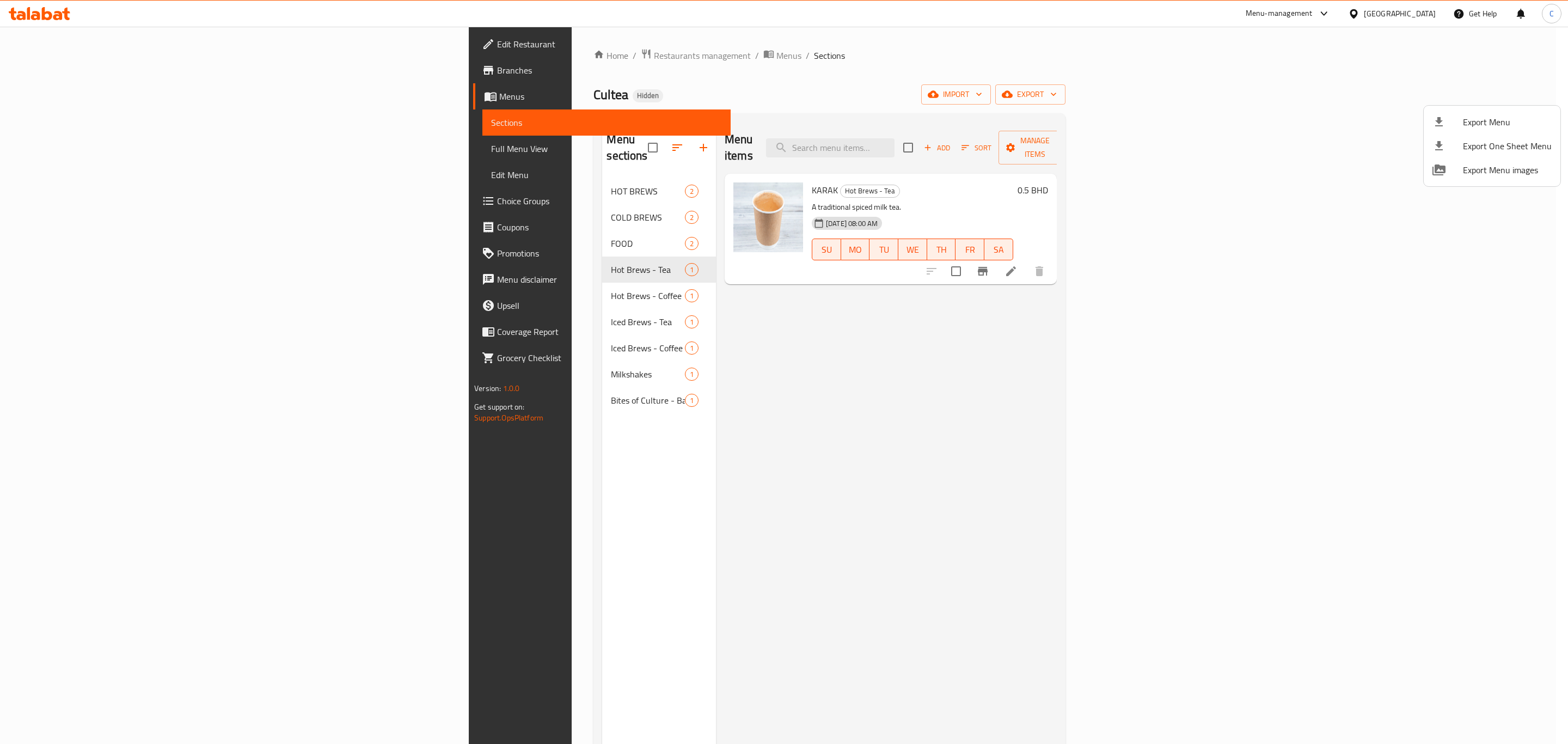
click at [469, 58] on div at bounding box center [784, 372] width 1568 height 744
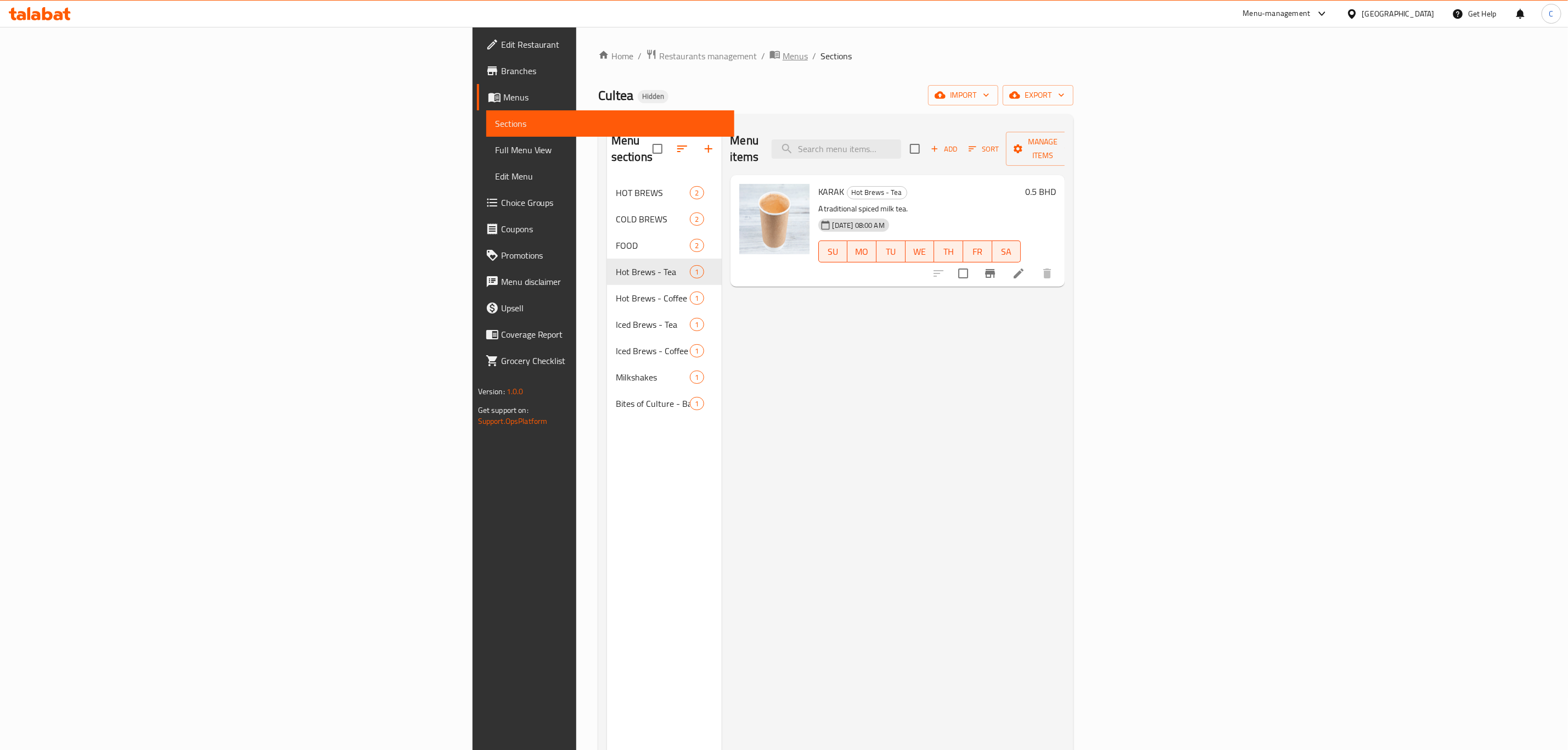
click at [783, 56] on span "Menus" at bounding box center [795, 56] width 25 height 13
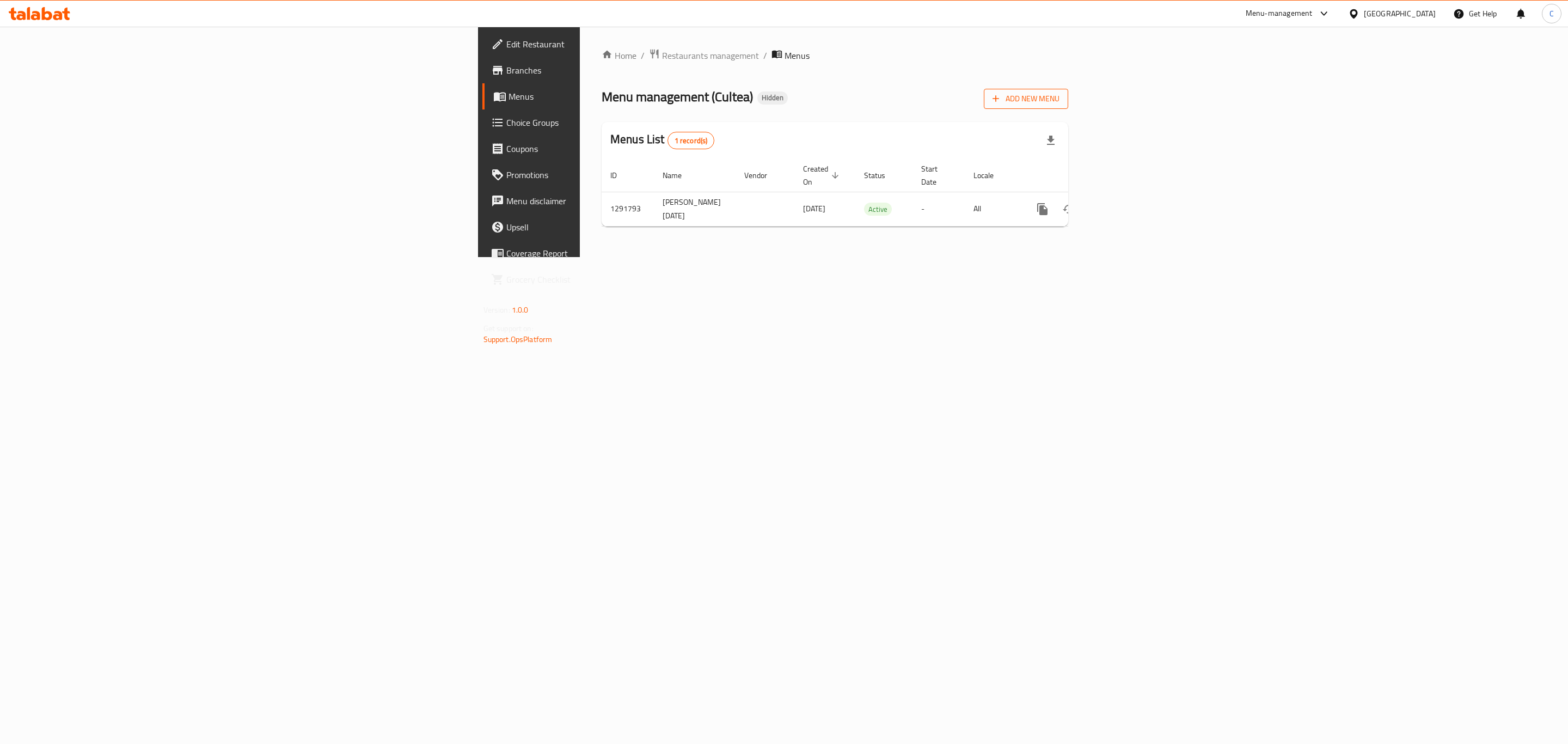
click at [1060, 94] on span "Add New Menu" at bounding box center [1026, 99] width 67 height 14
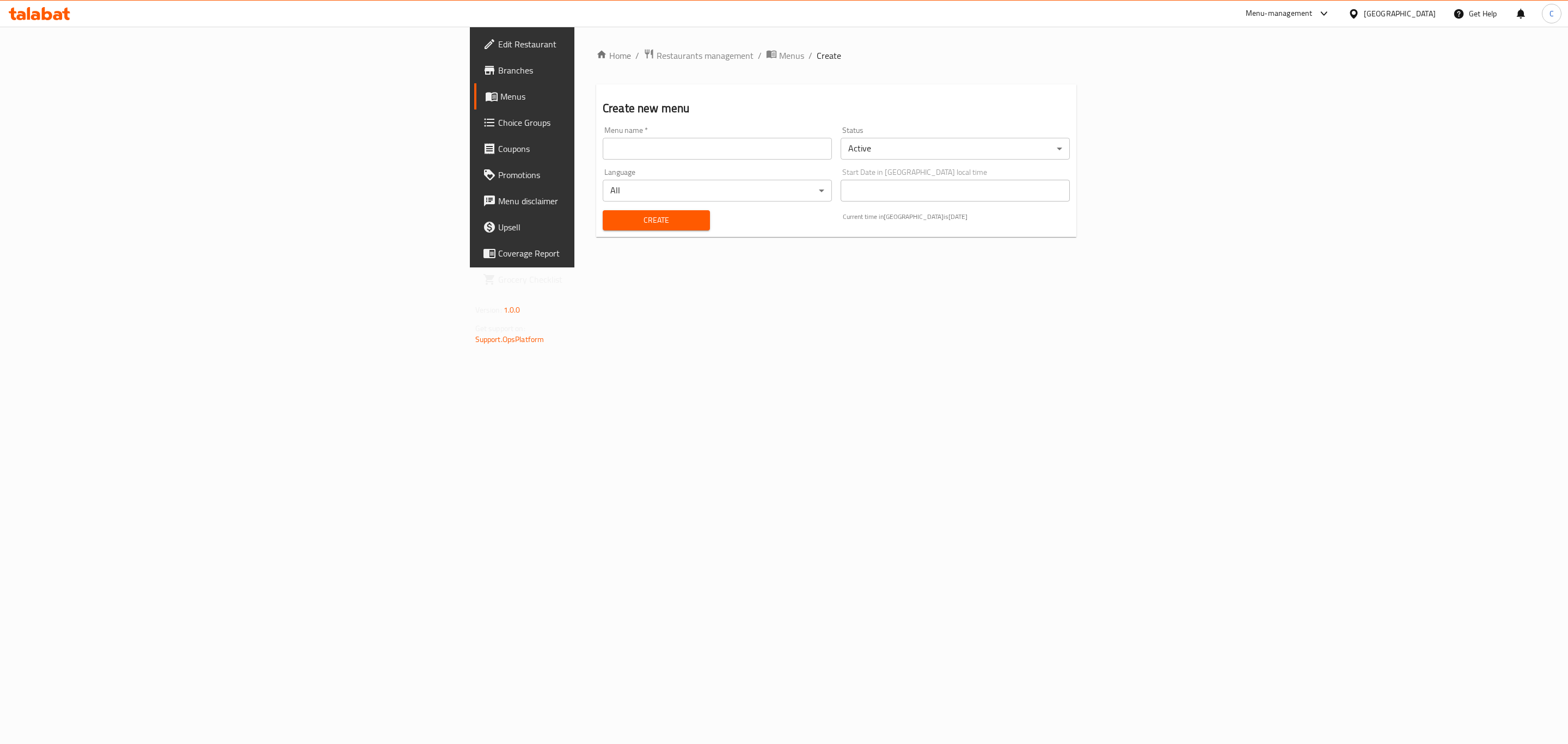
click at [603, 154] on input "text" at bounding box center [717, 148] width 229 height 22
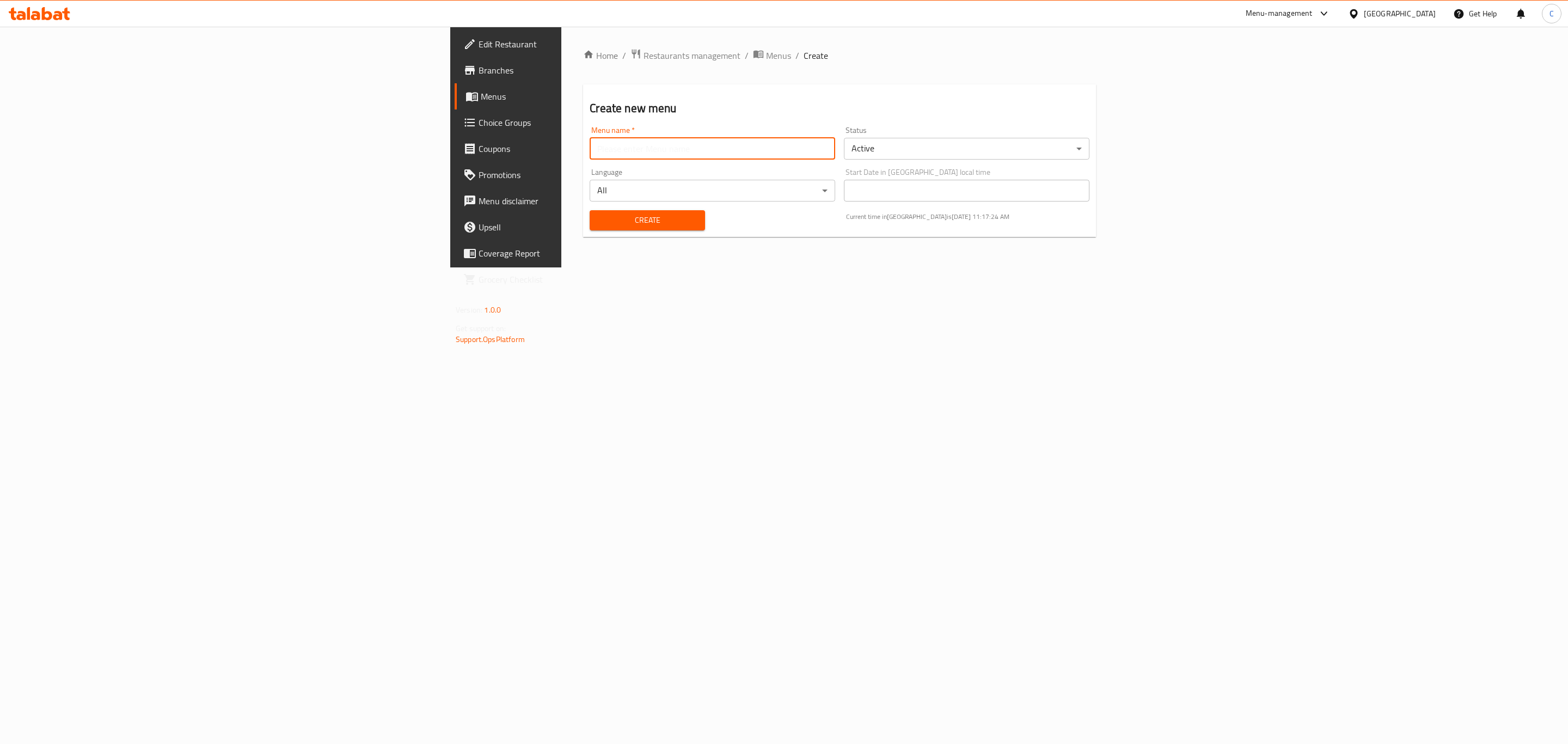
type input "neww"
click at [598, 221] on span "Create" at bounding box center [647, 221] width 97 height 14
click at [766, 56] on span "Menus" at bounding box center [778, 55] width 25 height 13
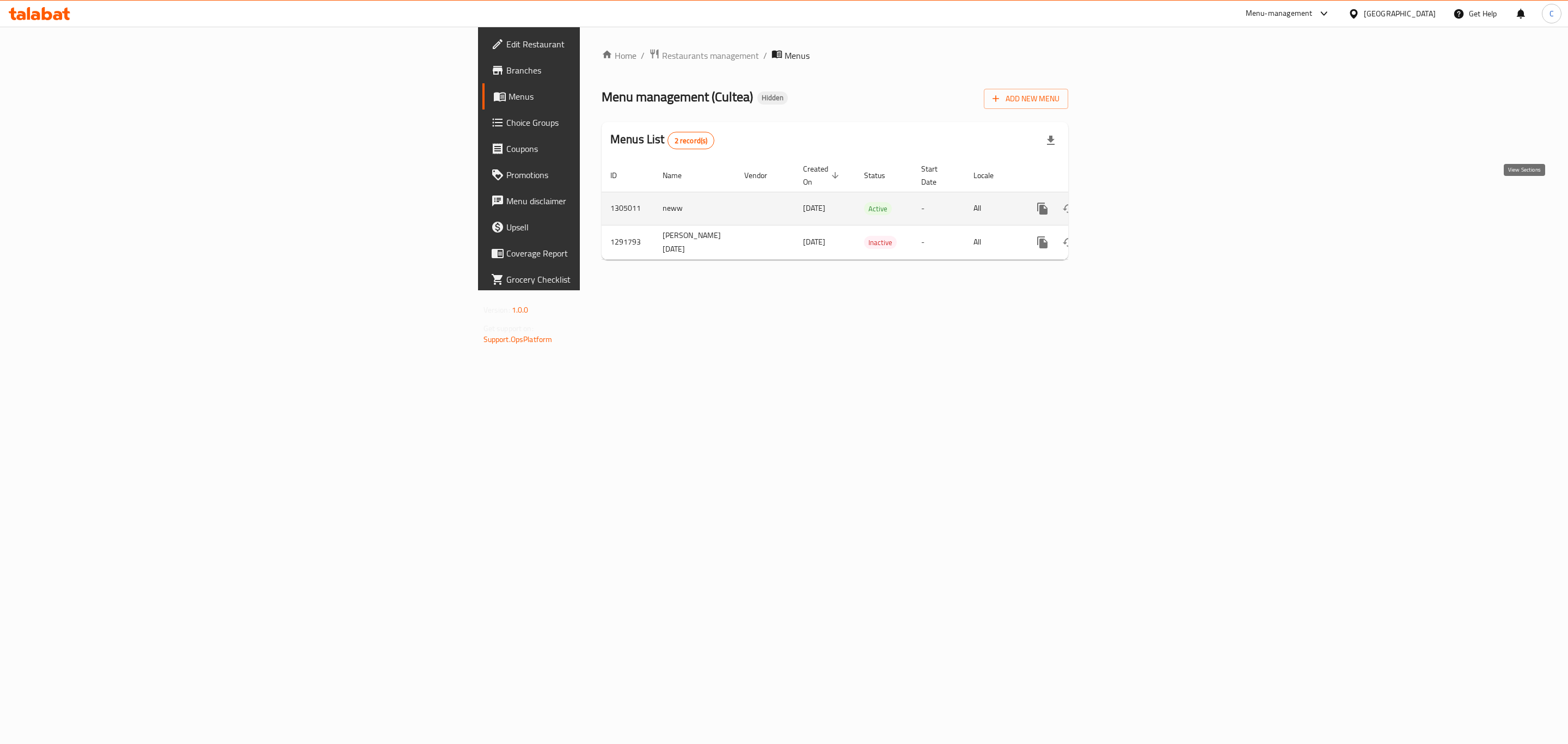
click at [1128, 202] on icon "enhanced table" at bounding box center [1121, 208] width 13 height 13
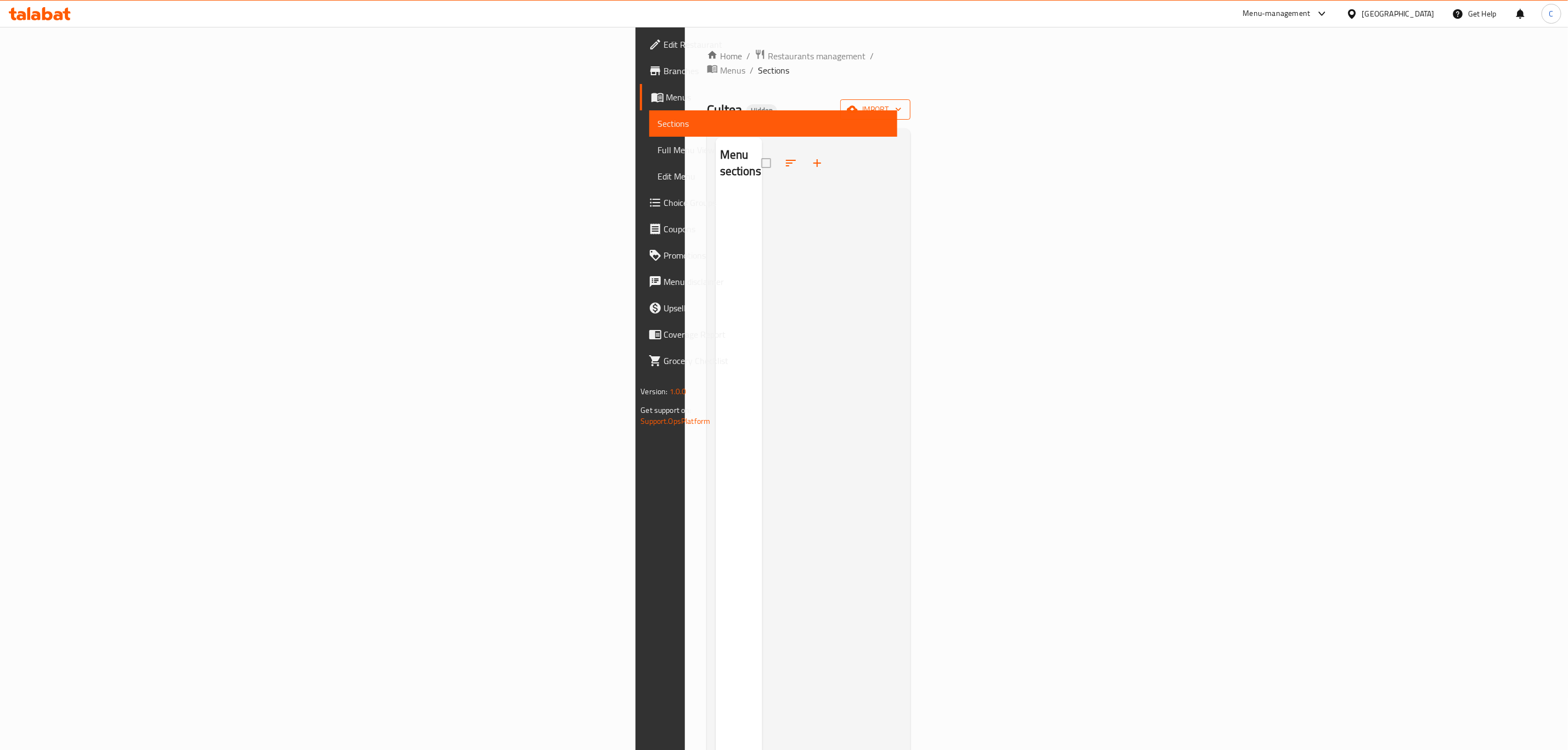
click at [858, 104] on icon "button" at bounding box center [853, 109] width 11 height 11
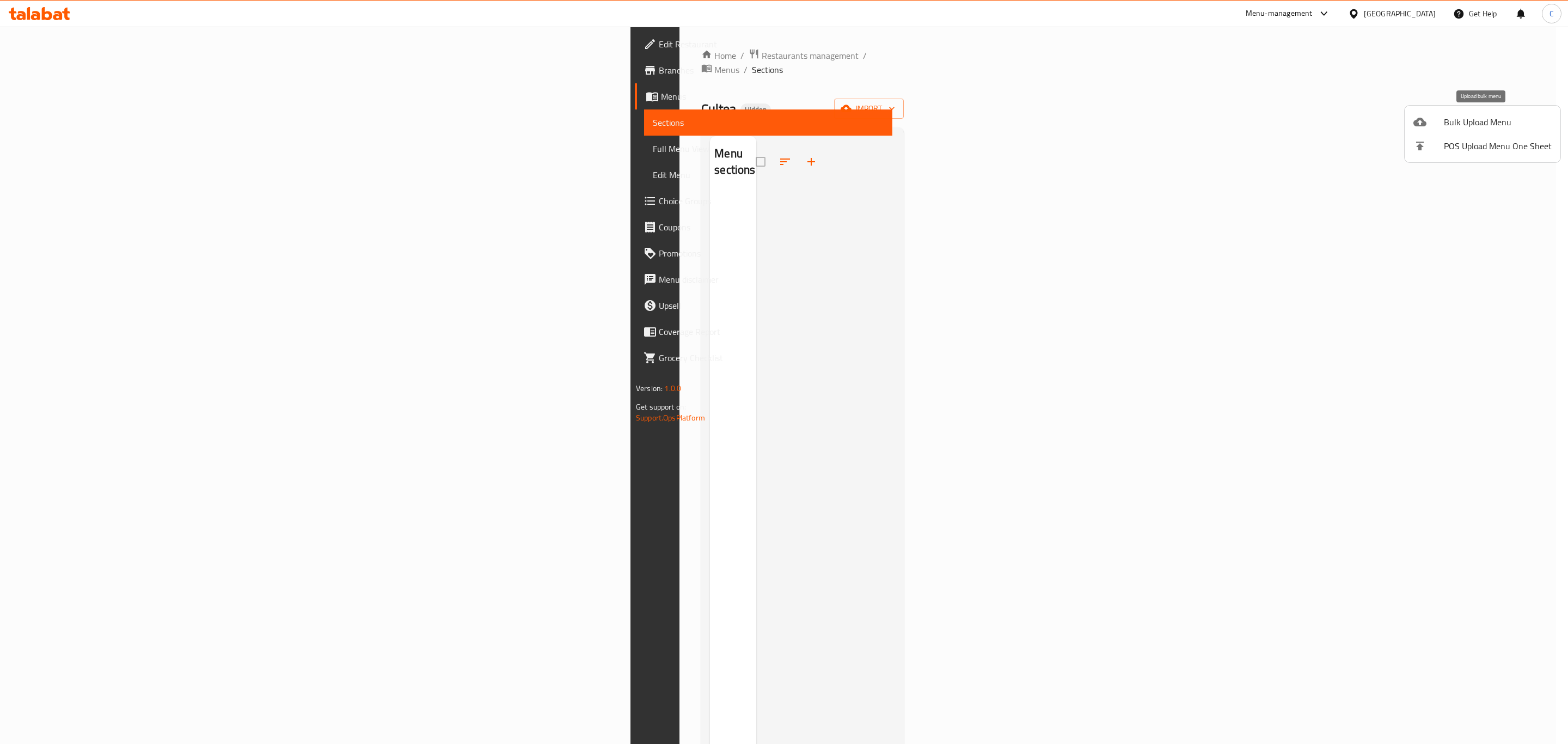
click at [1497, 128] on span "Bulk Upload Menu" at bounding box center [1498, 121] width 108 height 13
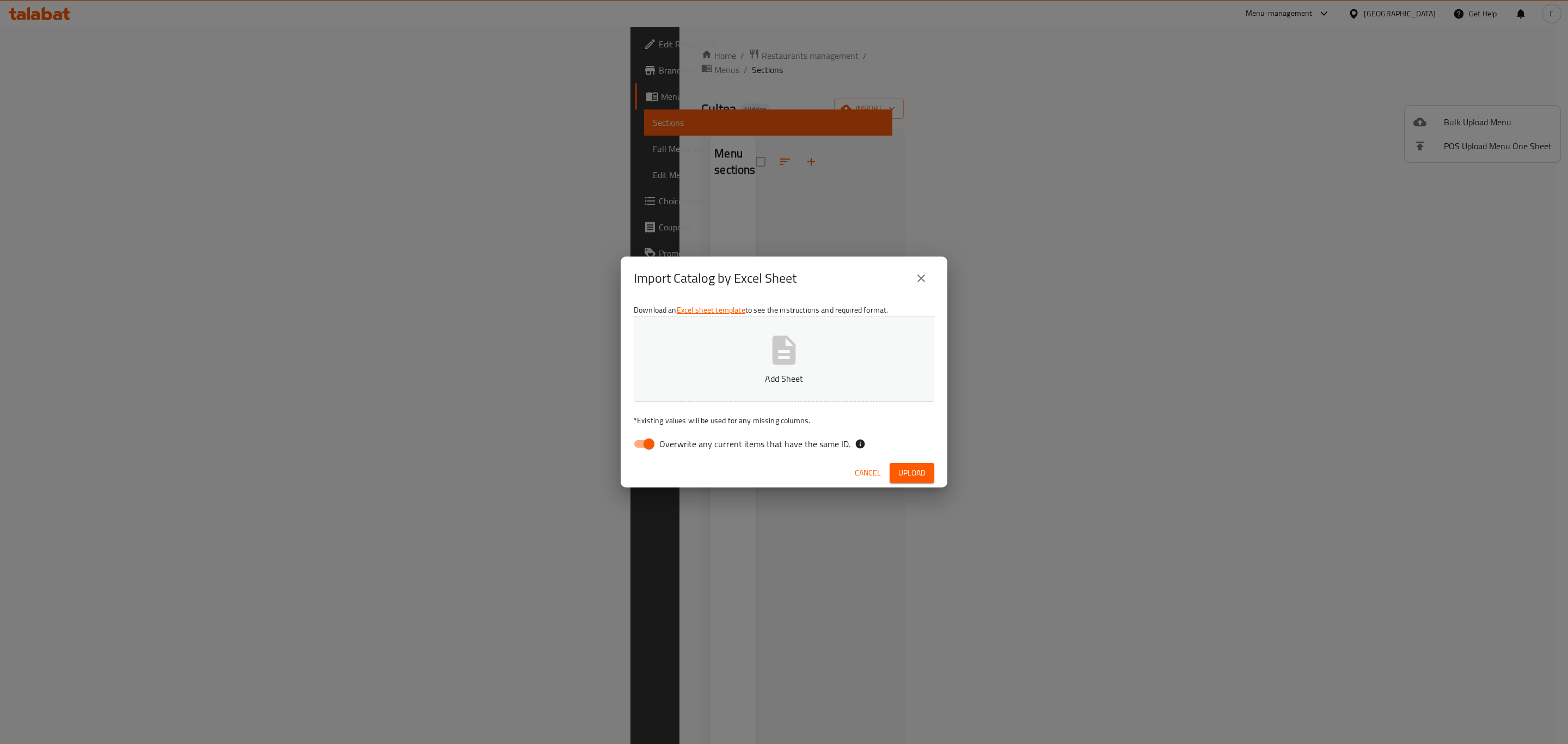
click at [771, 349] on icon "button" at bounding box center [784, 350] width 35 height 35
click at [918, 474] on span "Upload" at bounding box center [912, 473] width 27 height 14
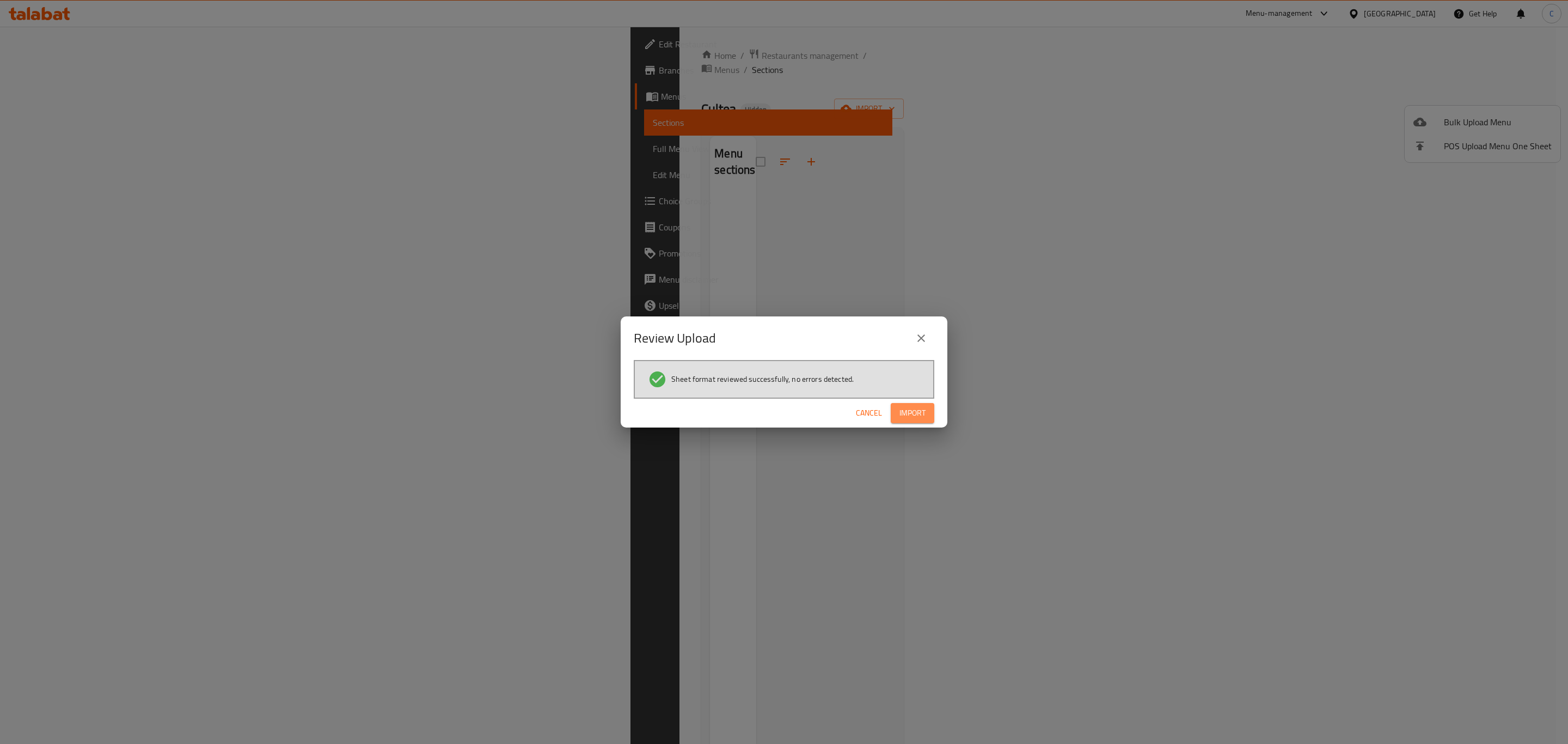
click at [918, 413] on span "Import" at bounding box center [912, 413] width 26 height 14
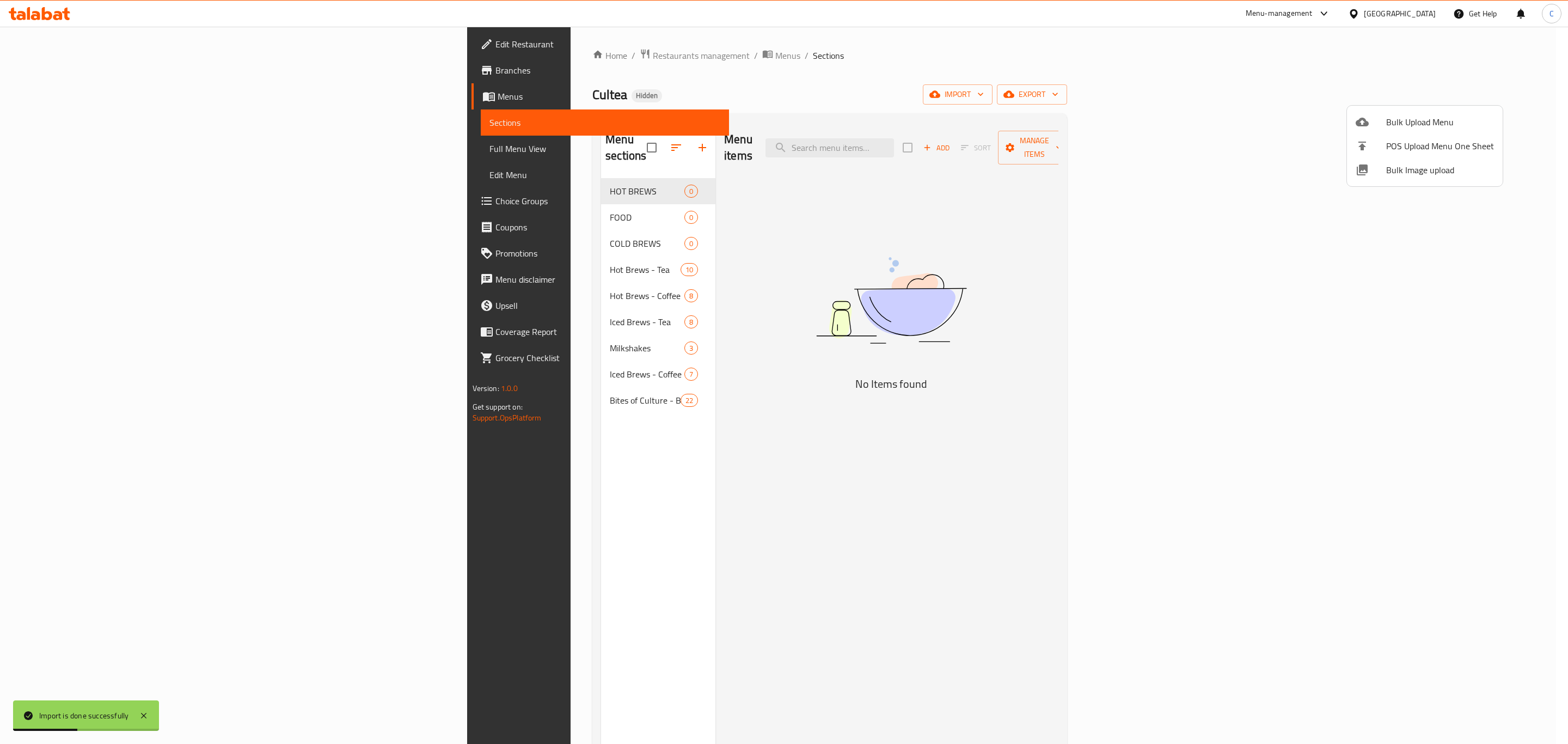
drag, startPoint x: 503, startPoint y: 200, endPoint x: 495, endPoint y: 208, distance: 11.3
click at [503, 200] on div at bounding box center [784, 372] width 1568 height 744
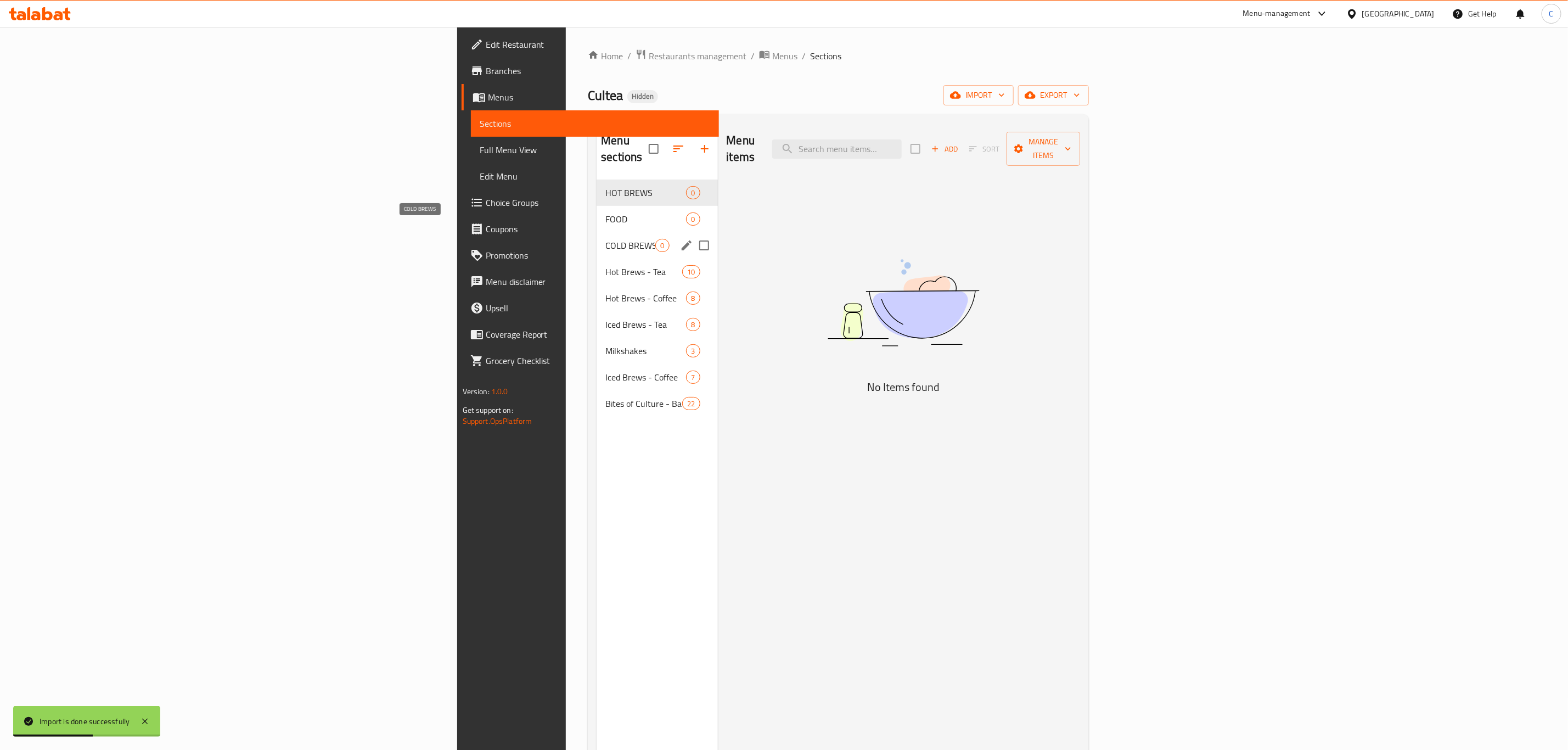
click at [605, 239] on span "COLD BREWS" at bounding box center [630, 245] width 50 height 13
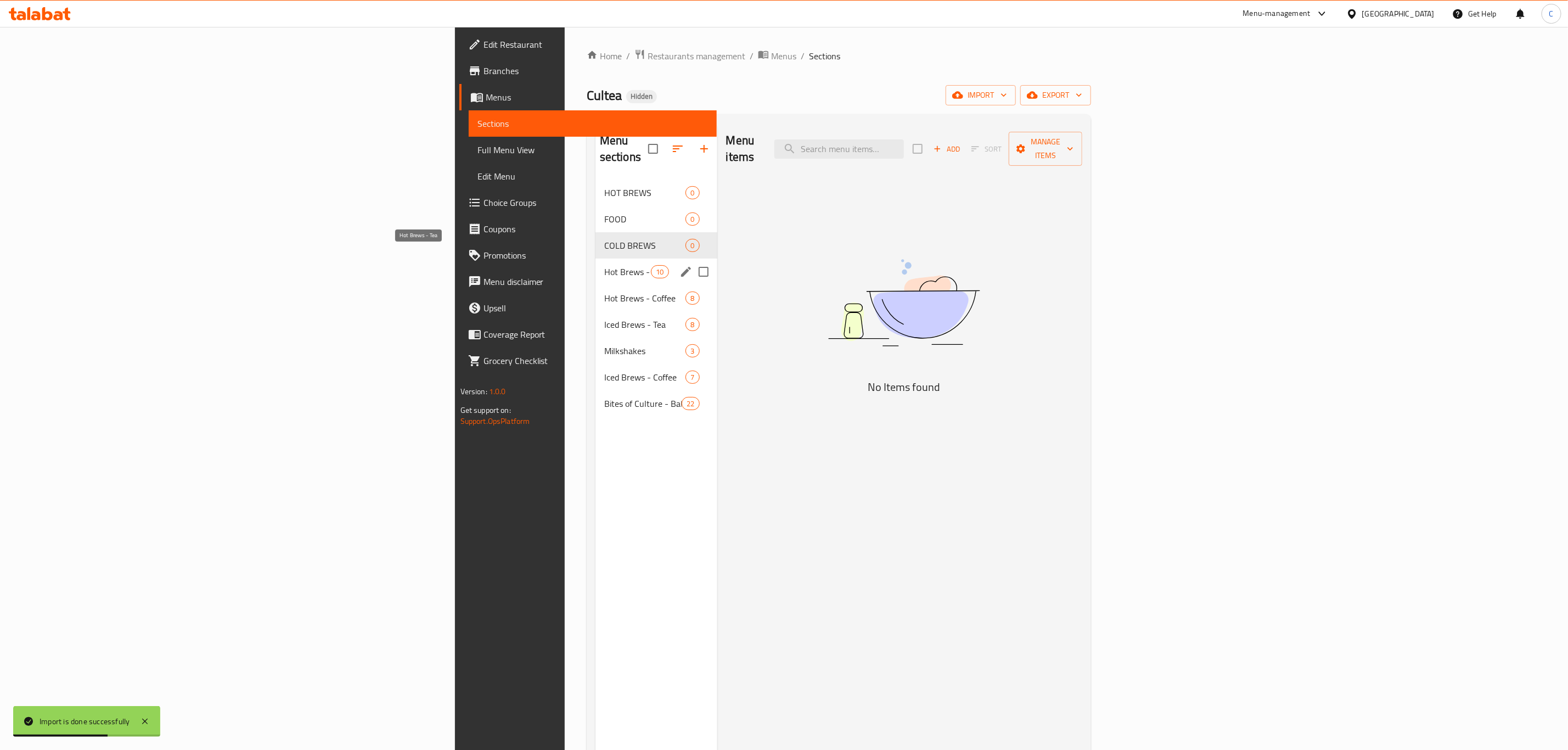
click at [604, 265] on span "Hot Brews - Tea" at bounding box center [627, 272] width 47 height 13
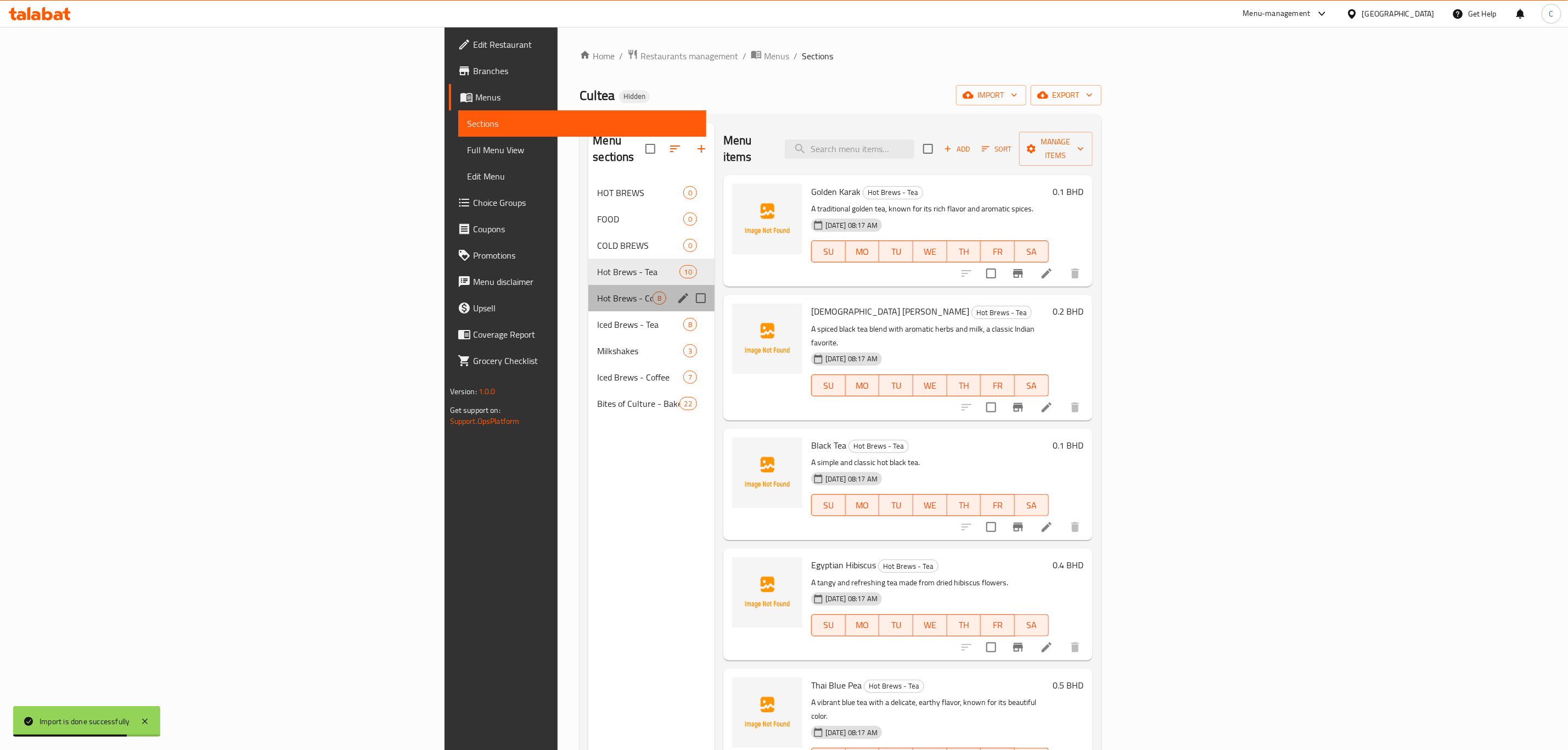
click at [589, 289] on div "Hot Brews - Coffee 8" at bounding box center [652, 298] width 126 height 26
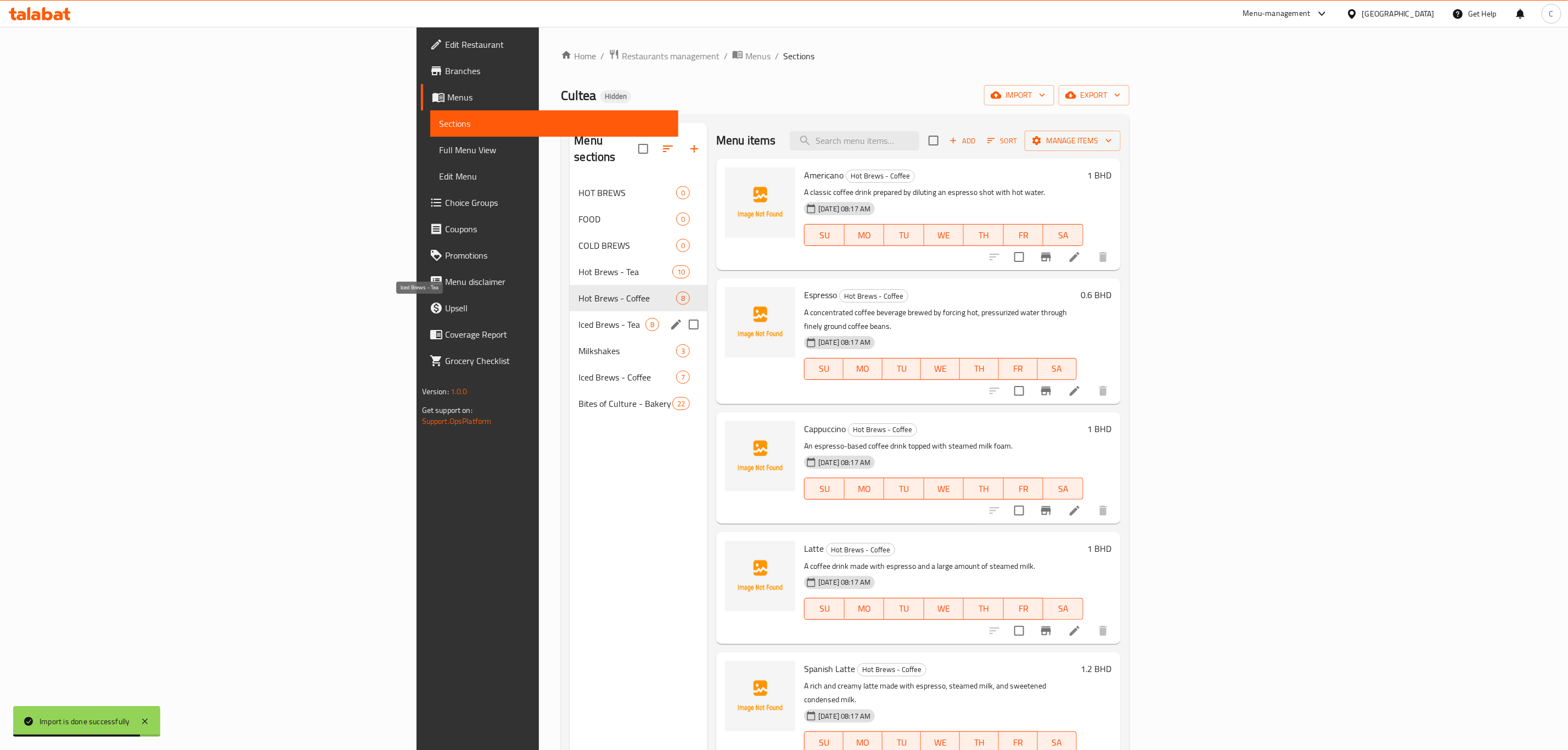
click at [579, 318] on span "Iced Brews - Tea" at bounding box center [612, 324] width 67 height 13
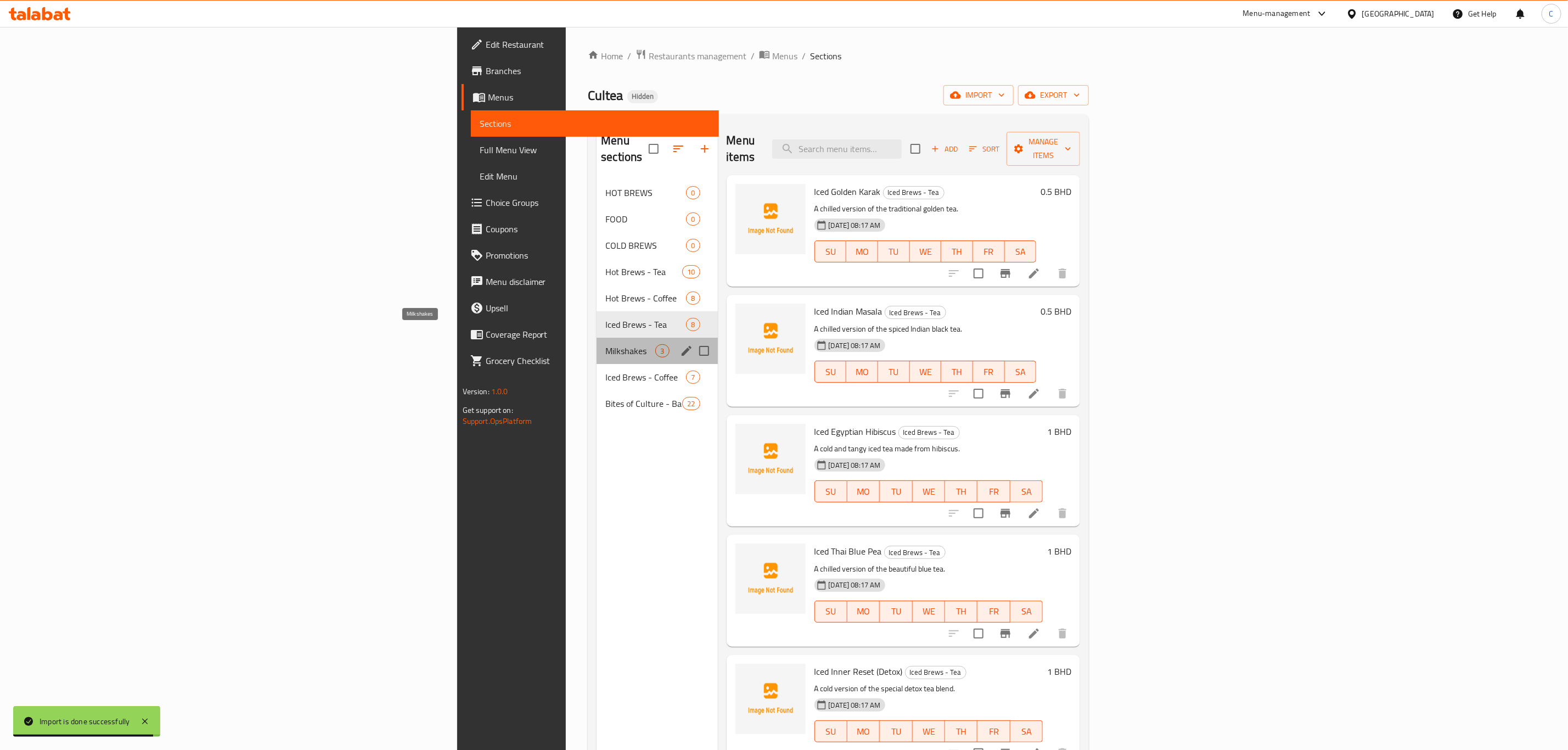
click at [605, 344] on span "Milkshakes" at bounding box center [630, 350] width 50 height 13
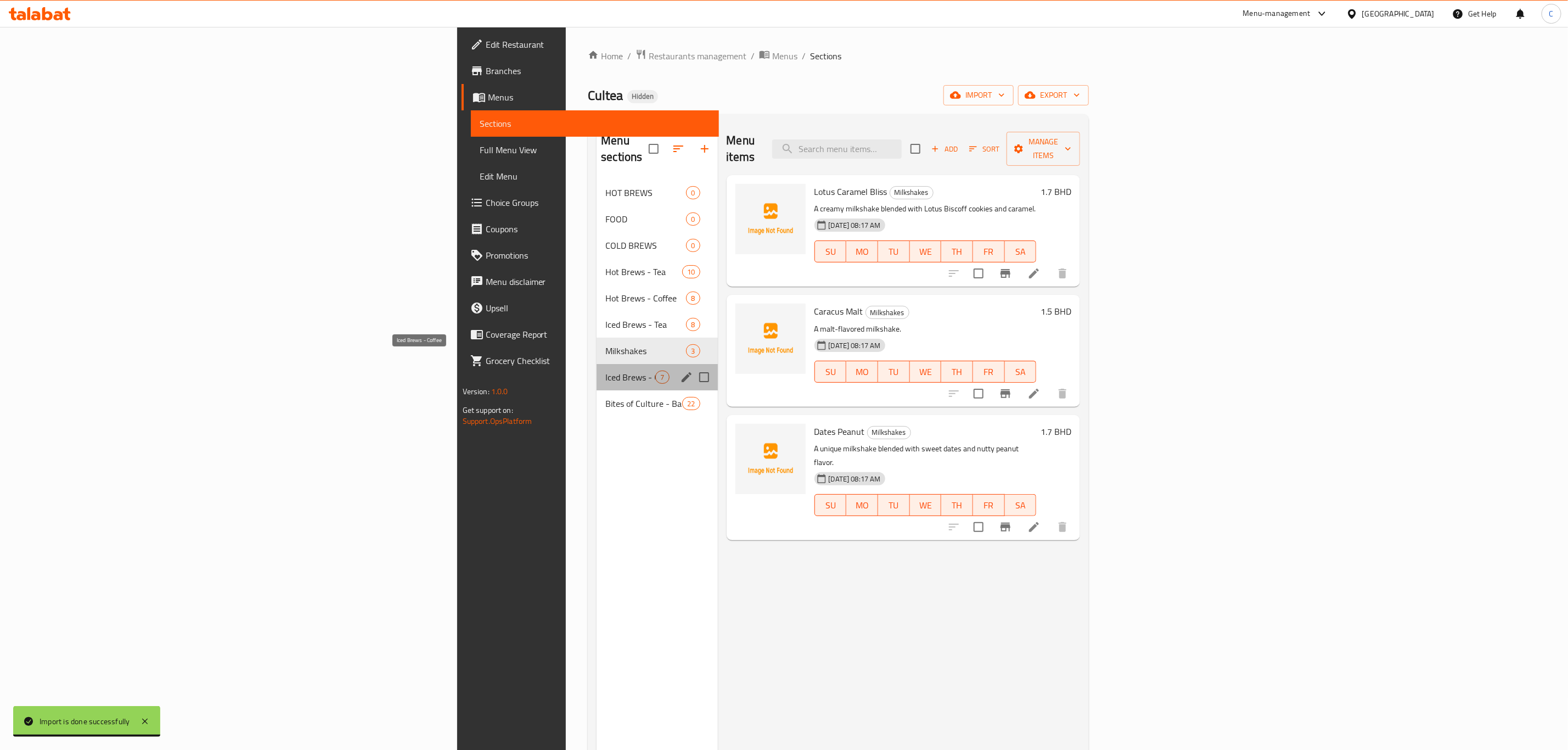
click at [605, 370] on span "Iced Brews - Coffee" at bounding box center [630, 377] width 50 height 13
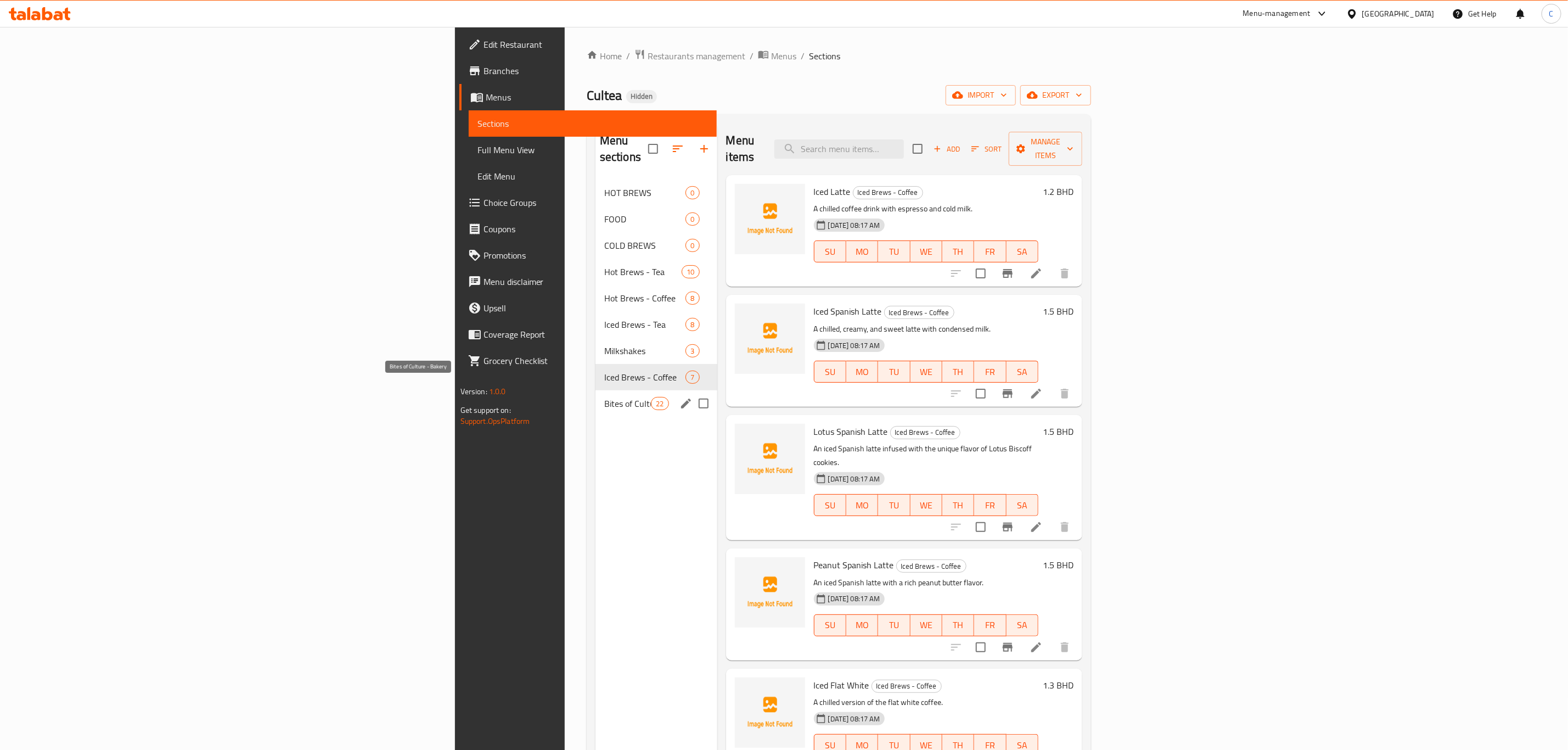
click at [604, 397] on span "Bites of Culture - Bakery" at bounding box center [627, 403] width 47 height 13
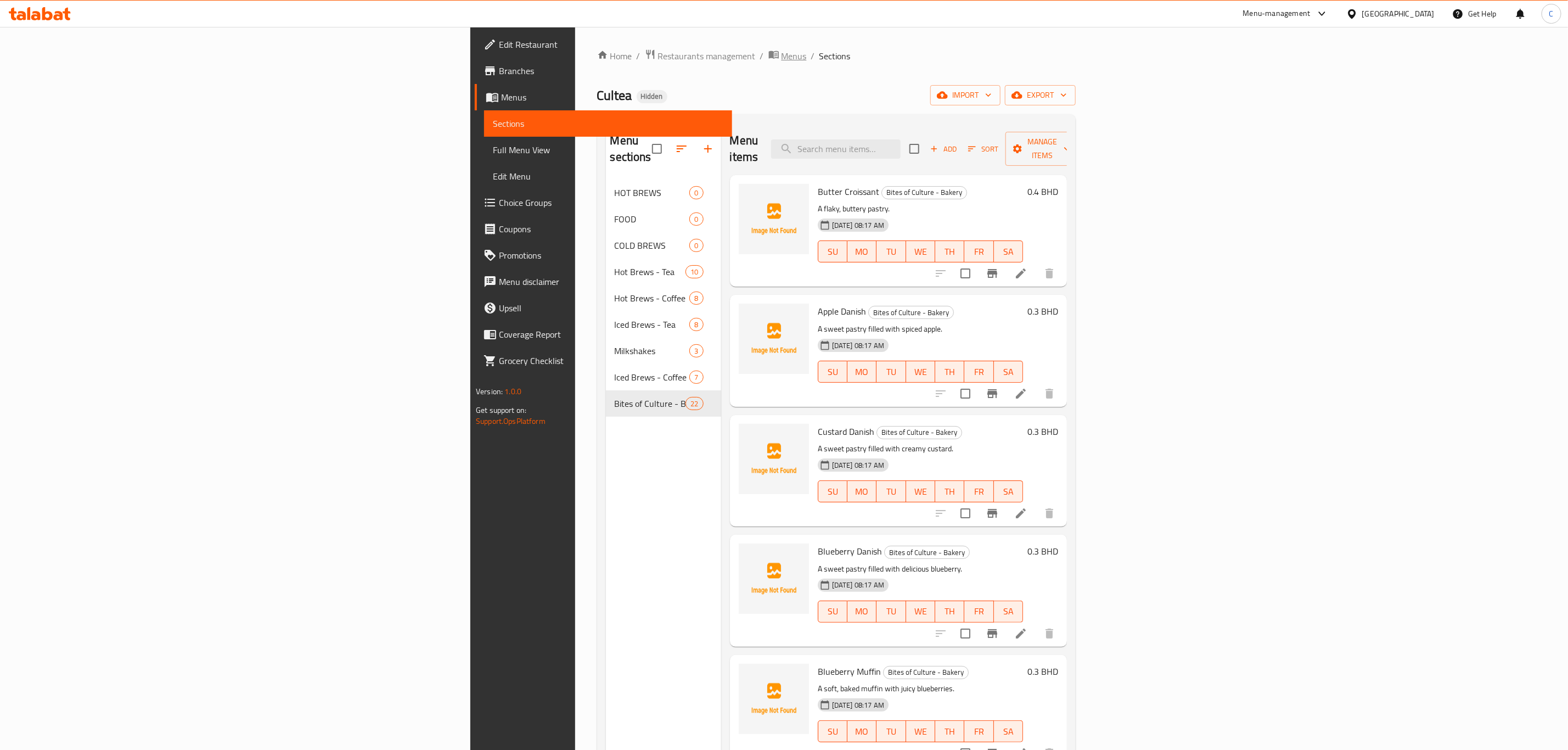
click at [782, 56] on span "Menus" at bounding box center [794, 56] width 25 height 13
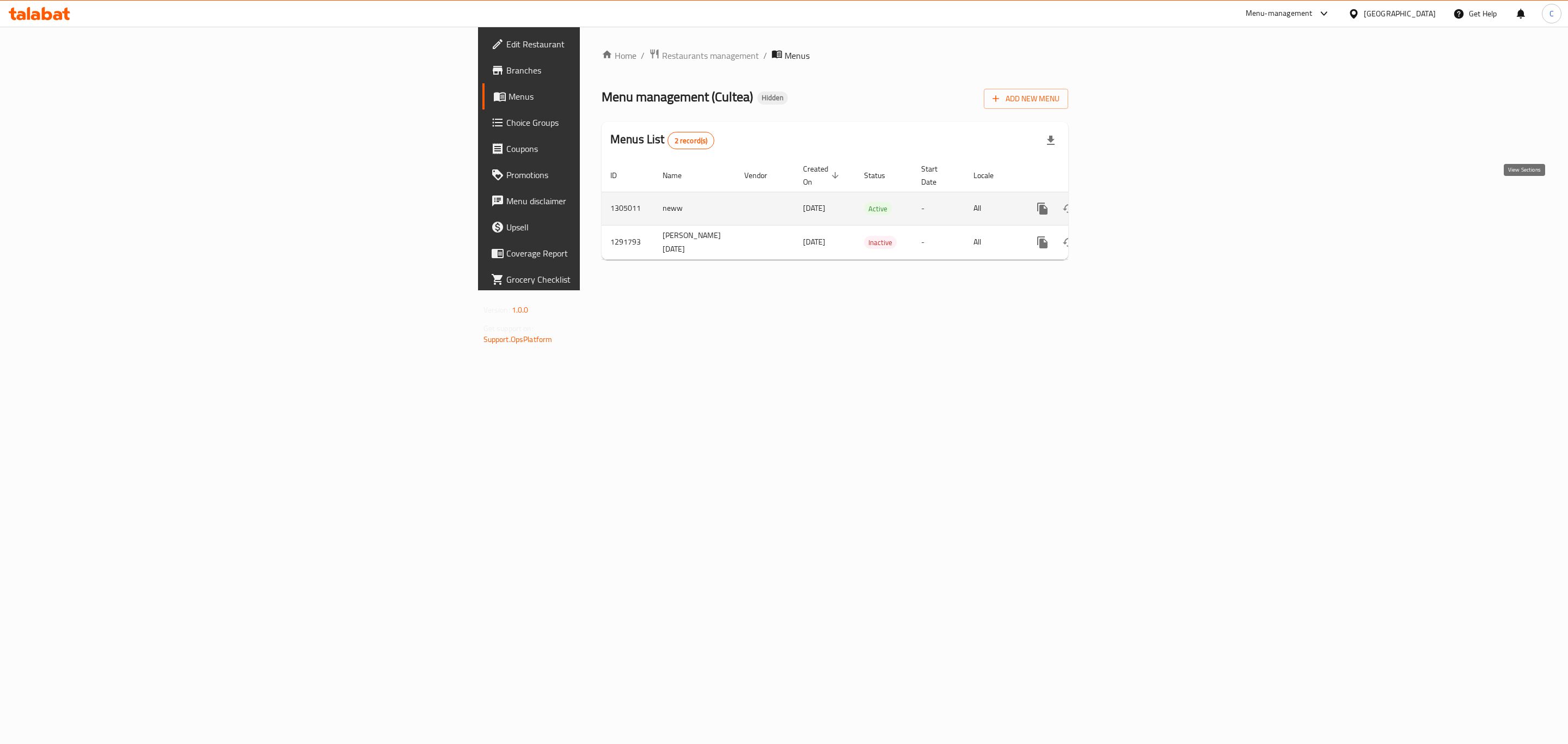
click at [1128, 202] on icon "enhanced table" at bounding box center [1121, 208] width 13 height 13
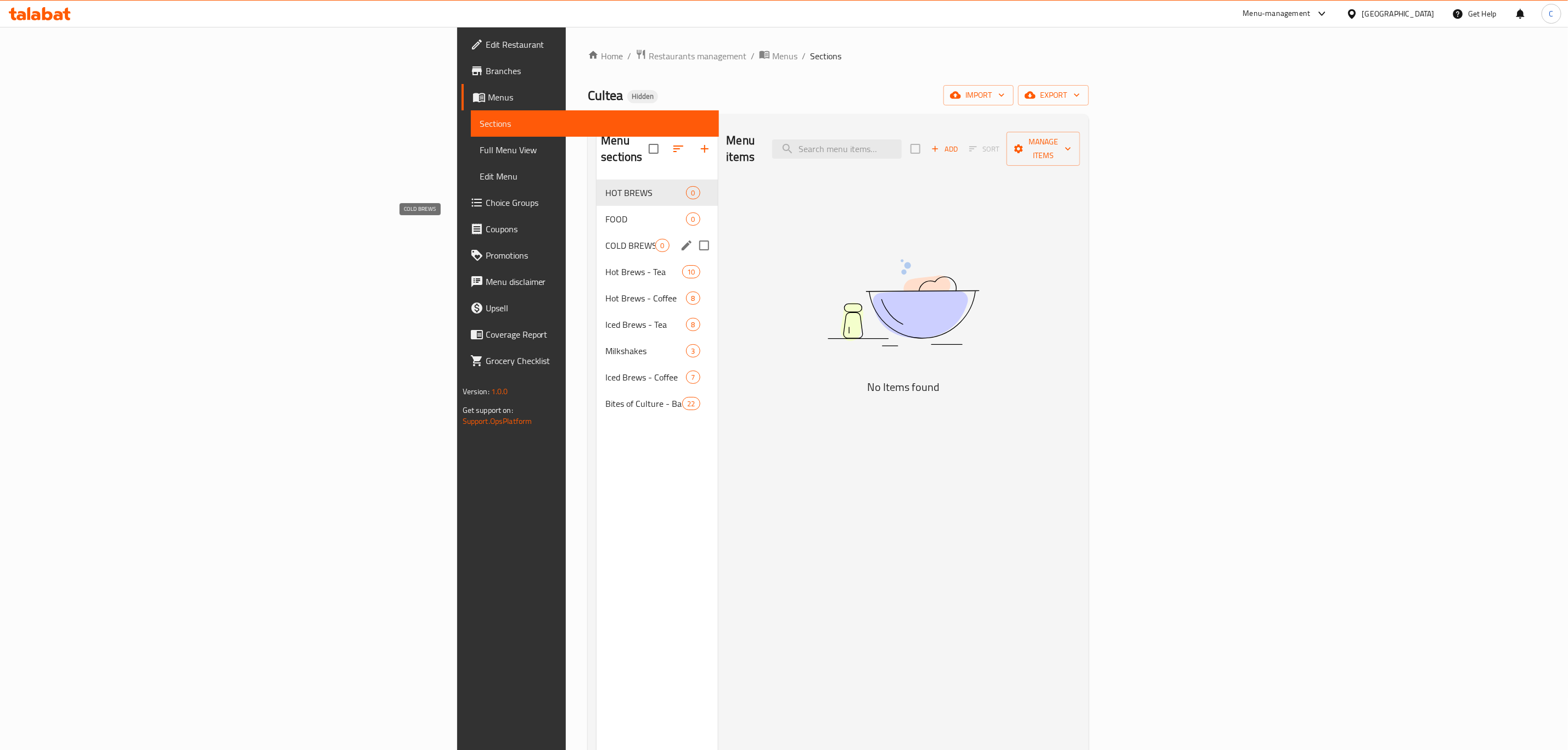
click at [605, 239] on span "COLD BREWS" at bounding box center [630, 245] width 50 height 13
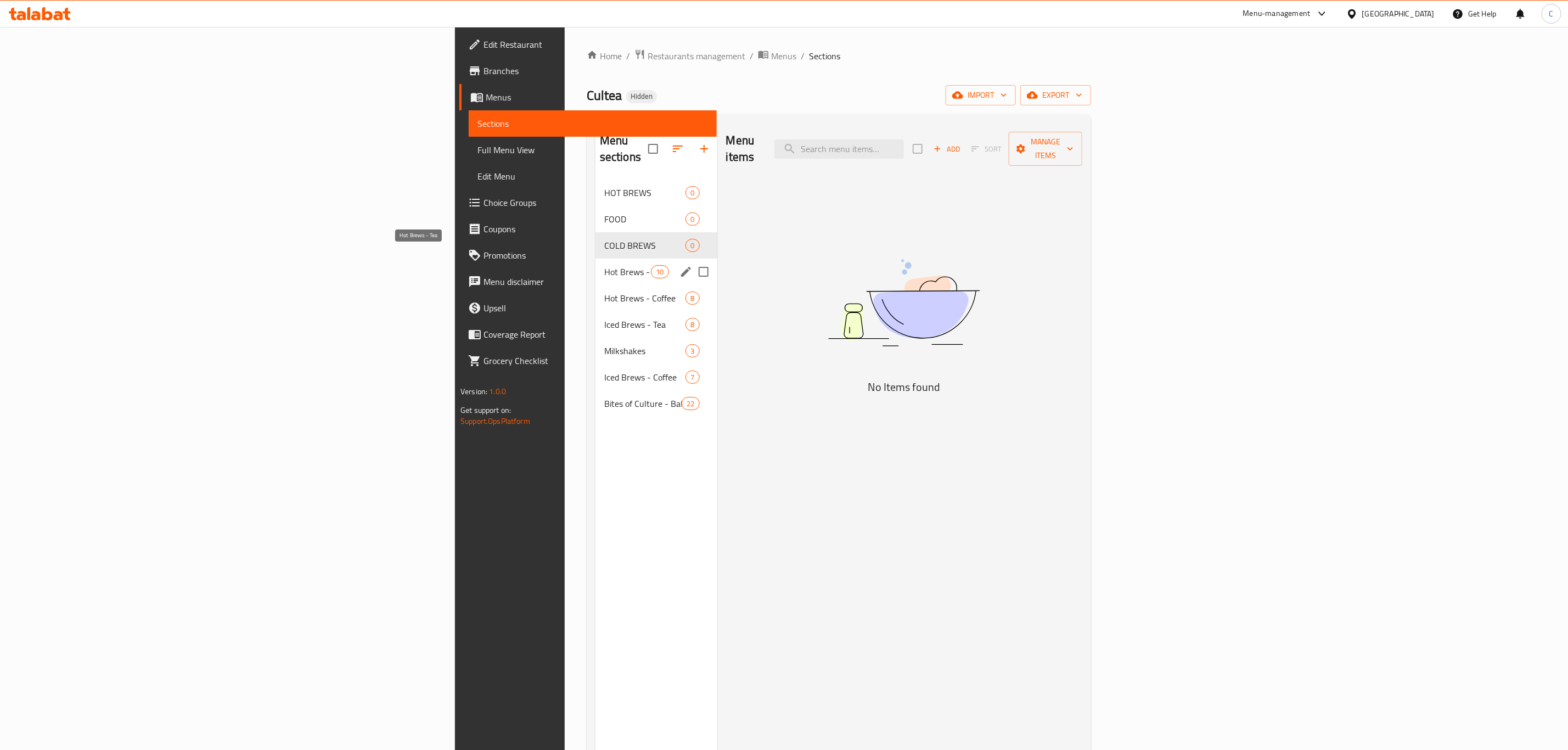
click at [604, 265] on span "Hot Brews - Tea" at bounding box center [627, 272] width 47 height 13
